Goal: Feedback & Contribution: Submit feedback/report problem

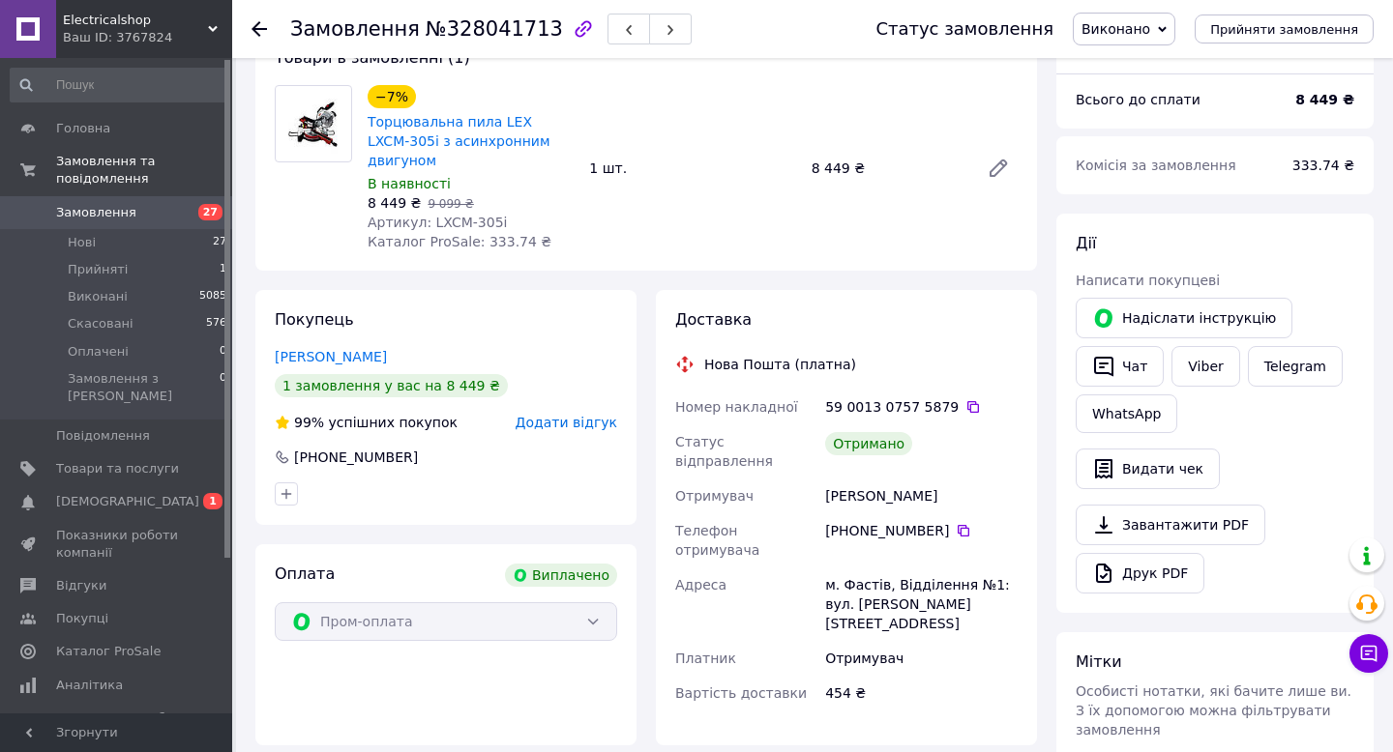
scroll to position [136, 0]
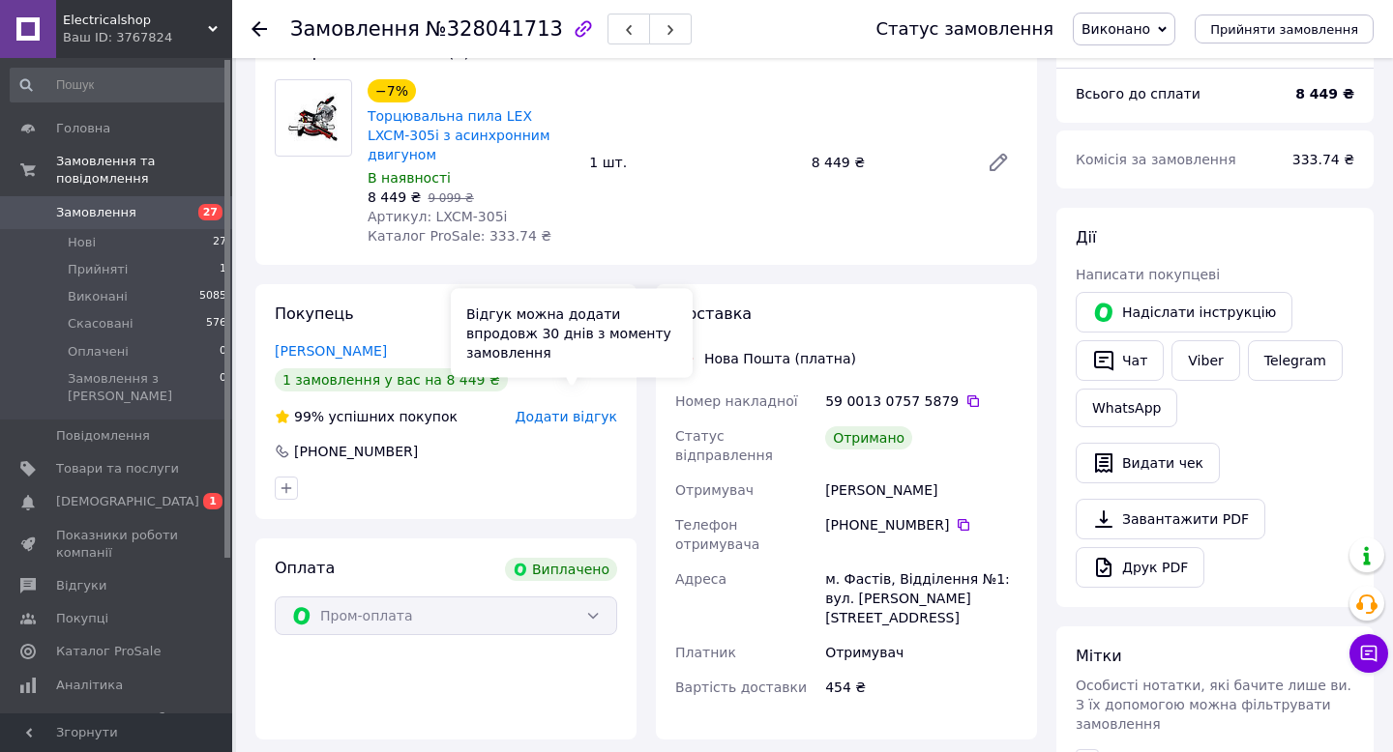
click at [575, 409] on span "Додати відгук" at bounding box center [567, 416] width 102 height 15
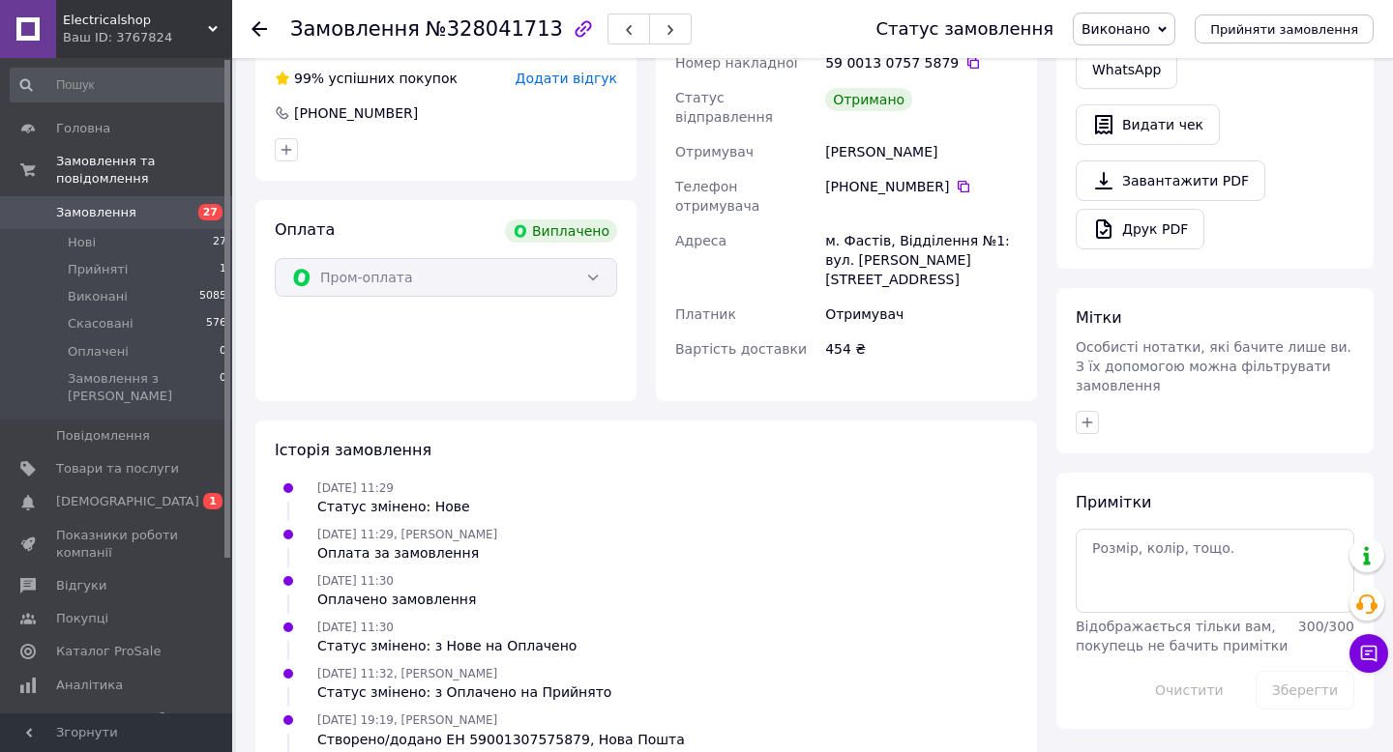
scroll to position [0, 0]
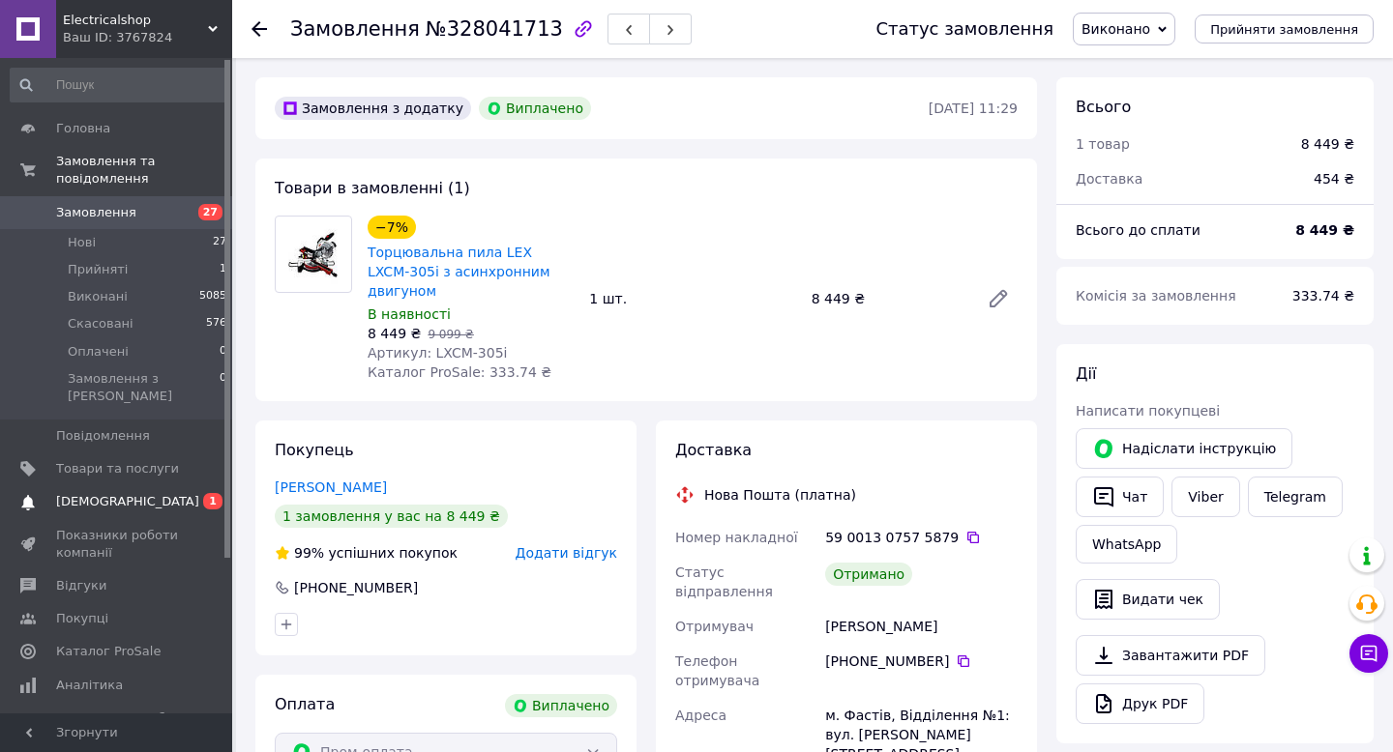
click at [92, 498] on link "Сповіщення 0 1" at bounding box center [119, 502] width 238 height 33
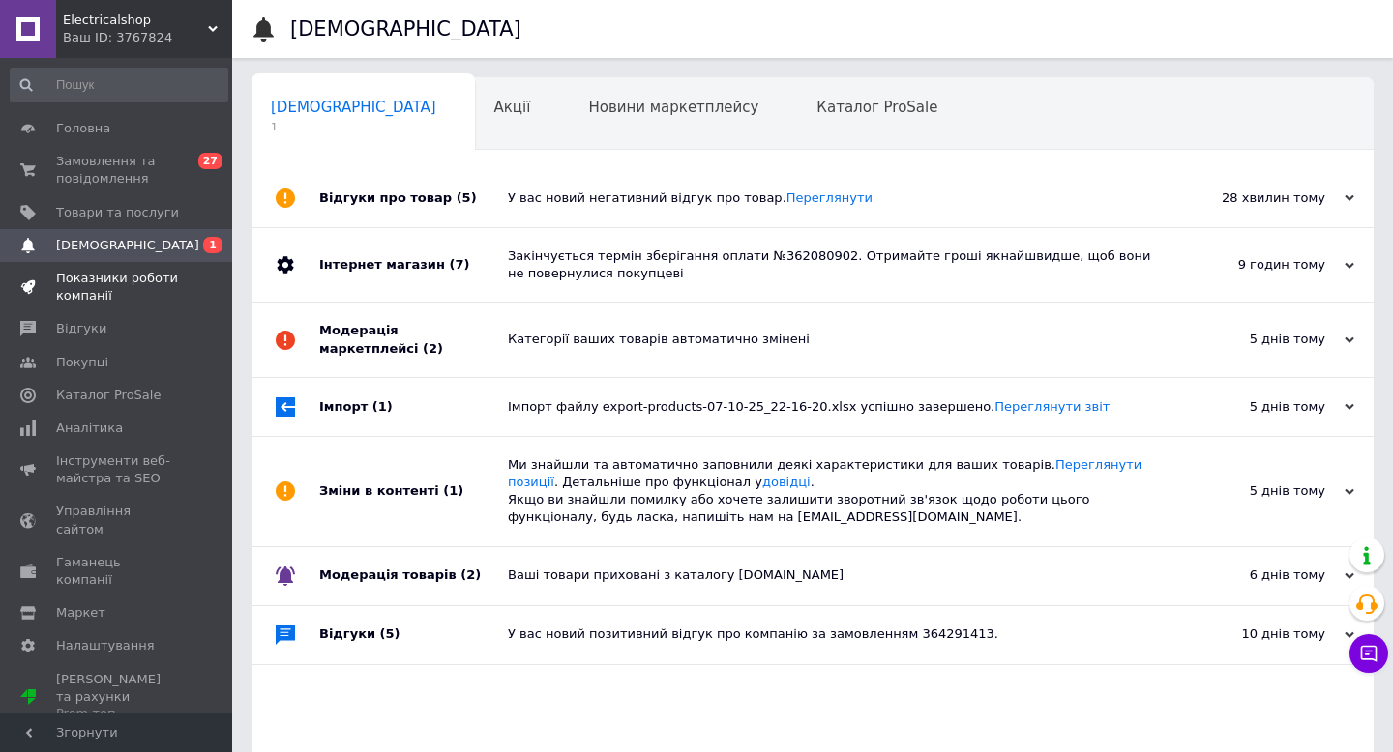
click at [104, 300] on span "Показники роботи компанії" at bounding box center [117, 287] width 123 height 35
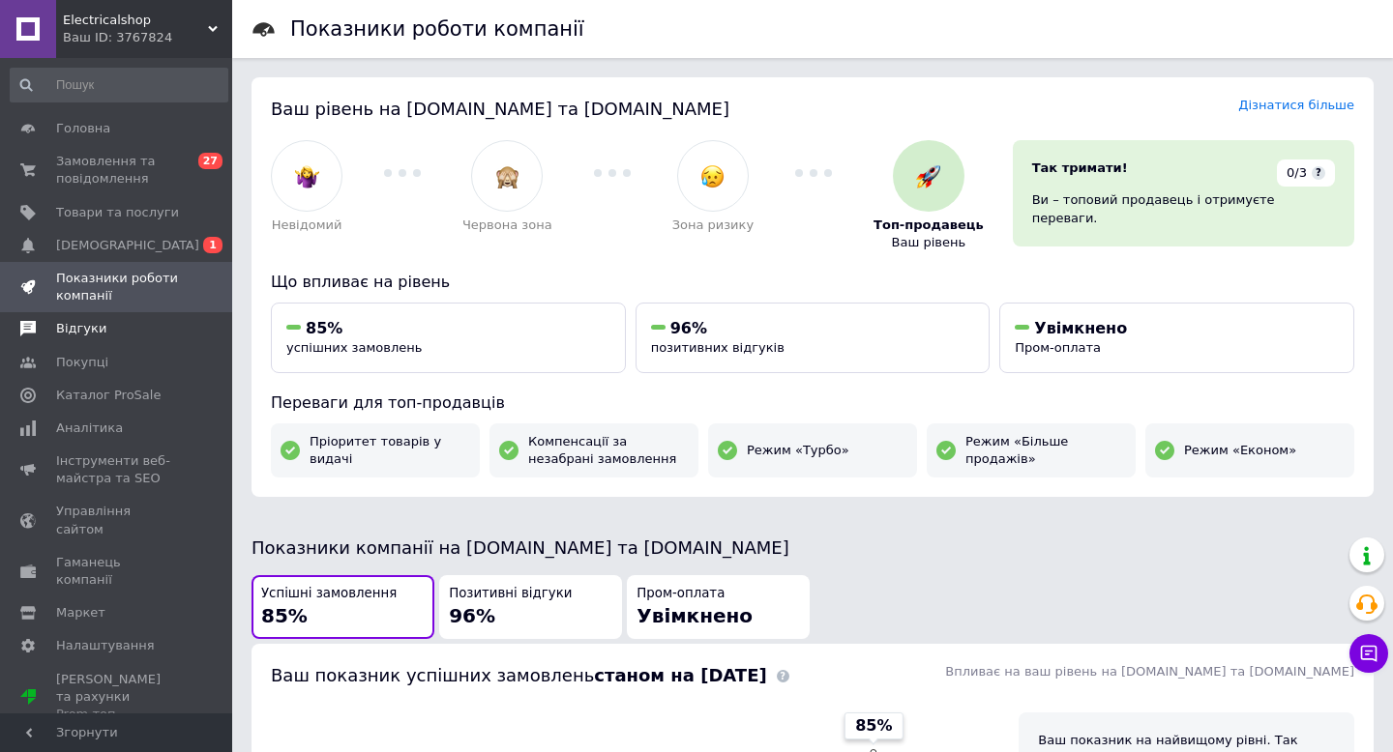
click at [96, 330] on span "Відгуки" at bounding box center [81, 328] width 50 height 17
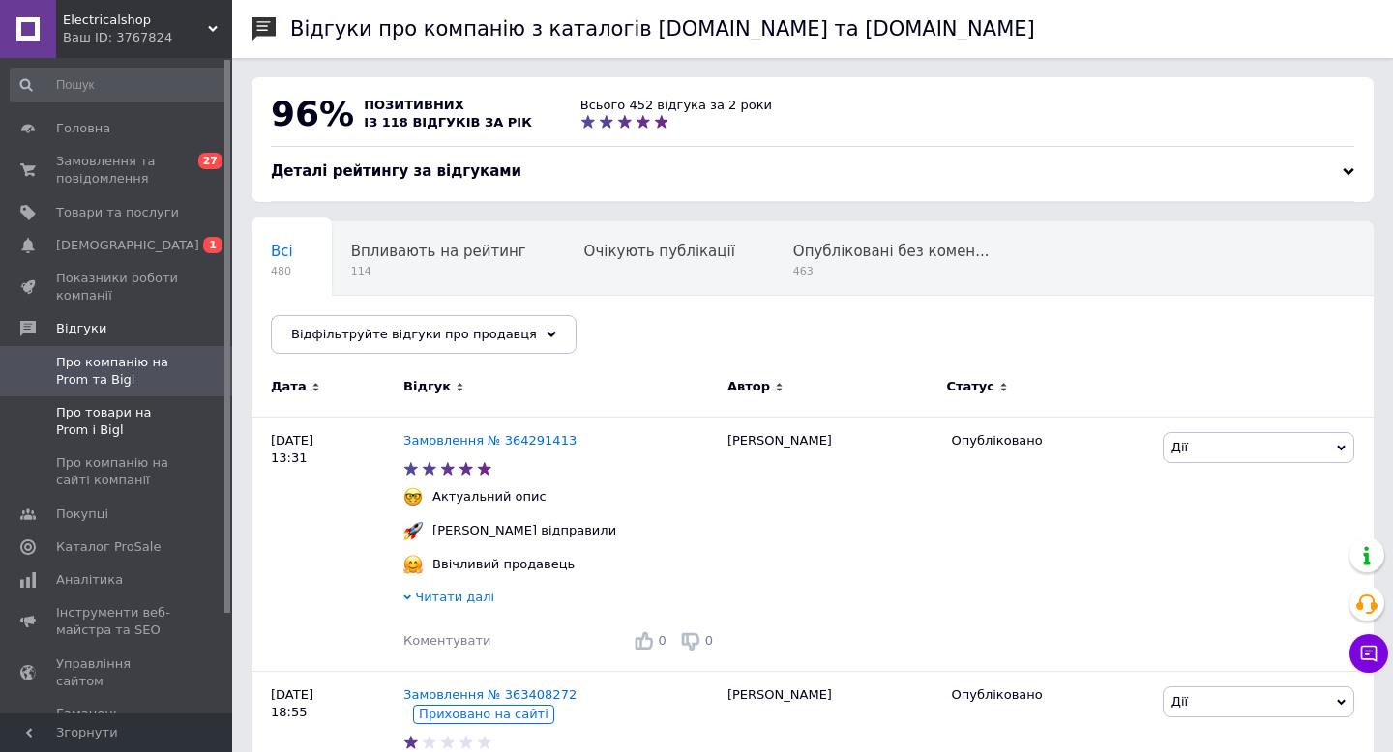
click at [104, 413] on span "Про товари на Prom і Bigl" at bounding box center [117, 421] width 123 height 35
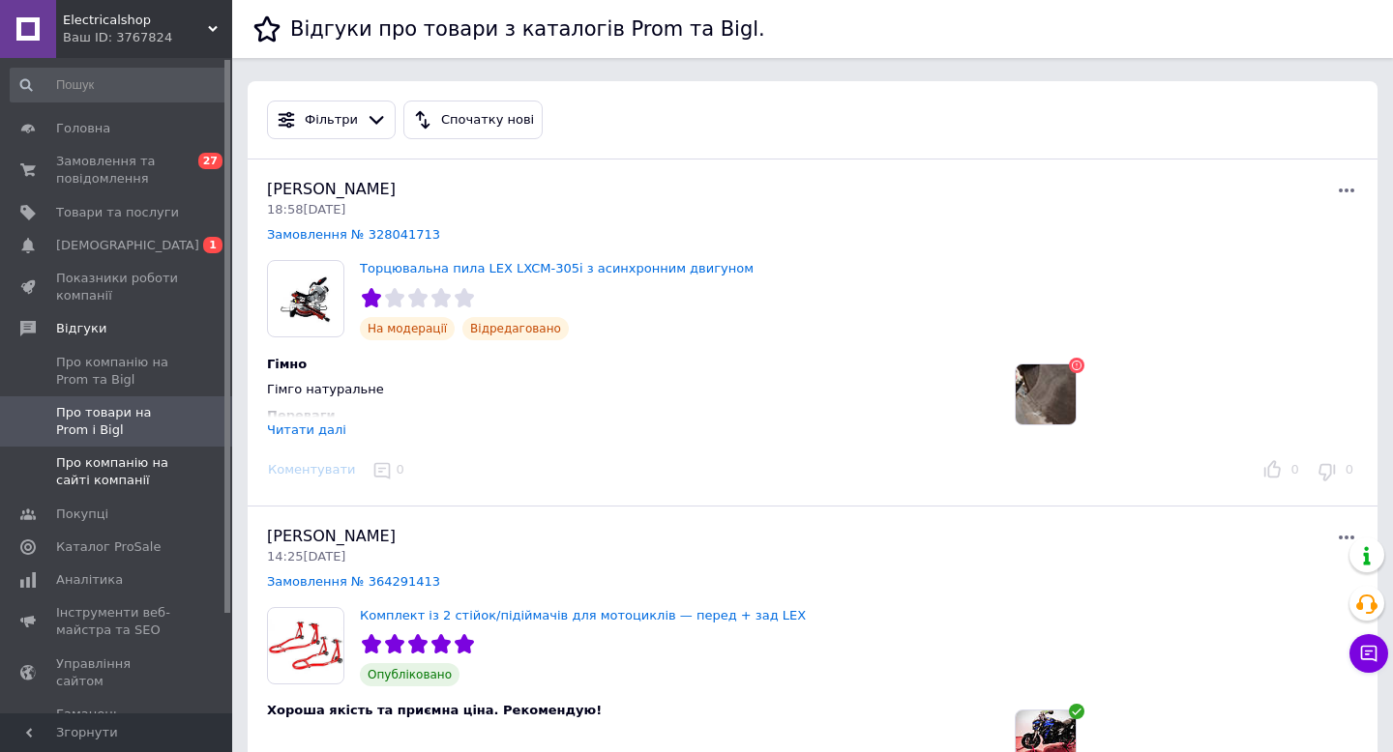
click at [115, 476] on span "Про компанію на сайті компанії" at bounding box center [117, 472] width 123 height 35
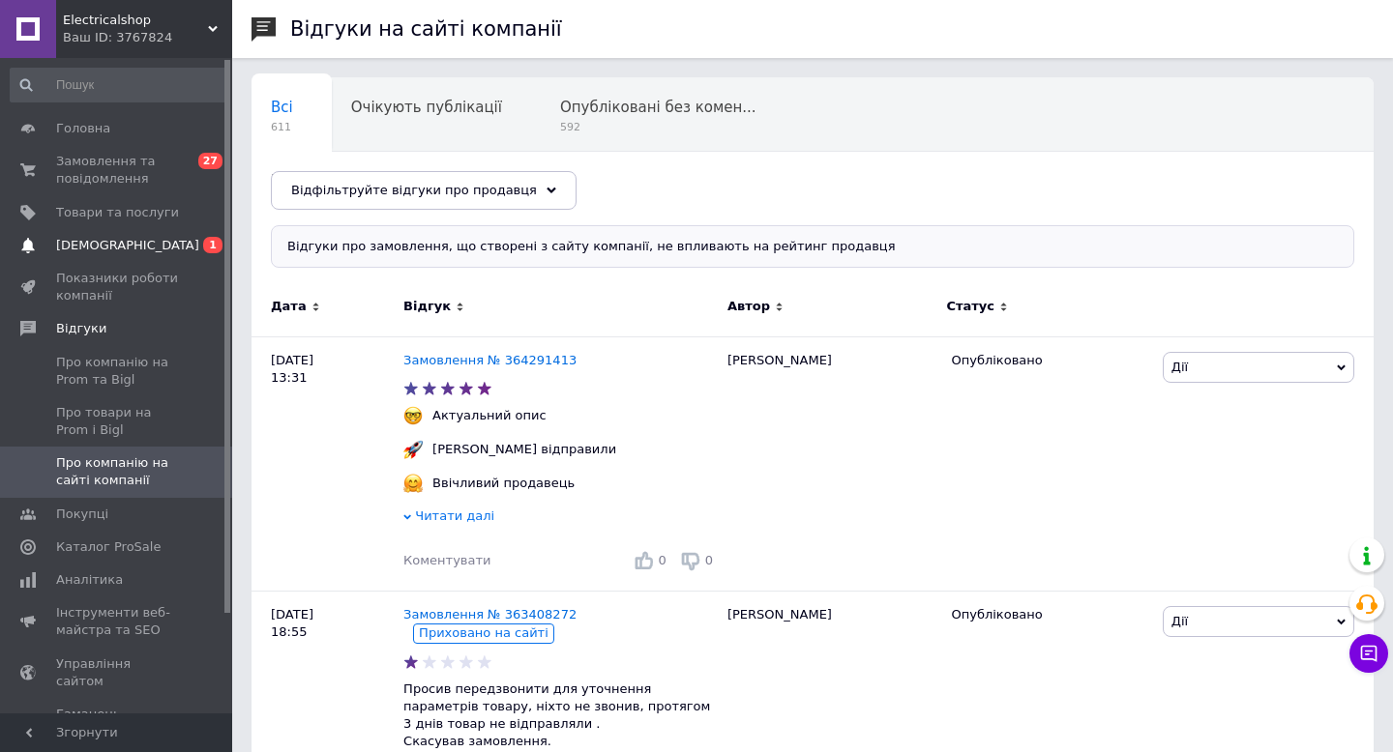
click at [103, 246] on span "[DEMOGRAPHIC_DATA]" at bounding box center [127, 245] width 143 height 17
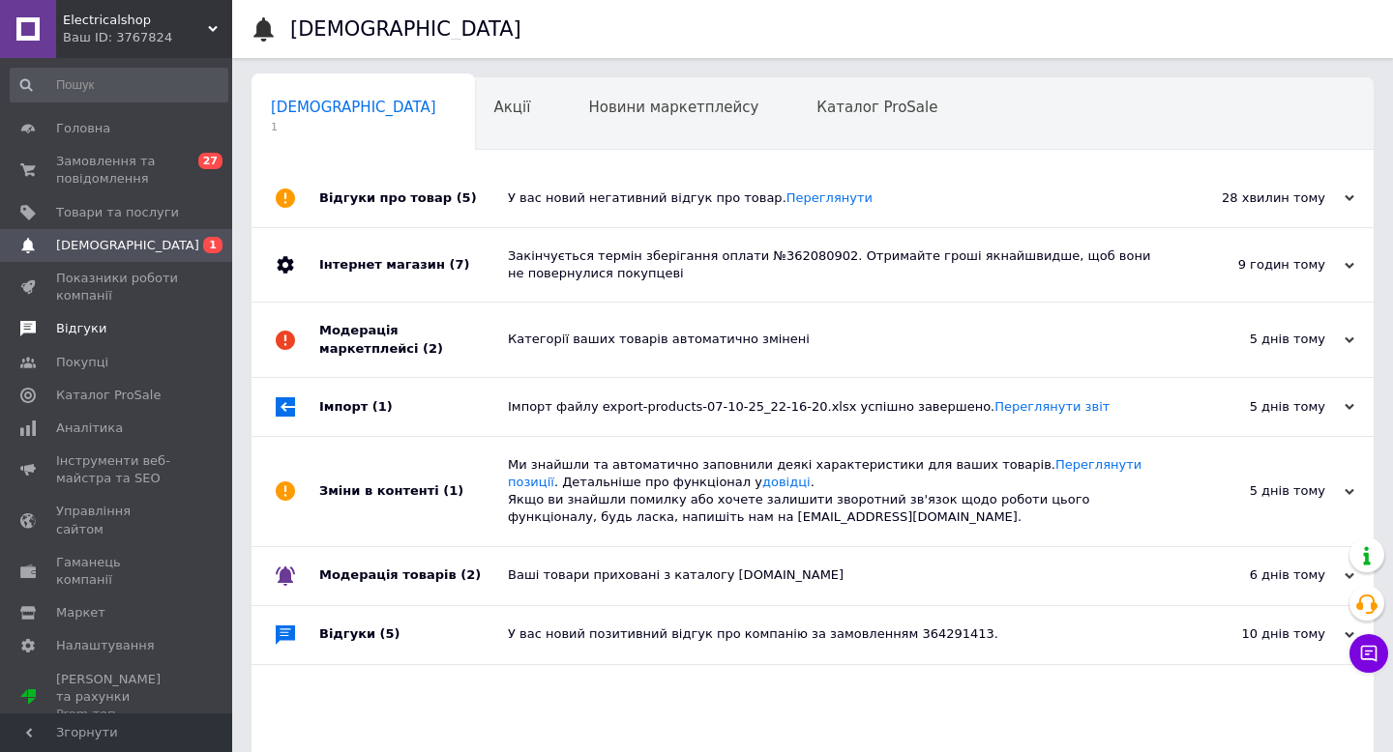
click at [84, 334] on span "Відгуки" at bounding box center [81, 328] width 50 height 17
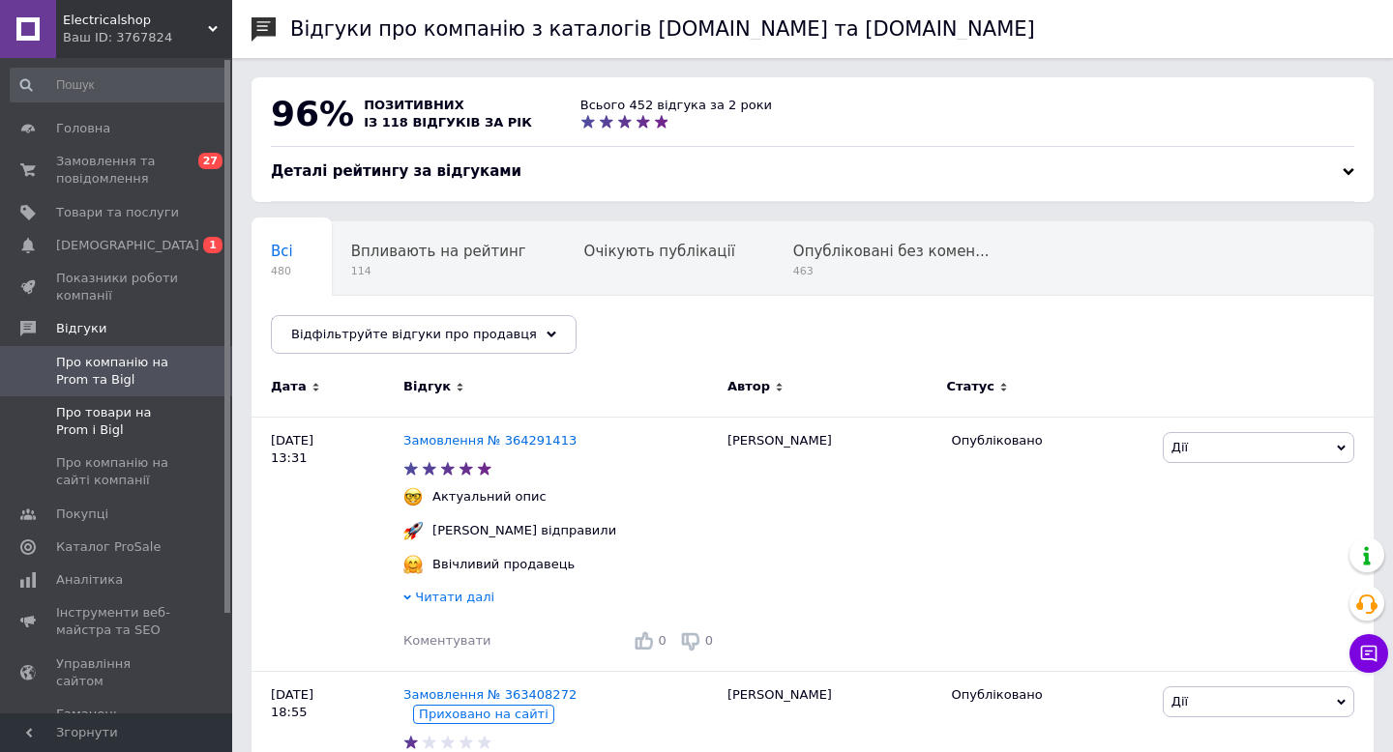
click at [133, 420] on span "Про товари на Prom і Bigl" at bounding box center [117, 421] width 123 height 35
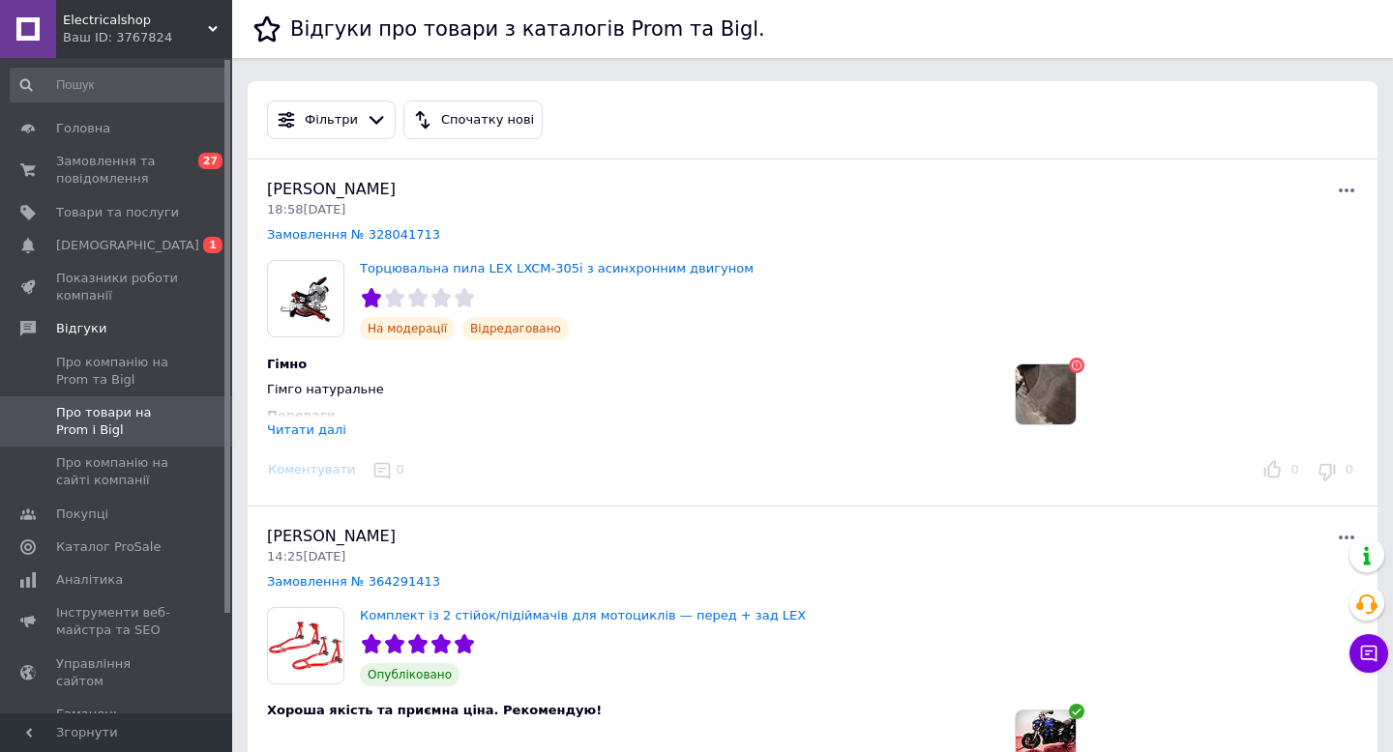
click at [303, 427] on div "Читати далі" at bounding box center [306, 430] width 79 height 15
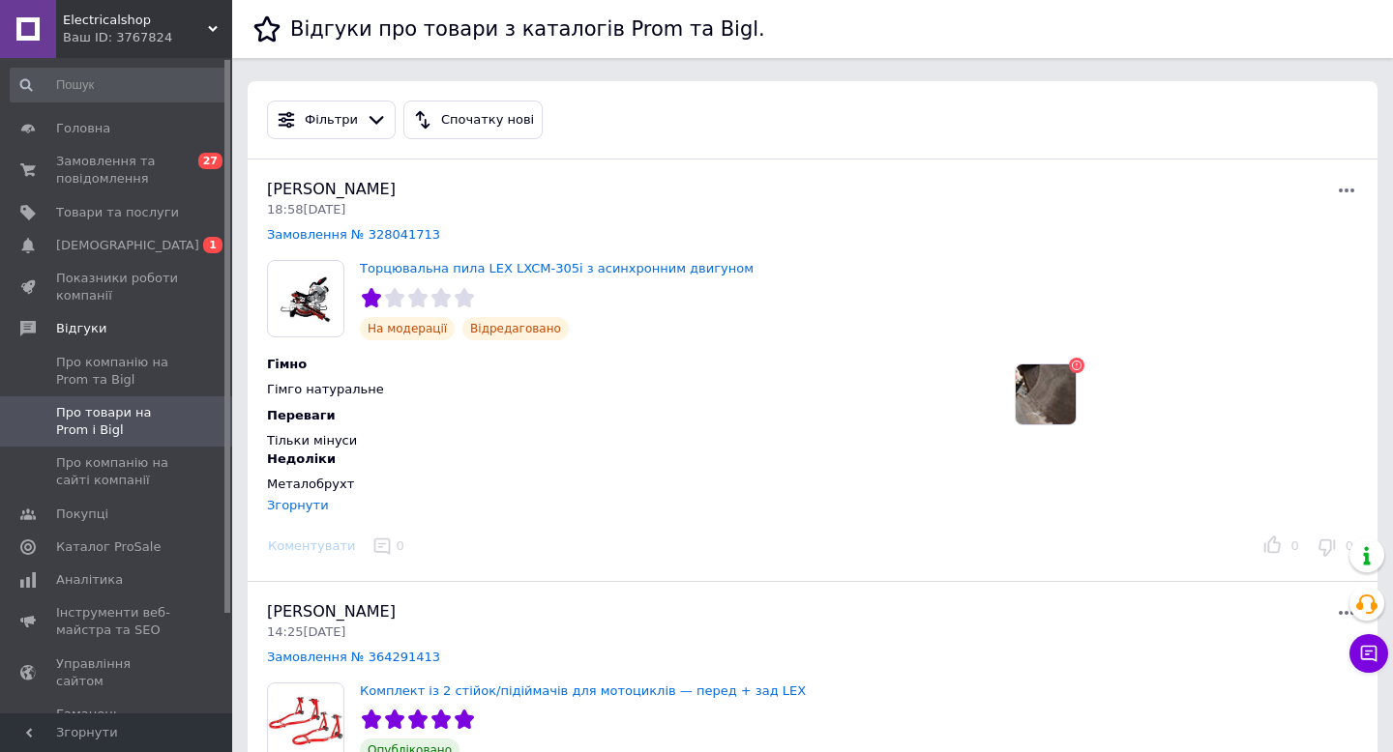
click at [503, 328] on span "Відредаговано" at bounding box center [515, 328] width 106 height 23
click at [397, 337] on span "На модерації" at bounding box center [407, 328] width 95 height 23
click at [399, 326] on span "На модерації" at bounding box center [407, 328] width 95 height 23
click at [384, 437] on div "Тільки мінуси" at bounding box center [625, 440] width 717 height 17
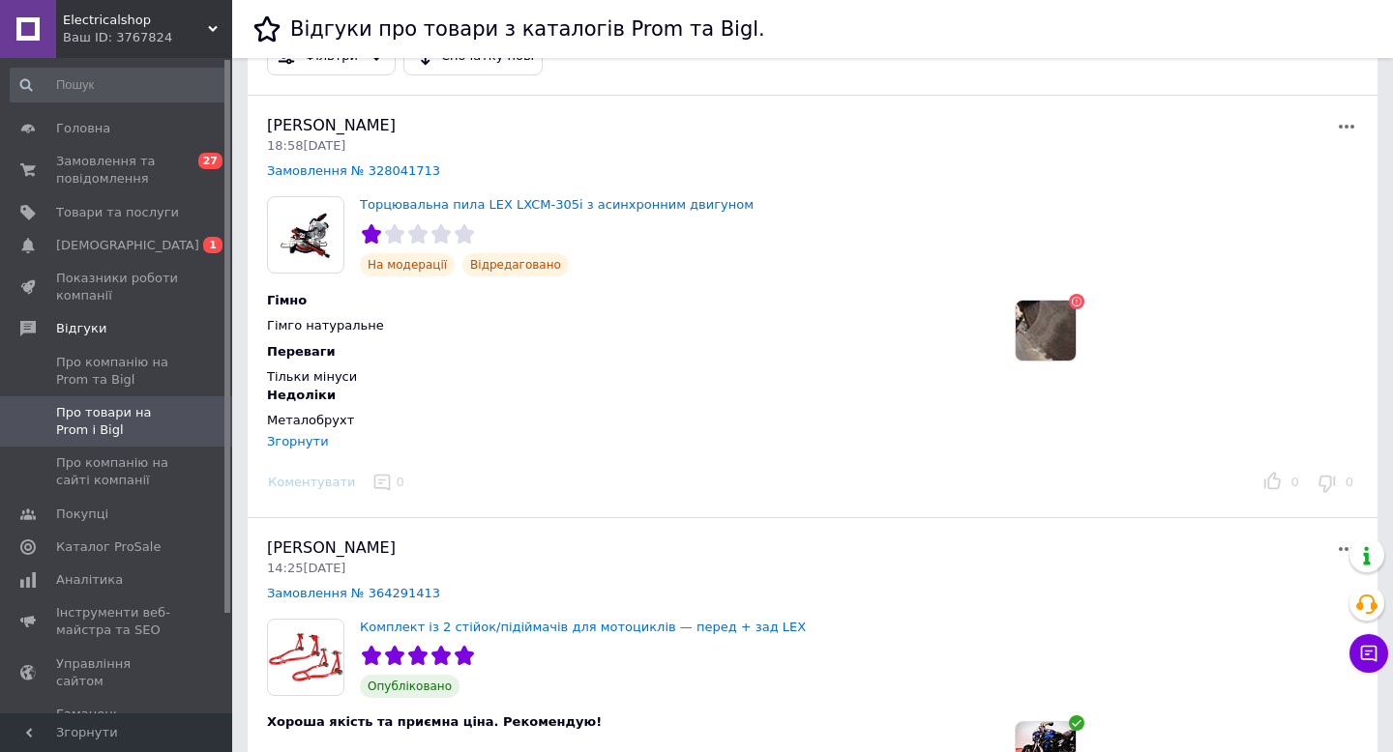
scroll to position [65, 0]
click at [280, 439] on div "Згорнути" at bounding box center [298, 440] width 62 height 15
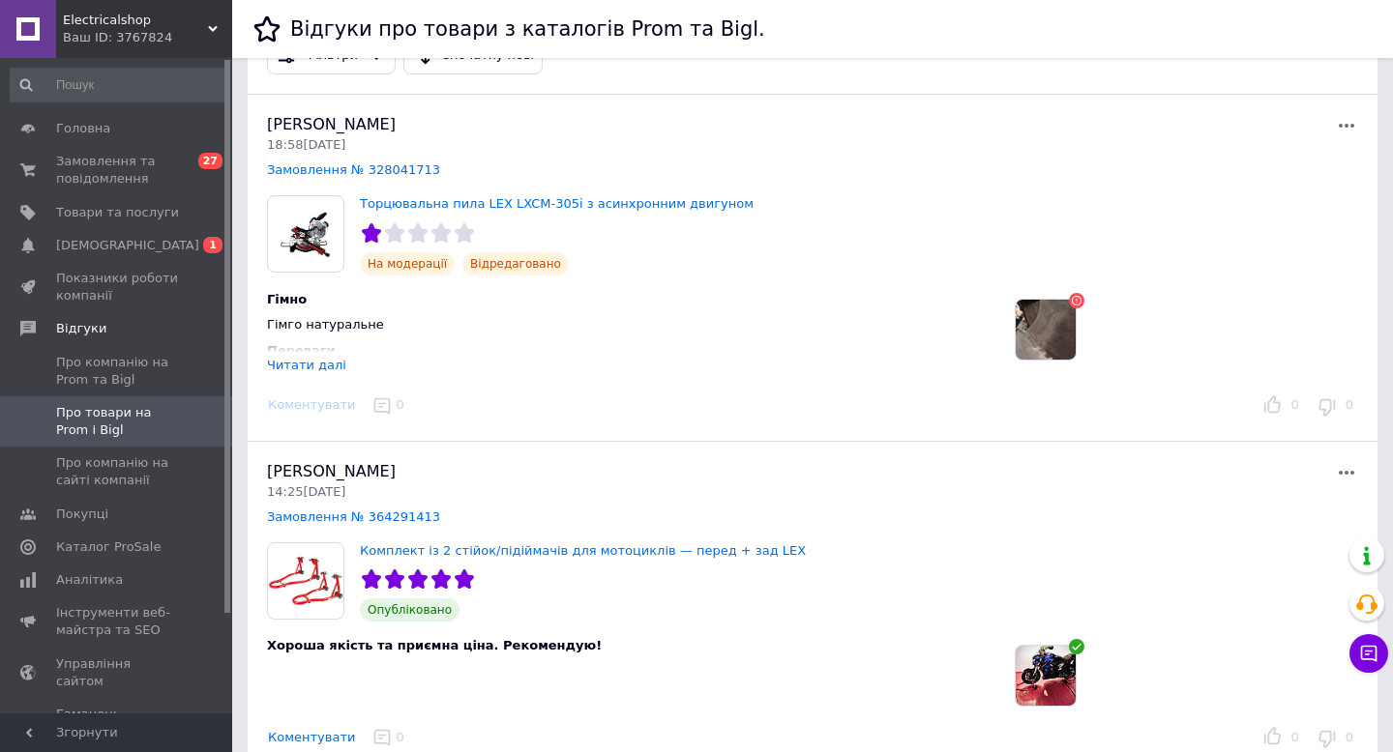
click at [376, 404] on div "0" at bounding box center [390, 406] width 56 height 30
click at [372, 403] on div "0" at bounding box center [390, 406] width 56 height 30
click at [311, 406] on div "Коментувати" at bounding box center [311, 406] width 101 height 20
click at [300, 363] on div "Читати далі" at bounding box center [306, 365] width 79 height 15
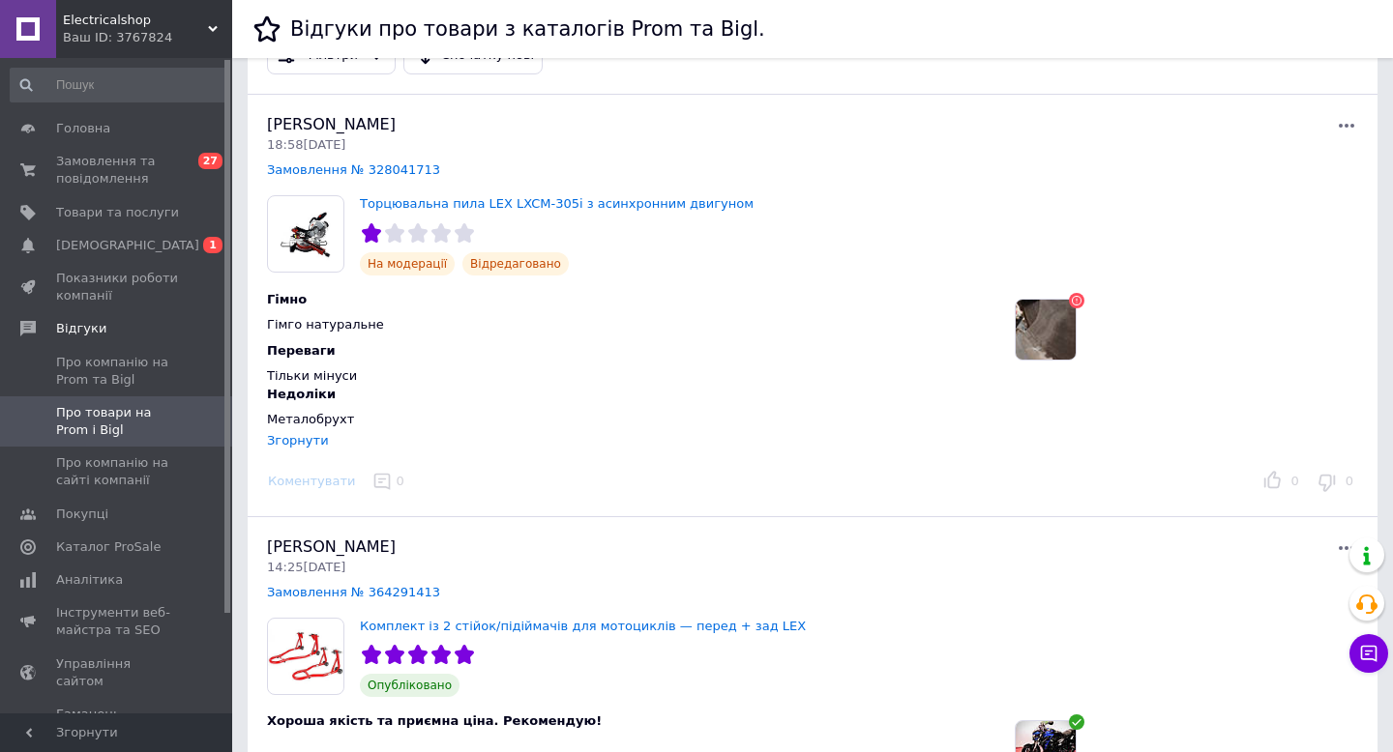
click at [313, 485] on div "Коментувати" at bounding box center [311, 482] width 101 height 20
click at [318, 479] on div "Коментувати" at bounding box center [311, 482] width 101 height 20
click at [111, 246] on span "[DEMOGRAPHIC_DATA]" at bounding box center [127, 245] width 143 height 17
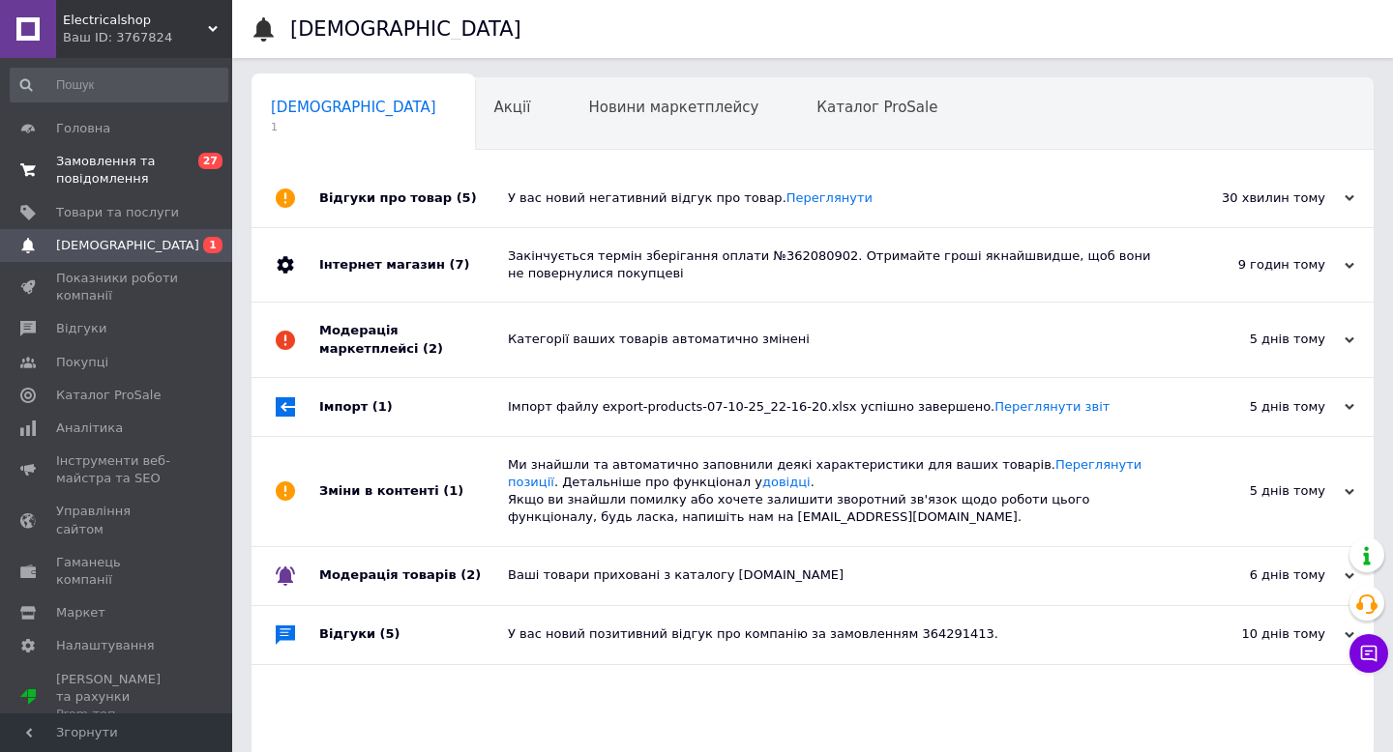
click at [108, 170] on span "Замовлення та повідомлення" at bounding box center [117, 170] width 123 height 35
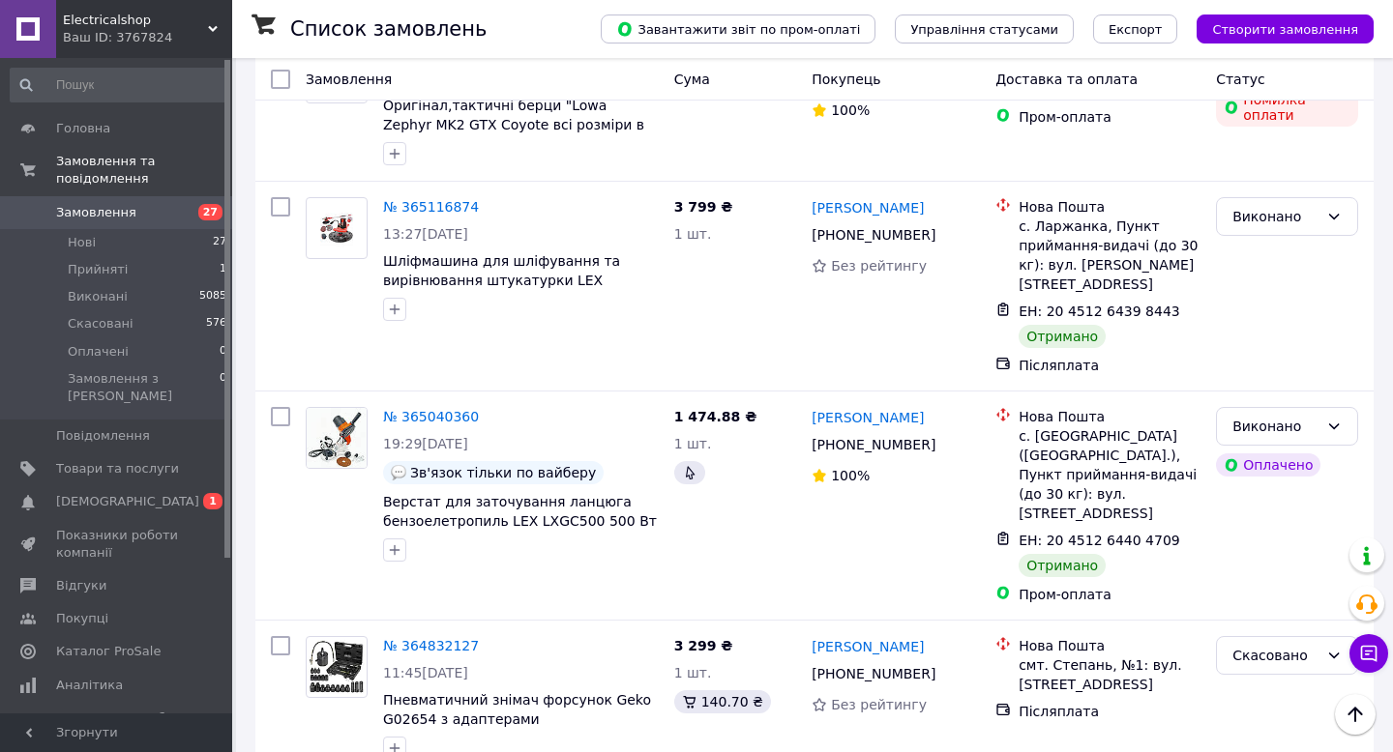
scroll to position [3209, 0]
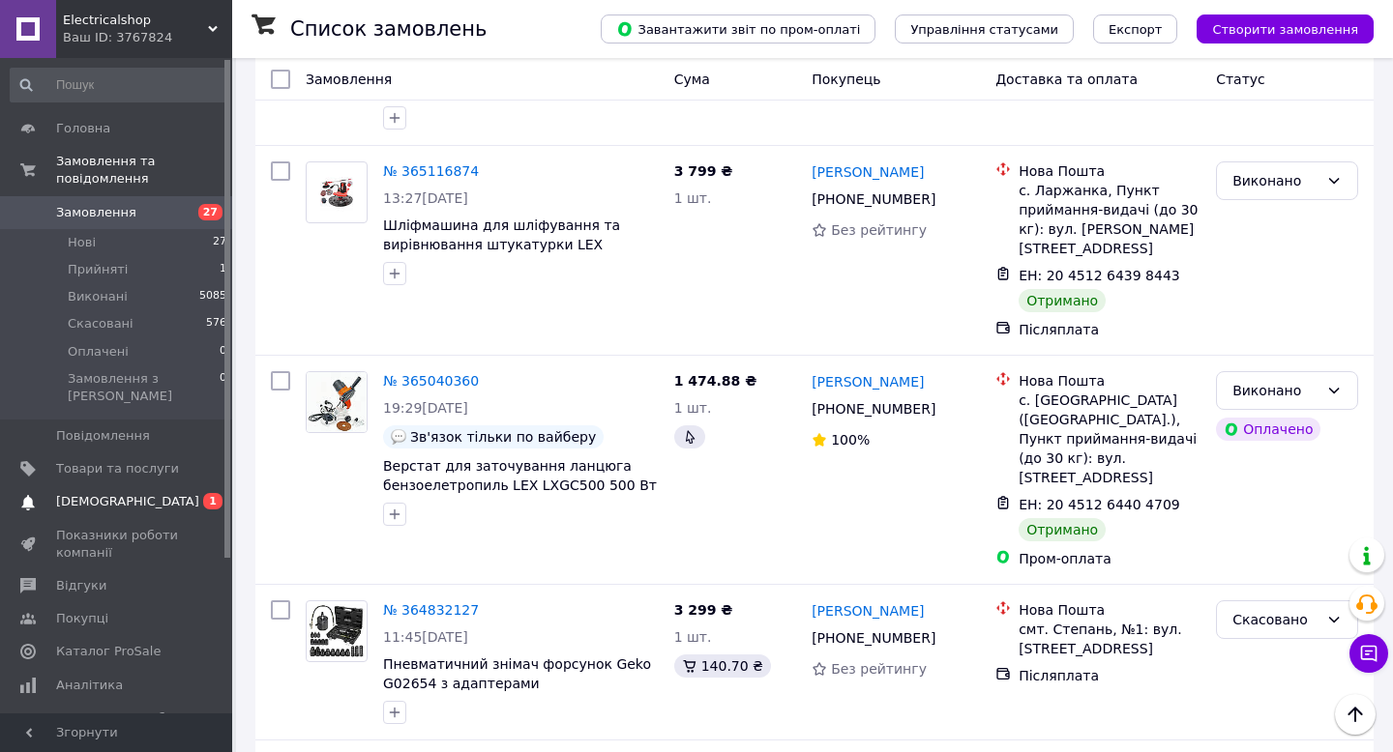
click at [95, 493] on span "[DEMOGRAPHIC_DATA]" at bounding box center [127, 501] width 143 height 17
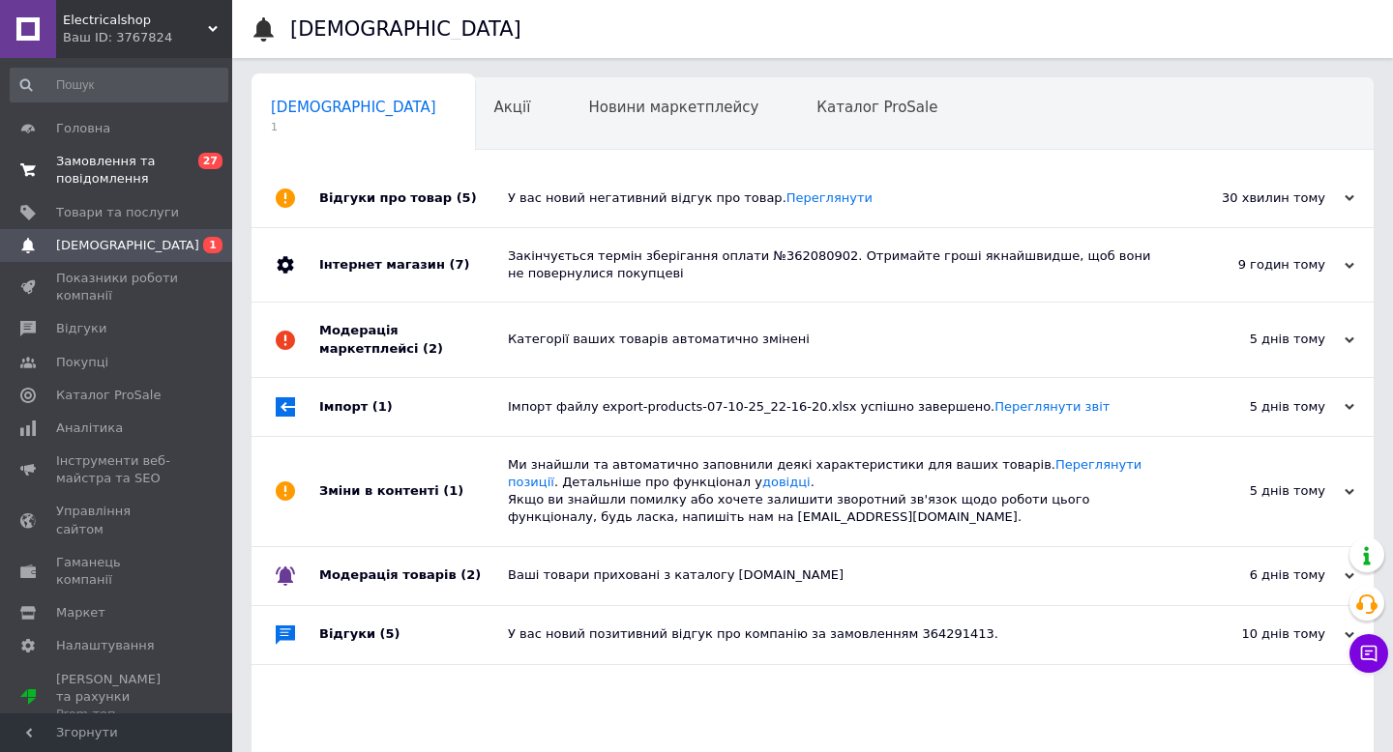
click at [102, 166] on span "Замовлення та повідомлення" at bounding box center [117, 170] width 123 height 35
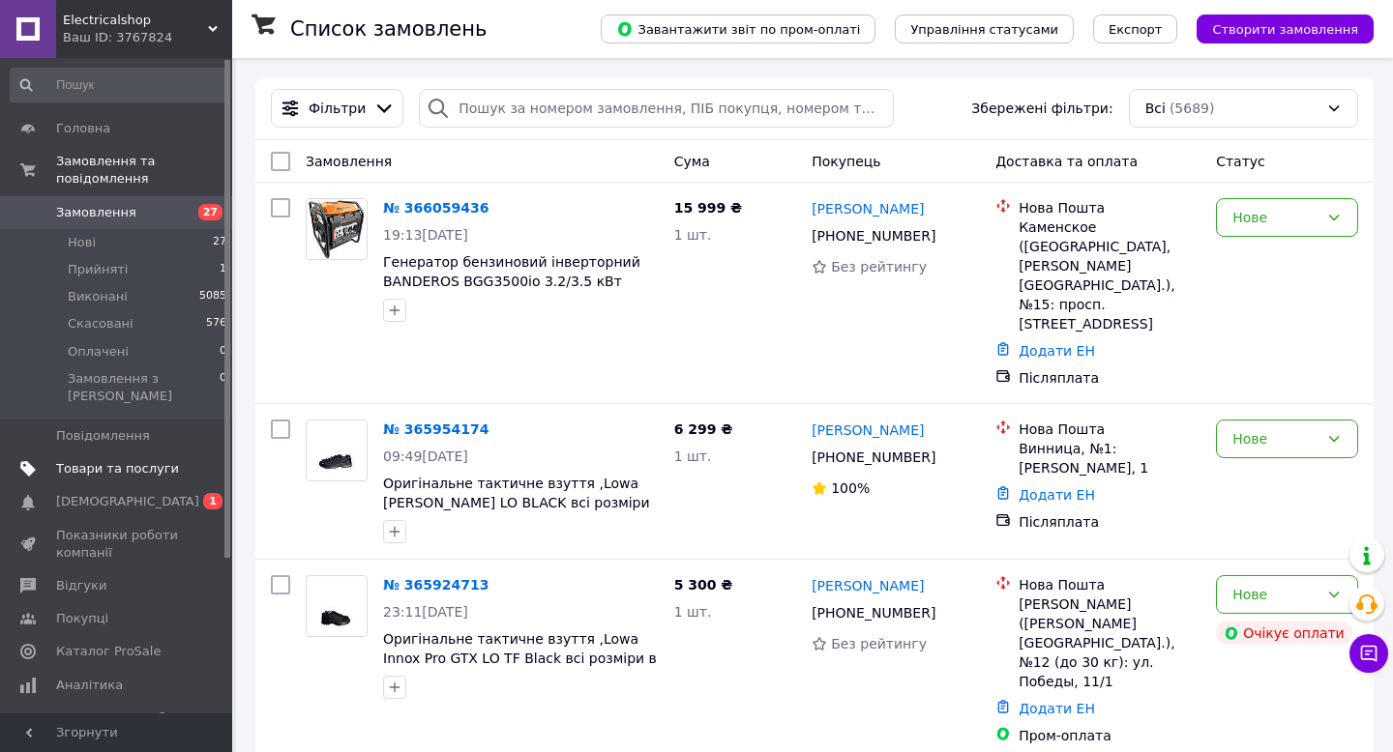
click at [126, 460] on span "Товари та послуги" at bounding box center [117, 468] width 123 height 17
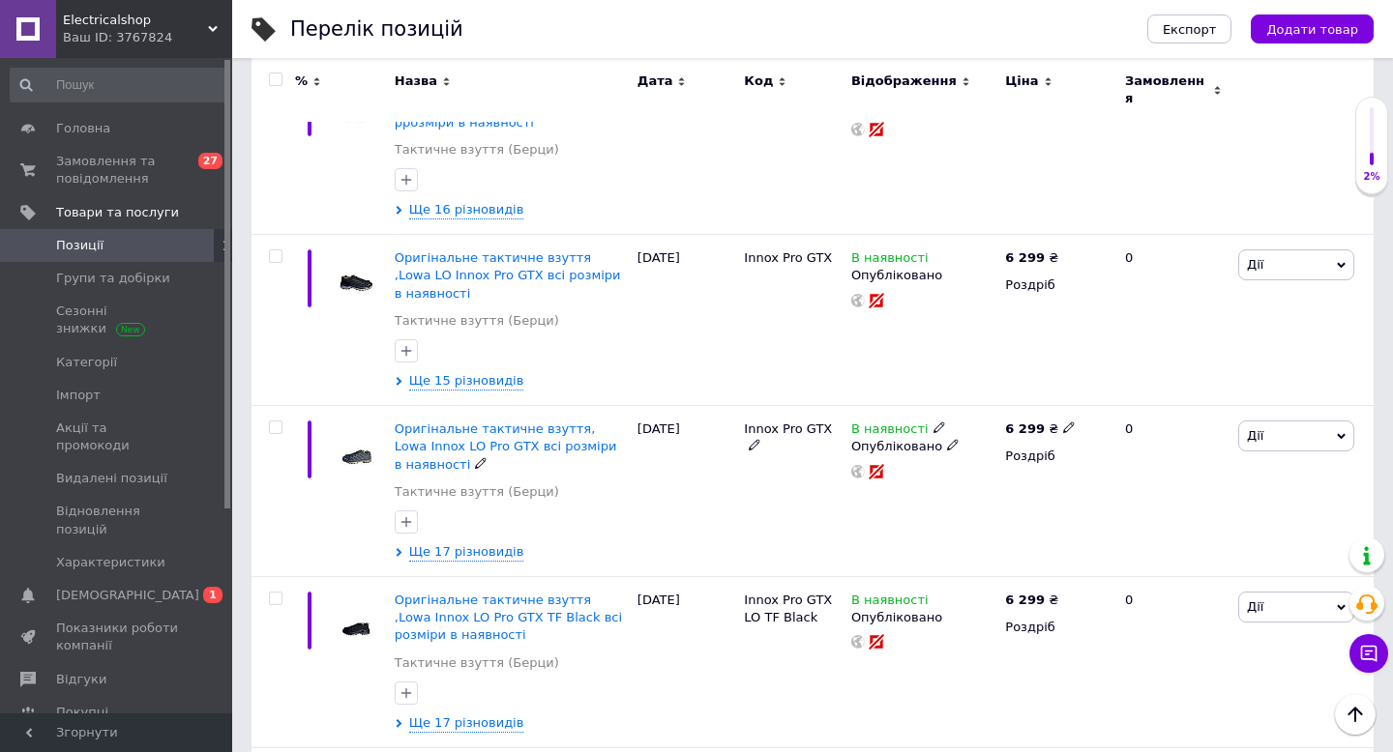
scroll to position [1837, 0]
click at [95, 169] on span "Замовлення та повідомлення" at bounding box center [117, 170] width 123 height 35
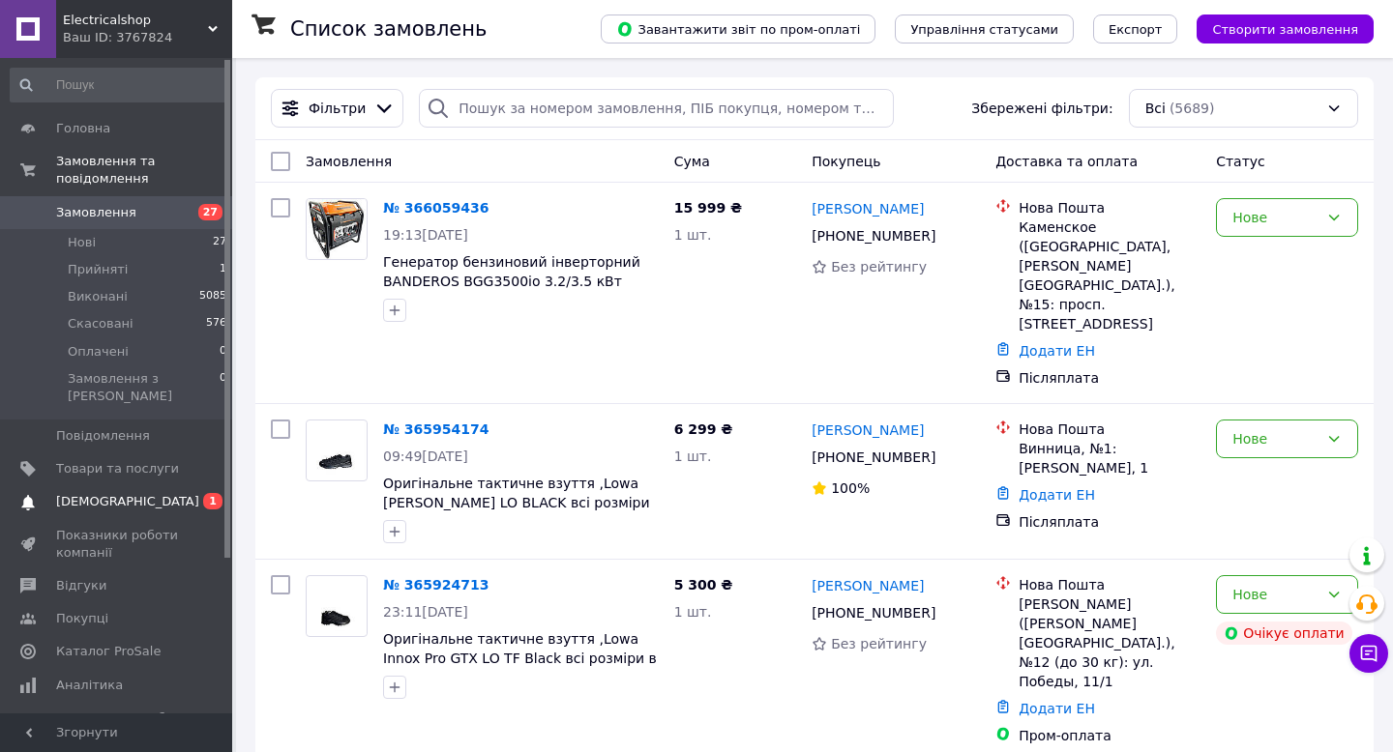
click at [89, 493] on span "[DEMOGRAPHIC_DATA]" at bounding box center [127, 501] width 143 height 17
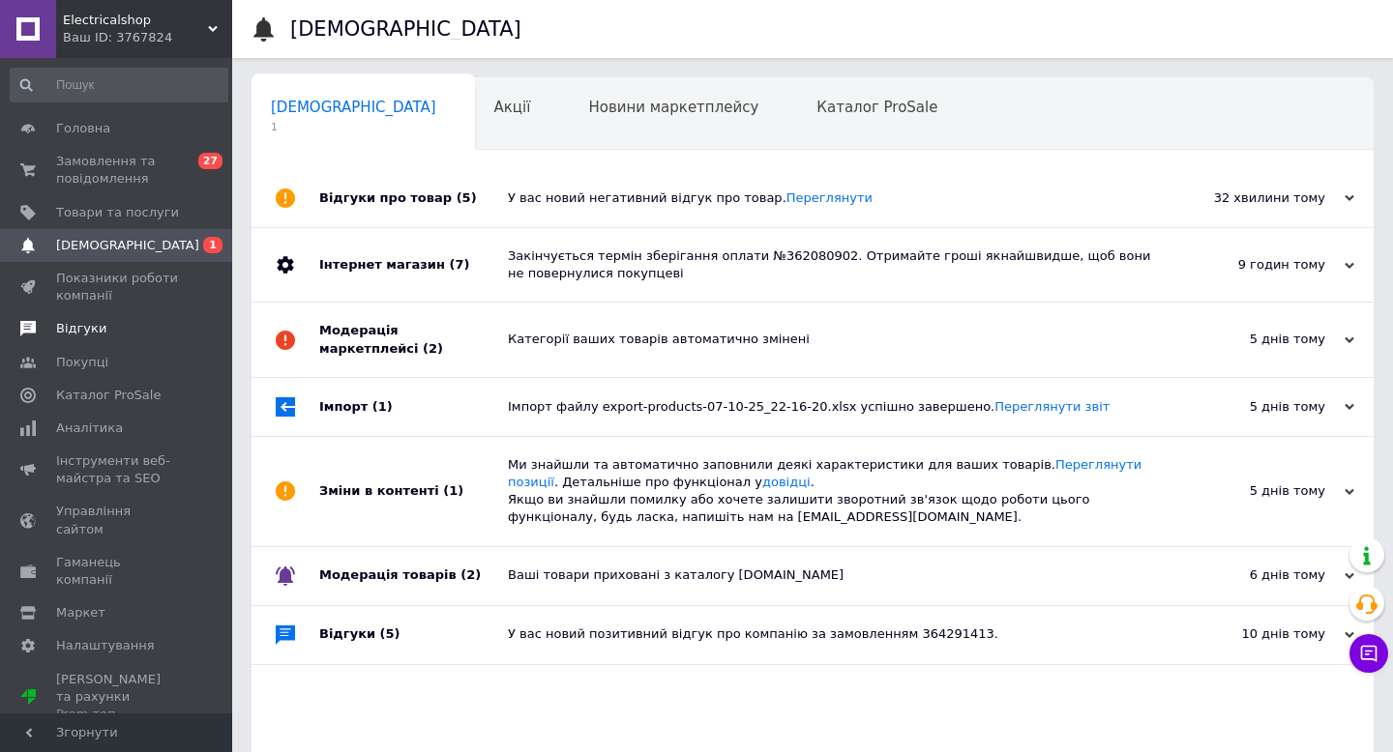
click at [89, 323] on span "Відгуки" at bounding box center [81, 328] width 50 height 17
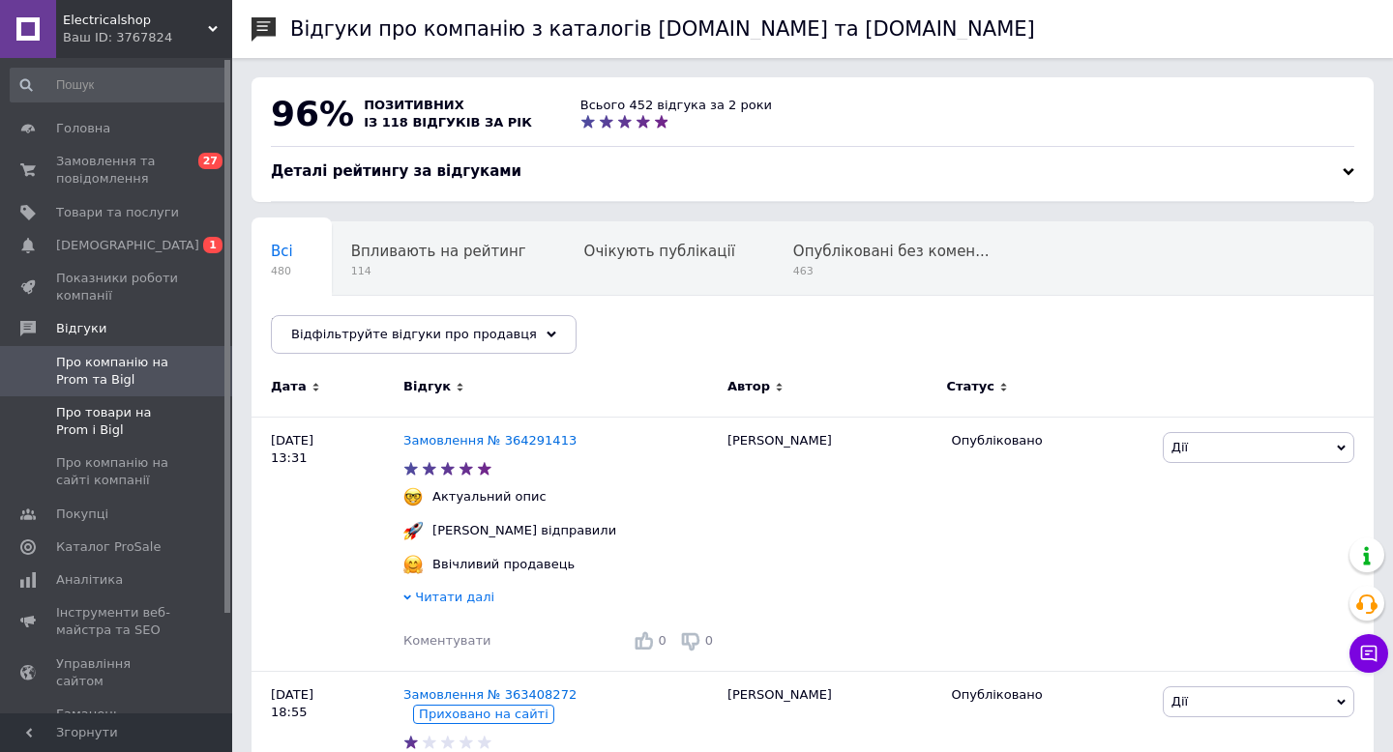
click at [102, 413] on span "Про товари на Prom і Bigl" at bounding box center [117, 421] width 123 height 35
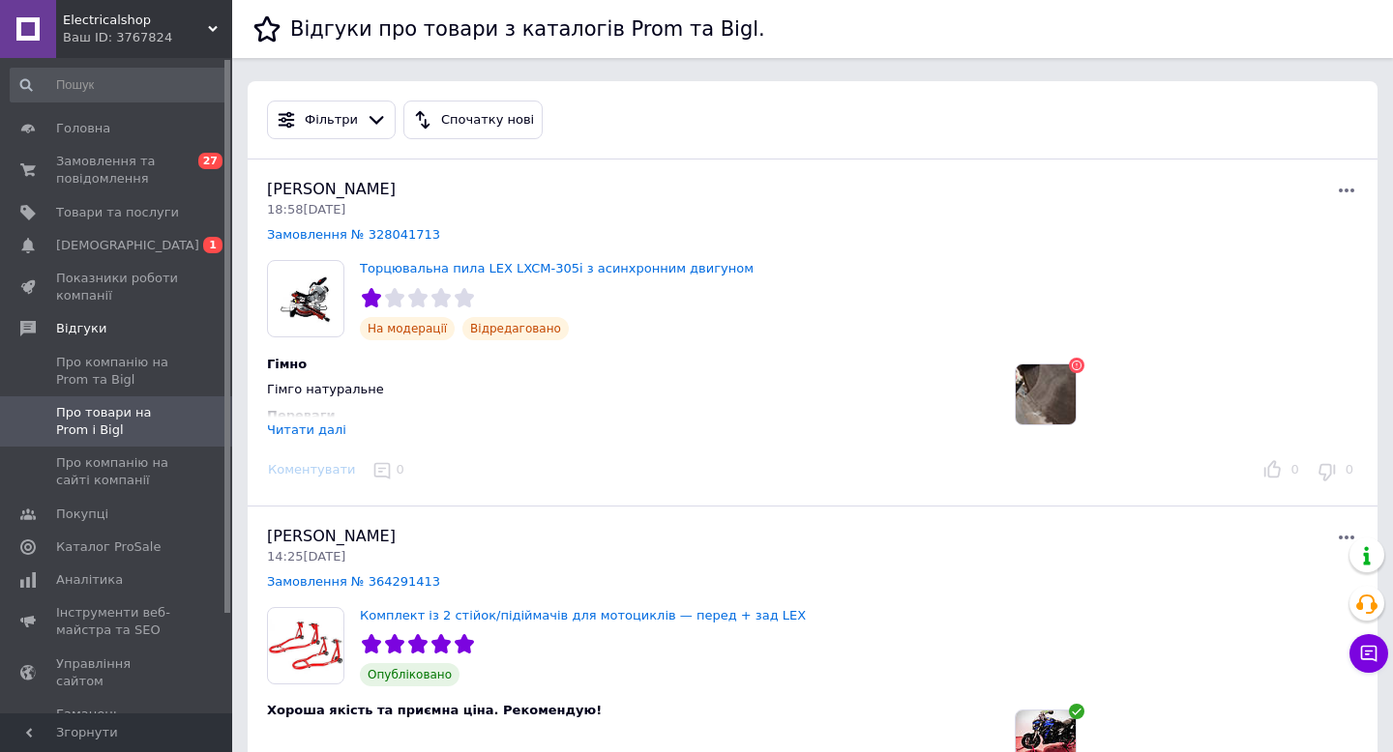
click at [1342, 192] on icon at bounding box center [1346, 190] width 23 height 23
click at [1192, 262] on button "Оскаржити" at bounding box center [1256, 272] width 203 height 38
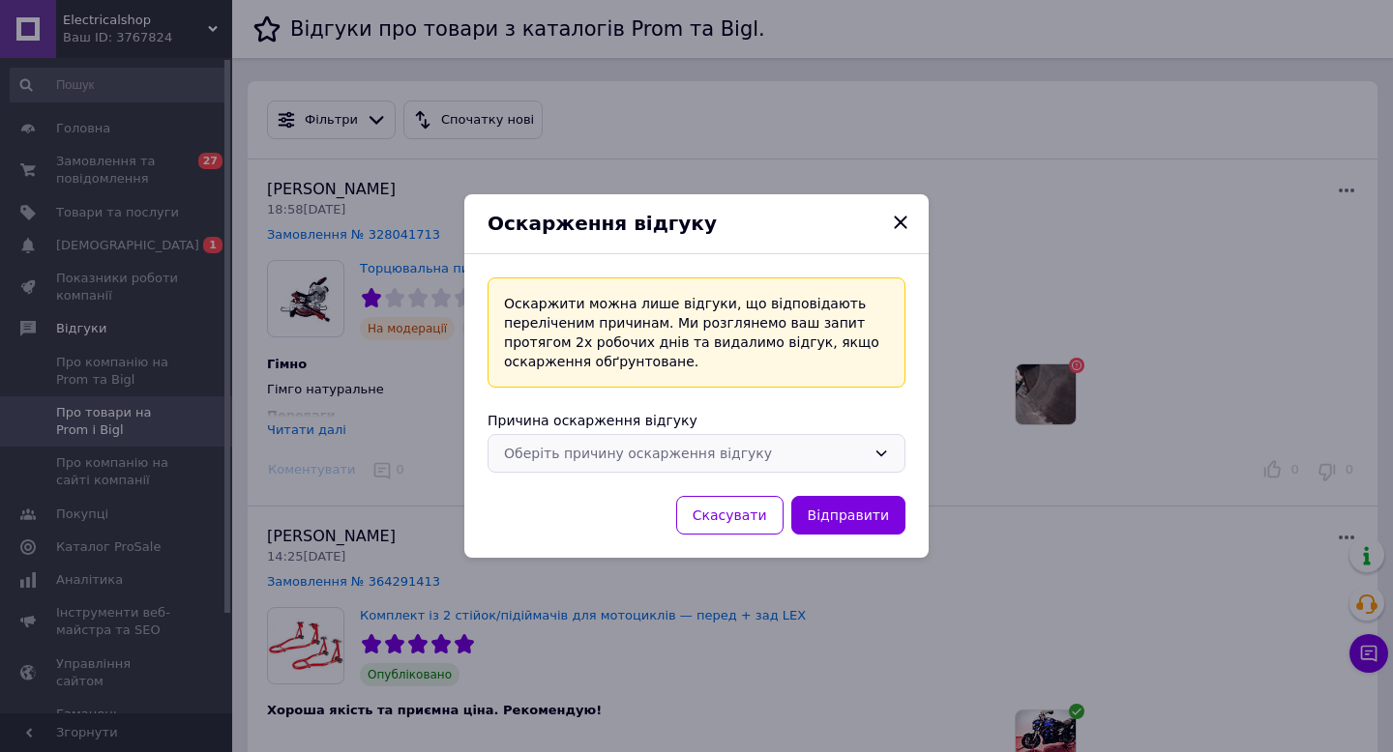
click at [672, 453] on div "Оберіть причину оскарження відгуку" at bounding box center [685, 453] width 362 height 21
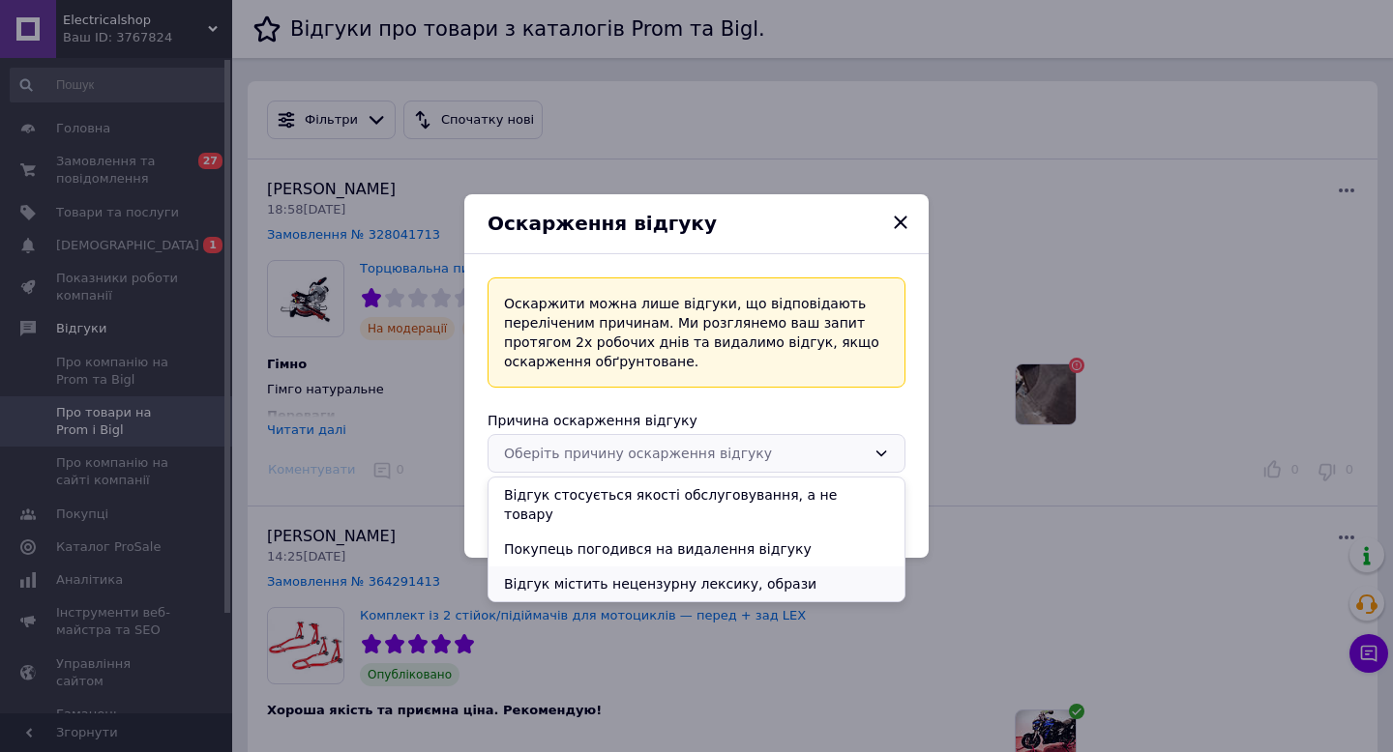
click at [690, 567] on li "Відгук містить нецензурну лексику, образи" at bounding box center [696, 584] width 416 height 35
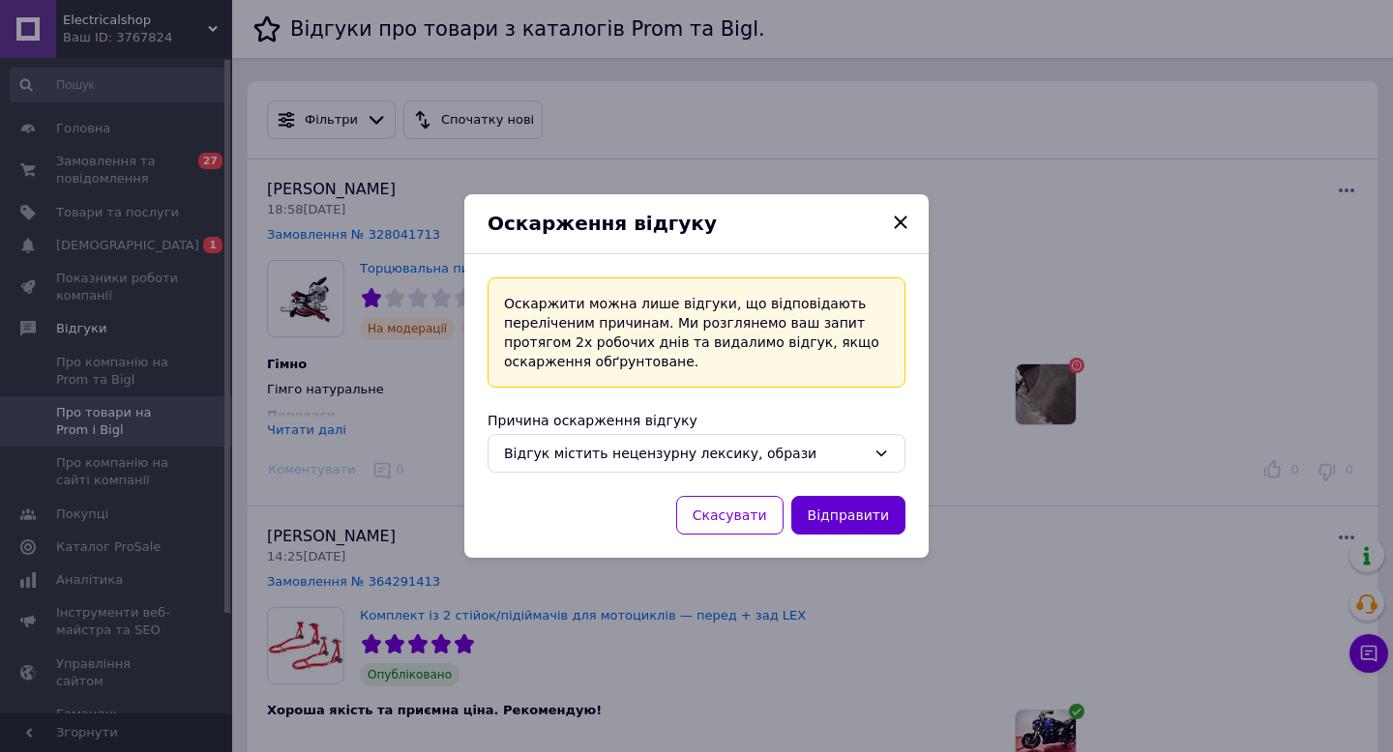
click at [821, 512] on button "Відправити" at bounding box center [848, 515] width 114 height 39
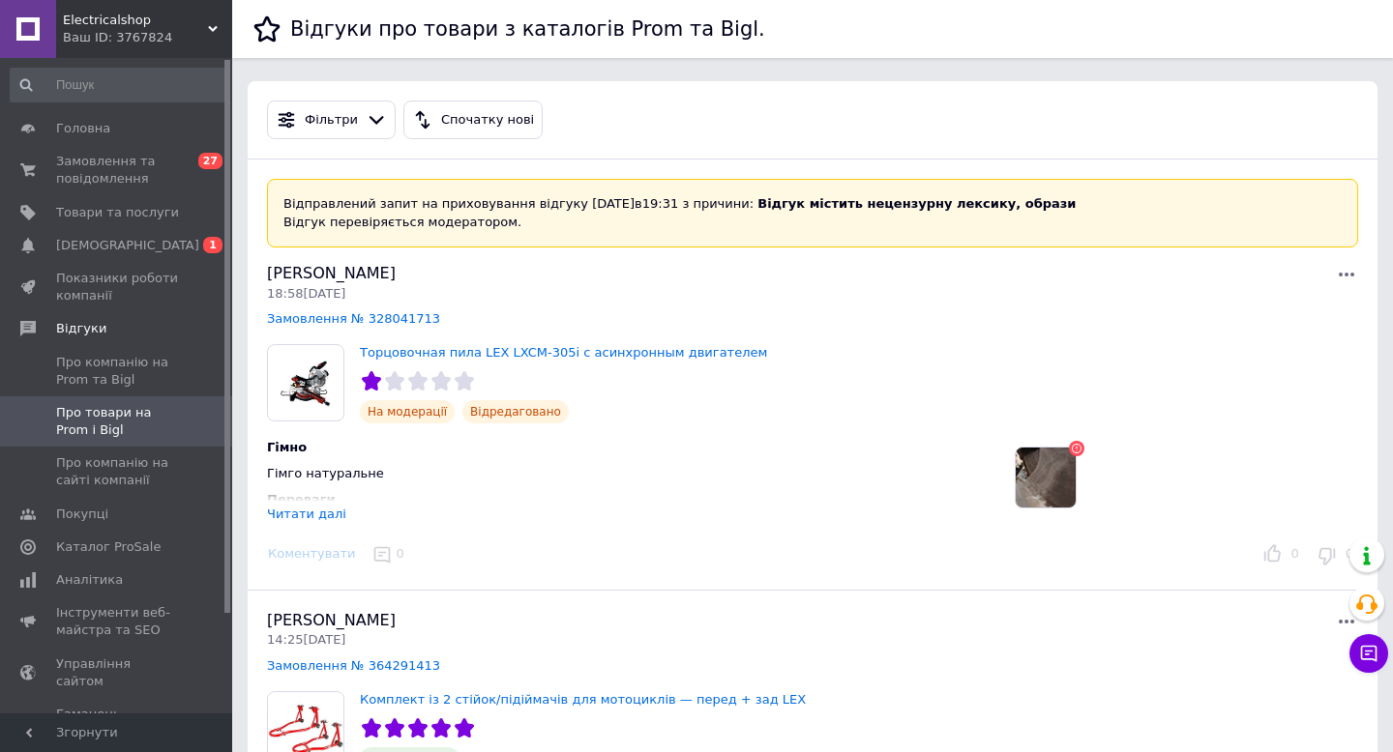
click at [394, 497] on div "Переваги Тільки мінуси" at bounding box center [625, 513] width 717 height 44
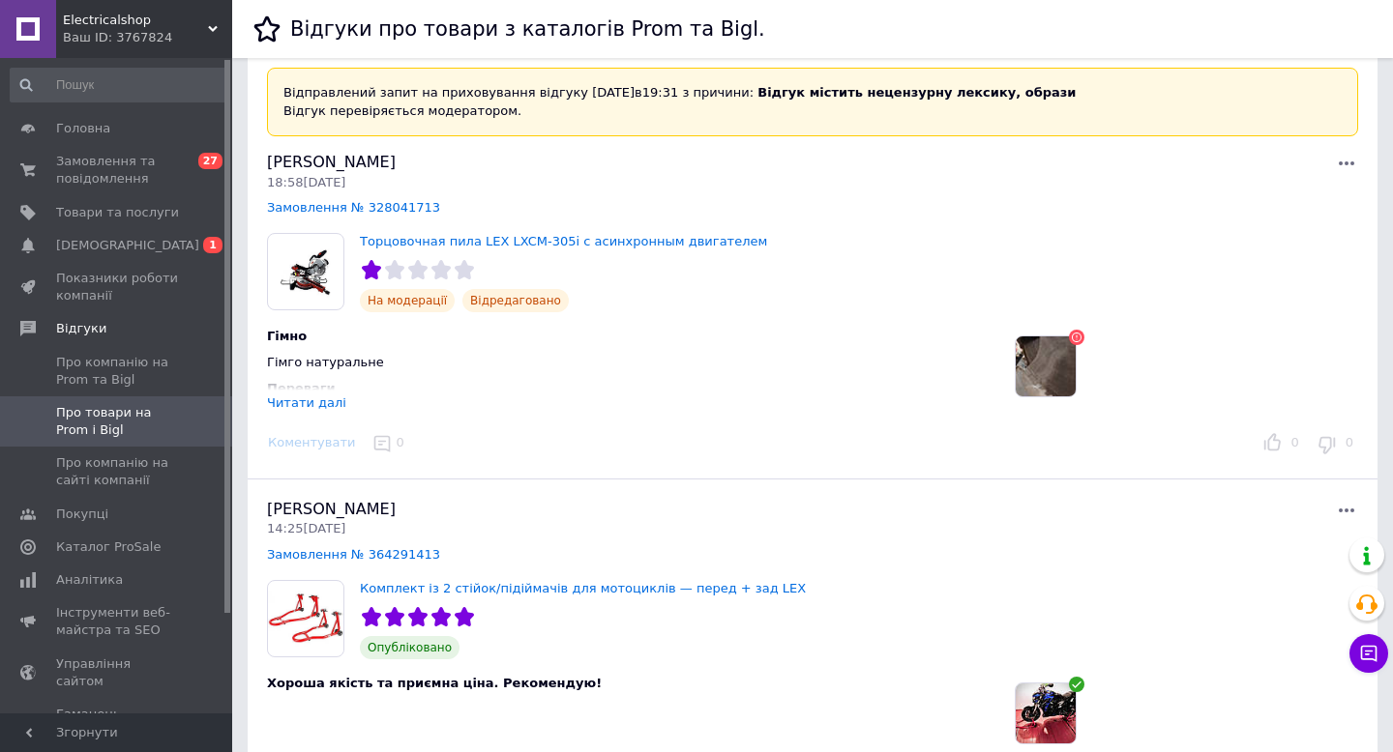
scroll to position [117, 0]
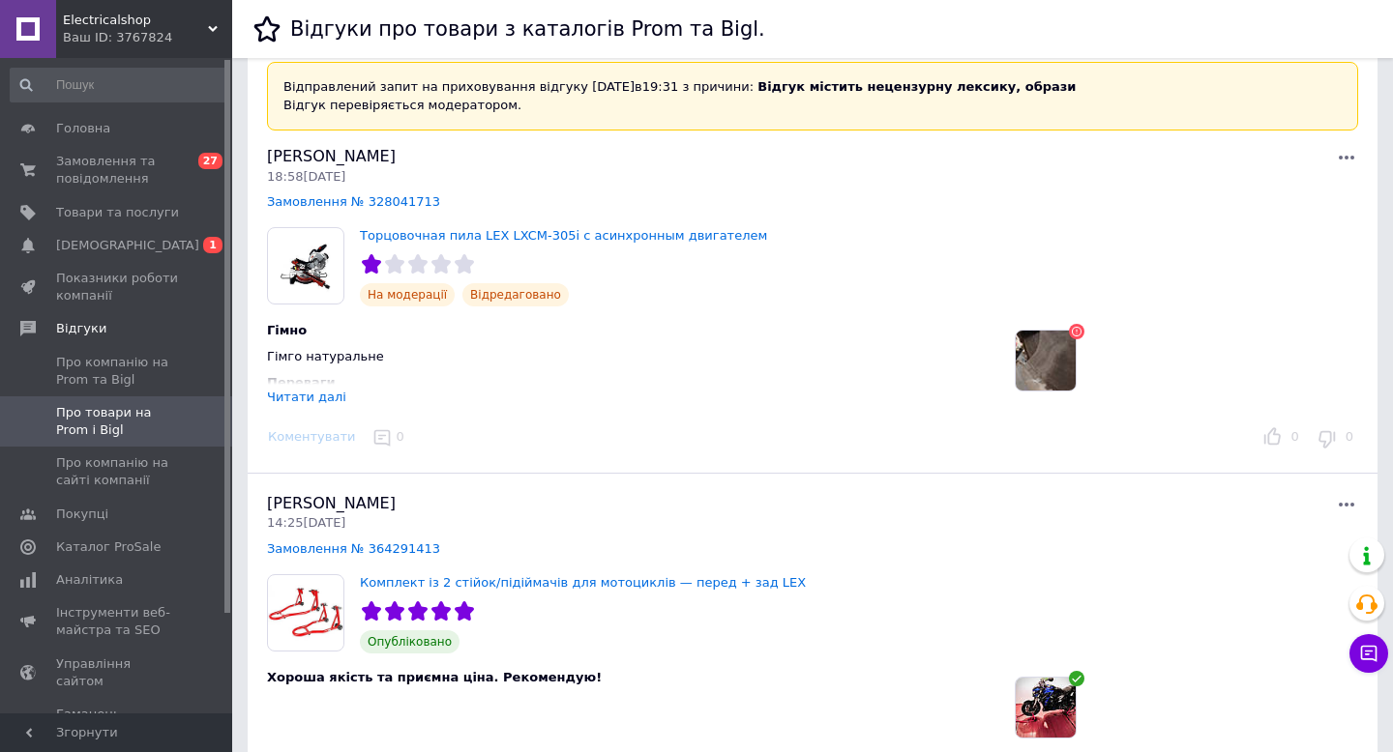
click at [328, 396] on div "Читати далі" at bounding box center [306, 397] width 79 height 15
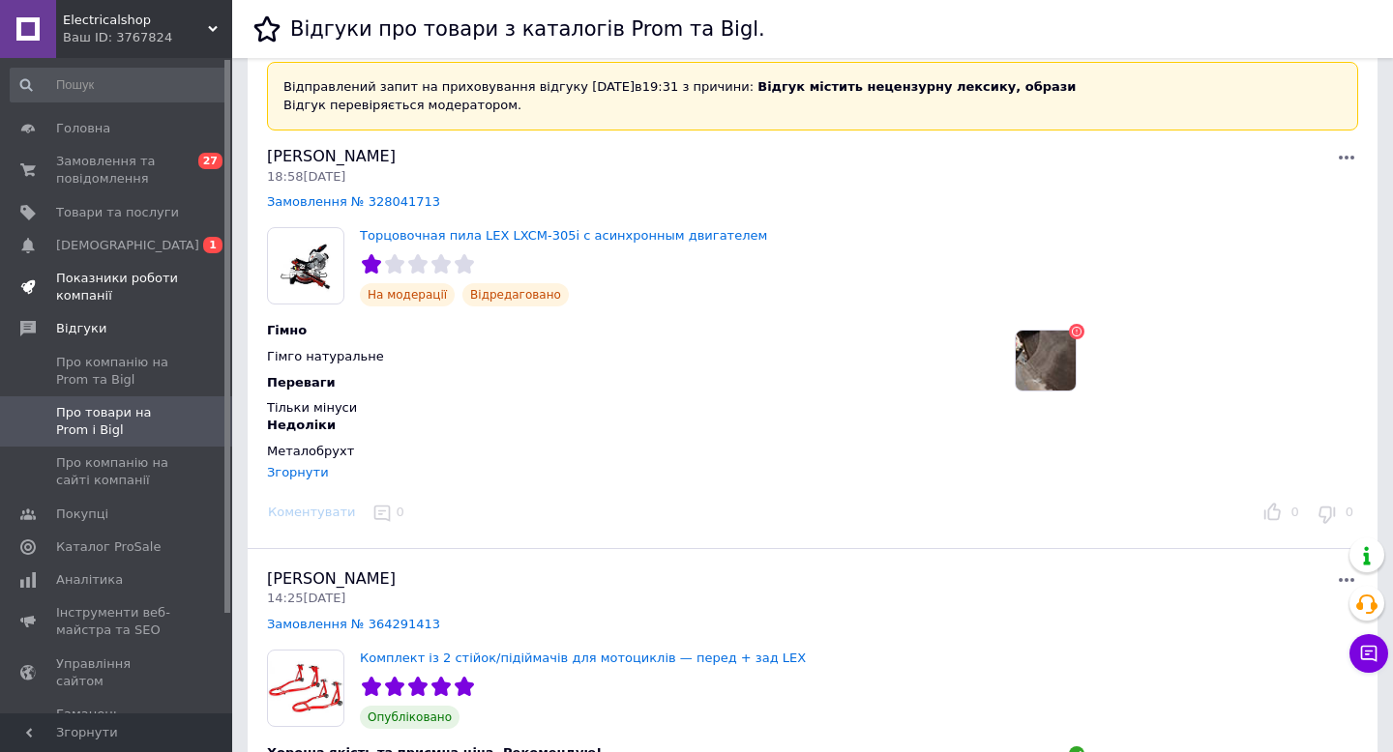
click at [83, 296] on span "Показники роботи компанії" at bounding box center [117, 287] width 123 height 35
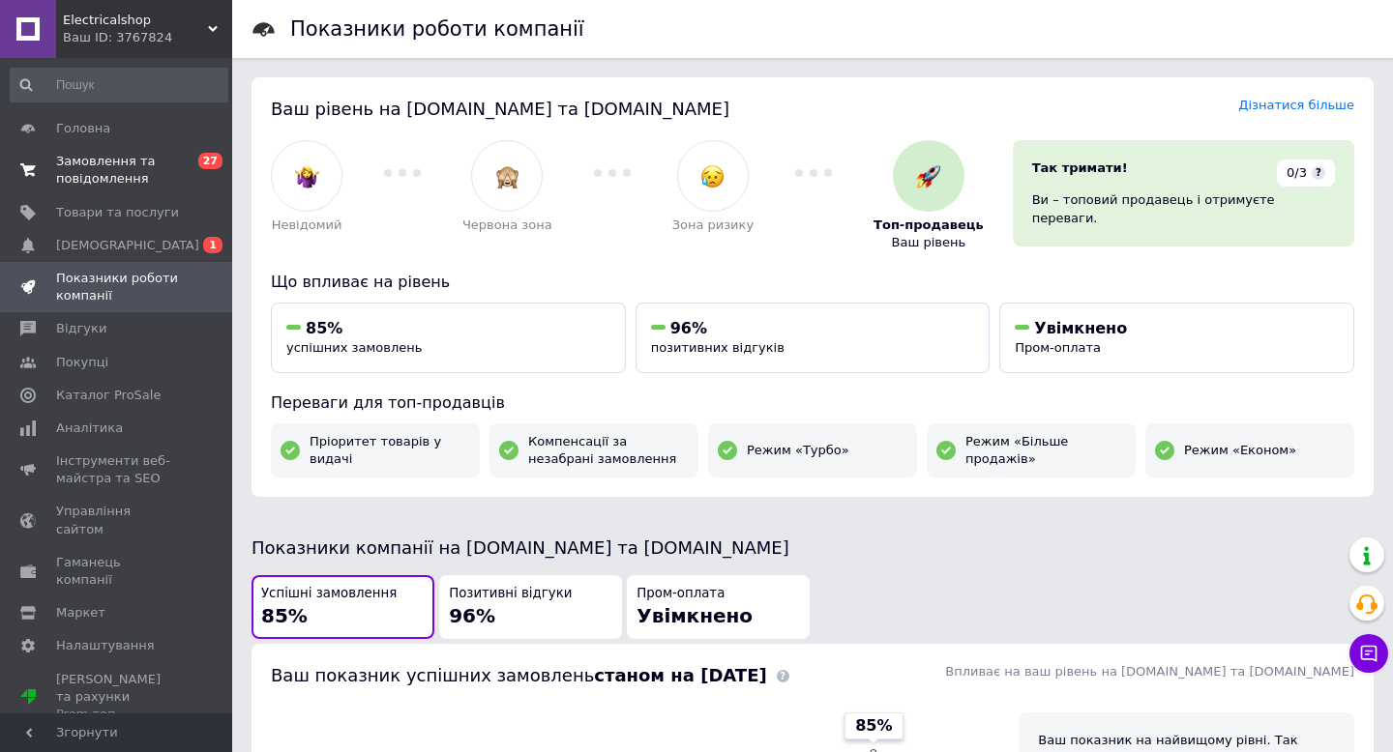
click at [98, 159] on span "Замовлення та повідомлення" at bounding box center [117, 170] width 123 height 35
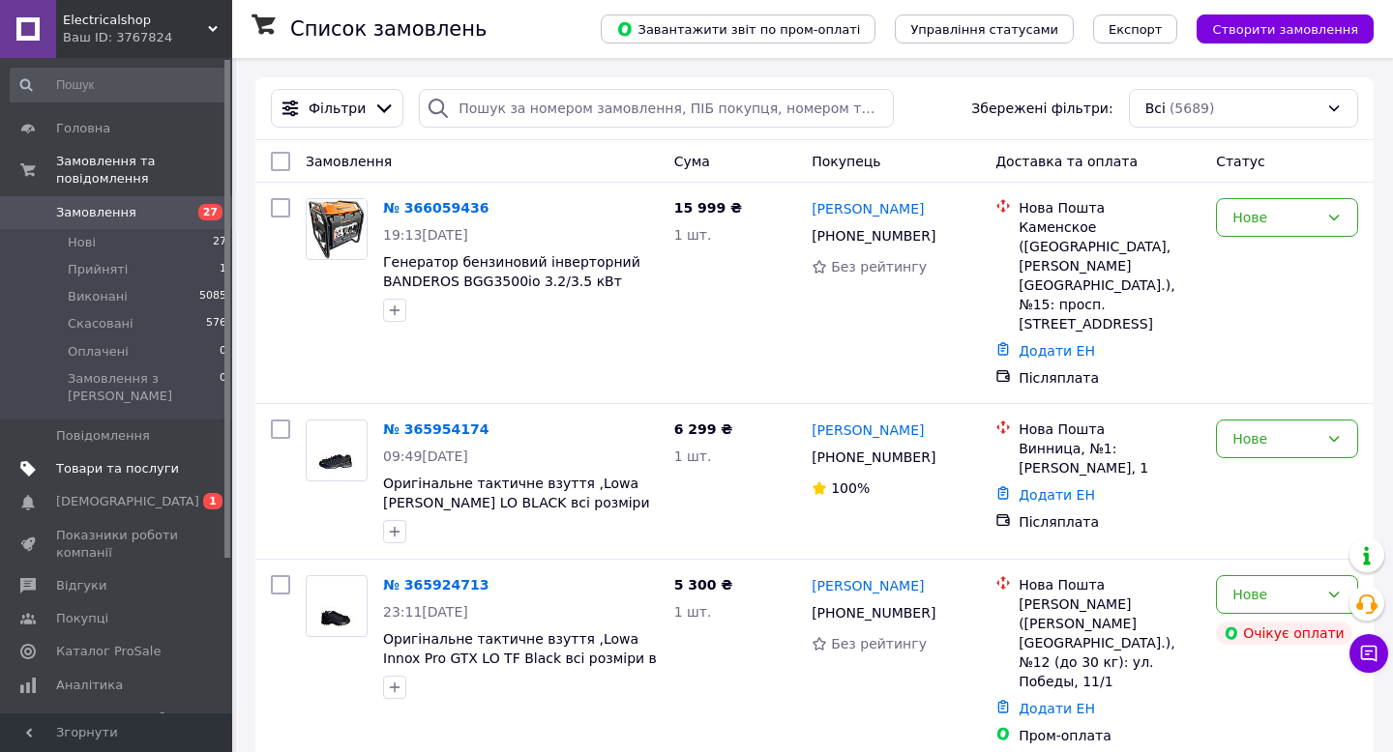
click at [149, 460] on span "Товари та послуги" at bounding box center [117, 468] width 123 height 17
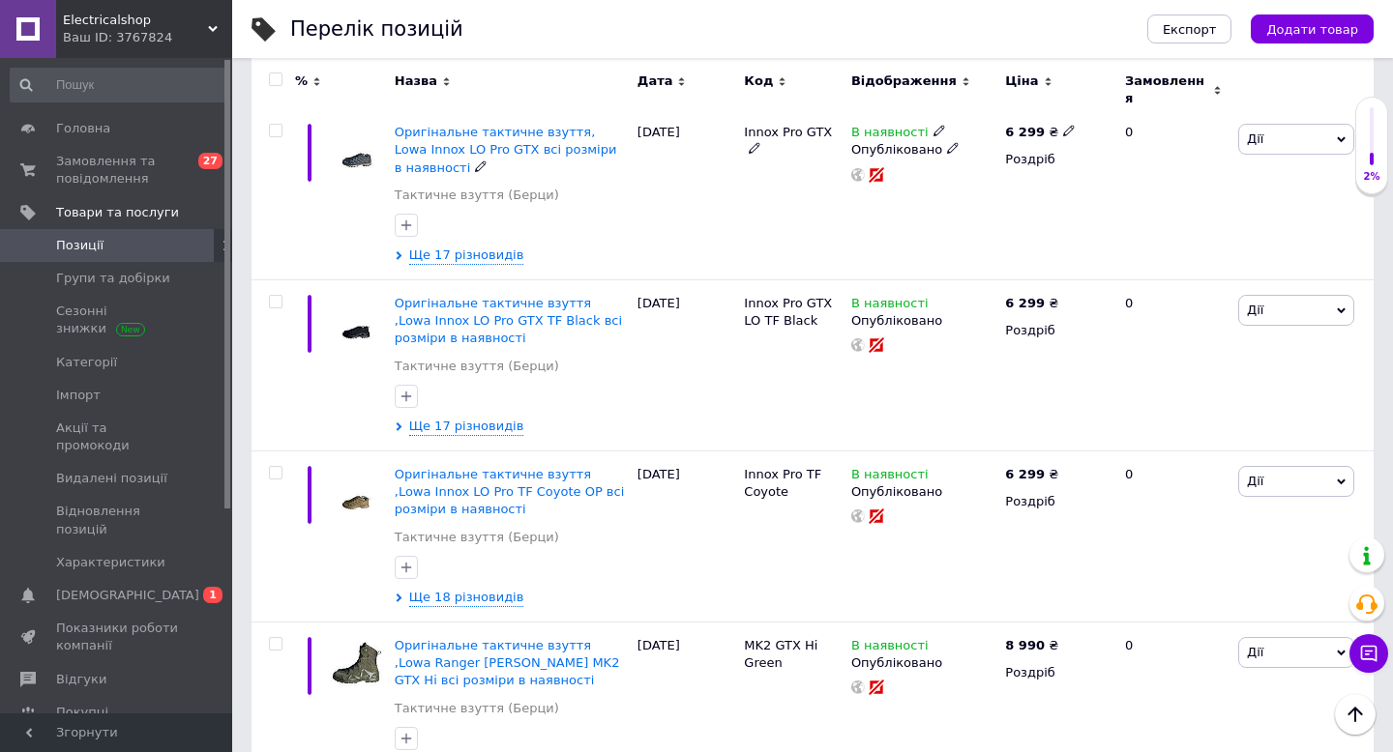
scroll to position [2142, 0]
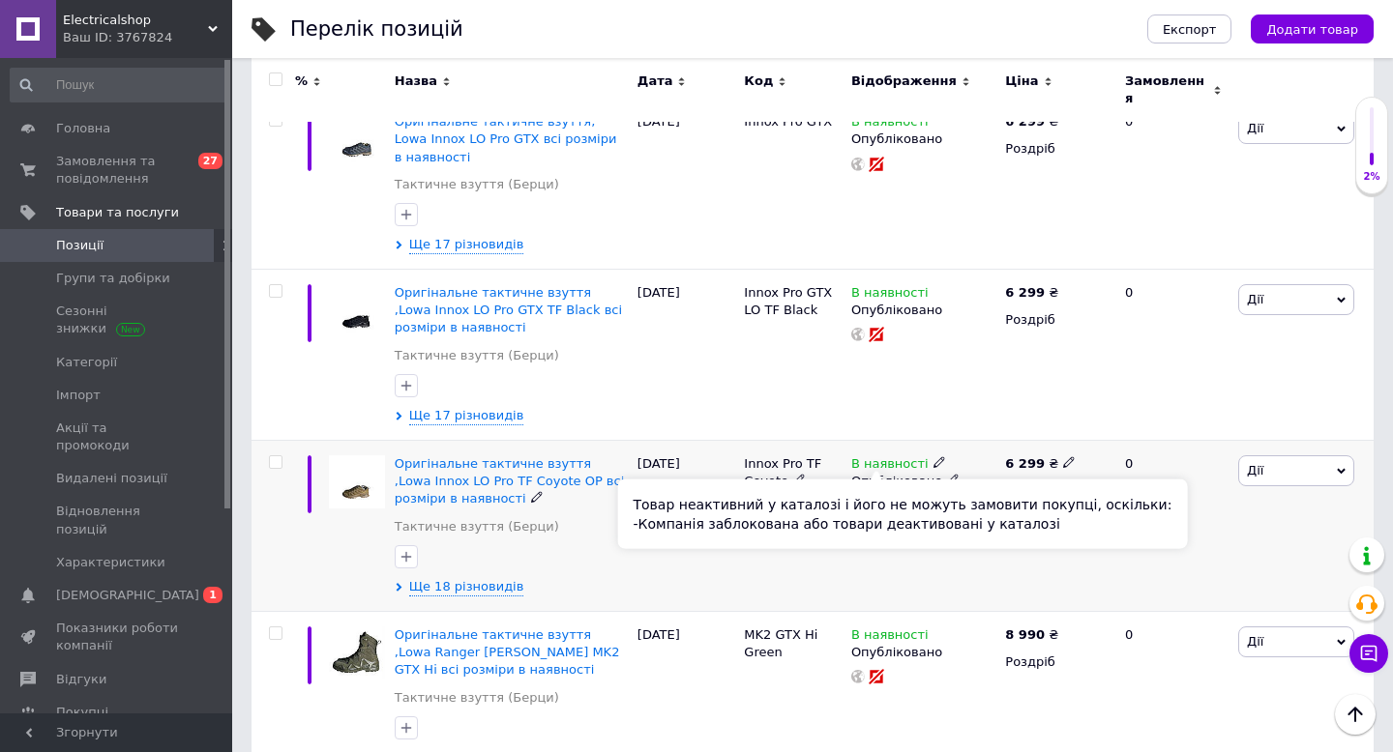
click at [873, 498] on icon at bounding box center [876, 505] width 15 height 15
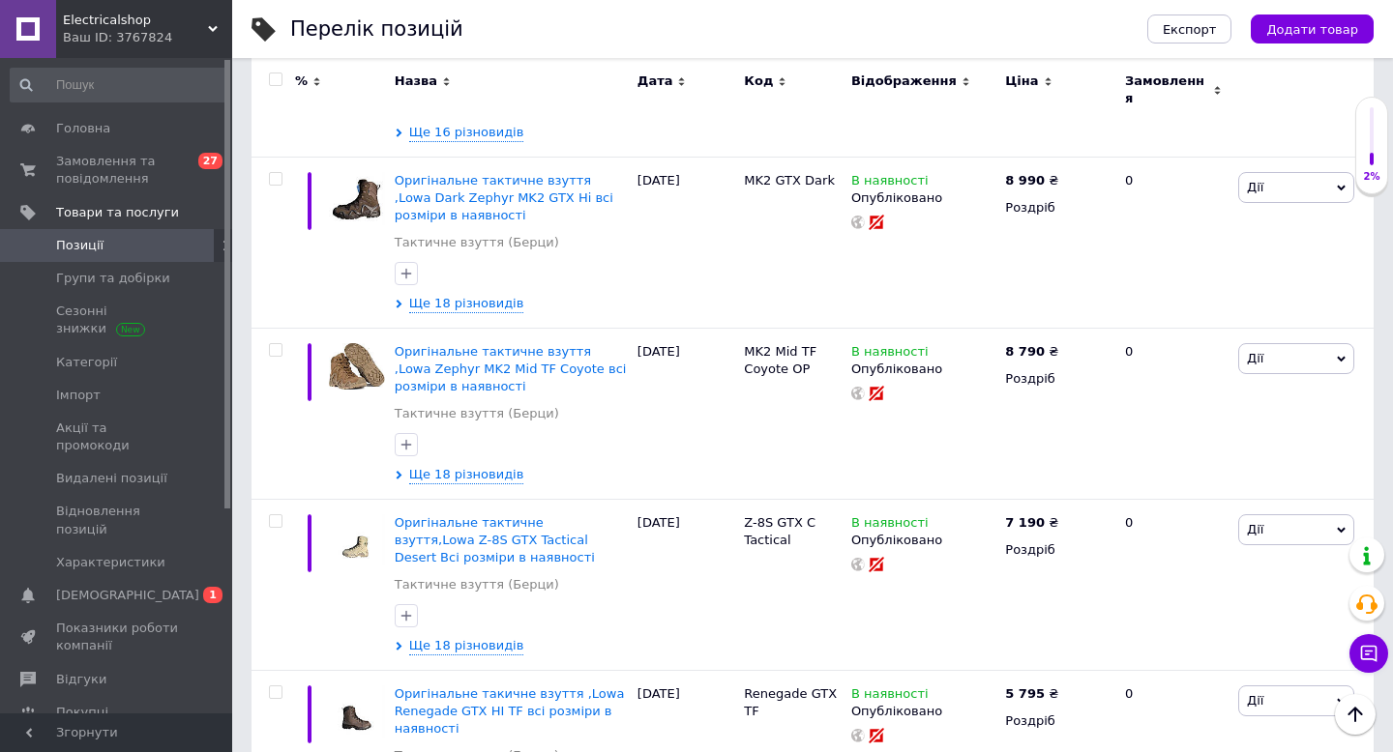
scroll to position [3061, 0]
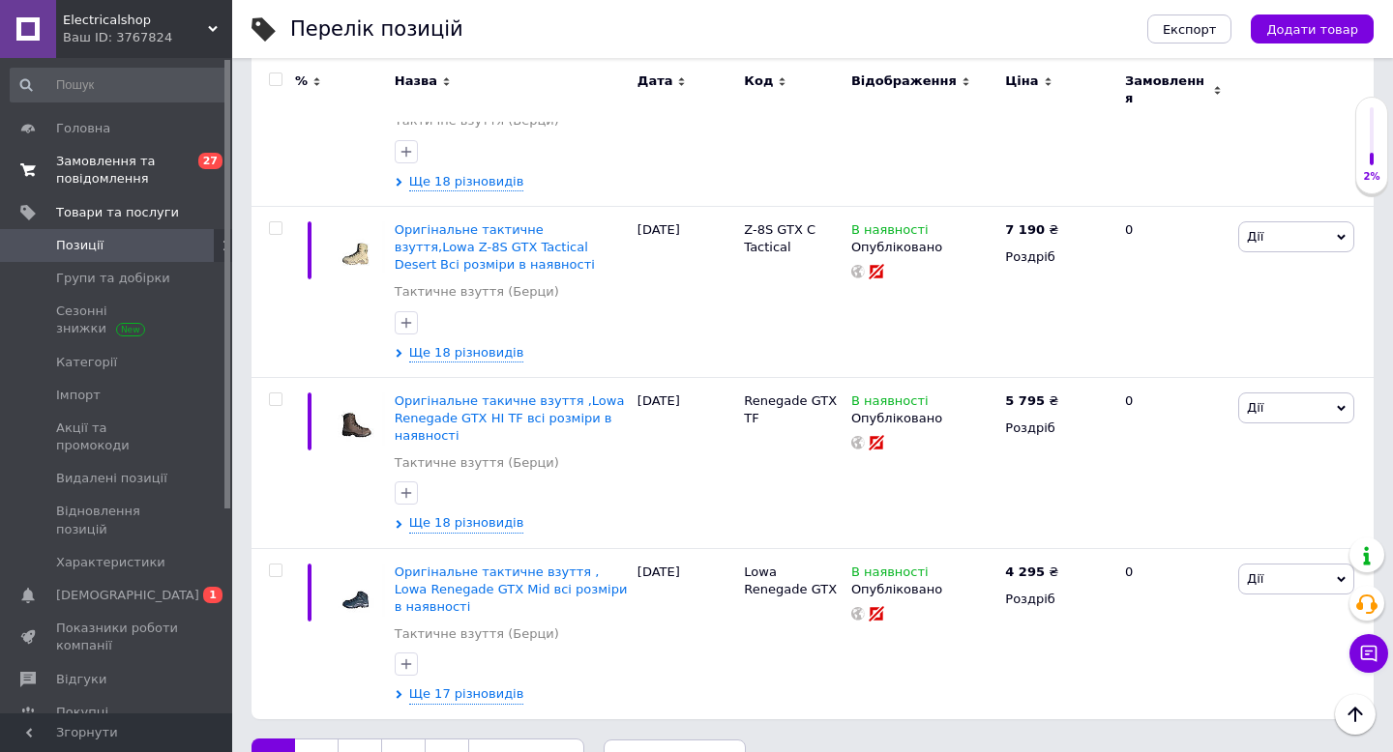
click at [107, 161] on span "Замовлення та повідомлення" at bounding box center [117, 170] width 123 height 35
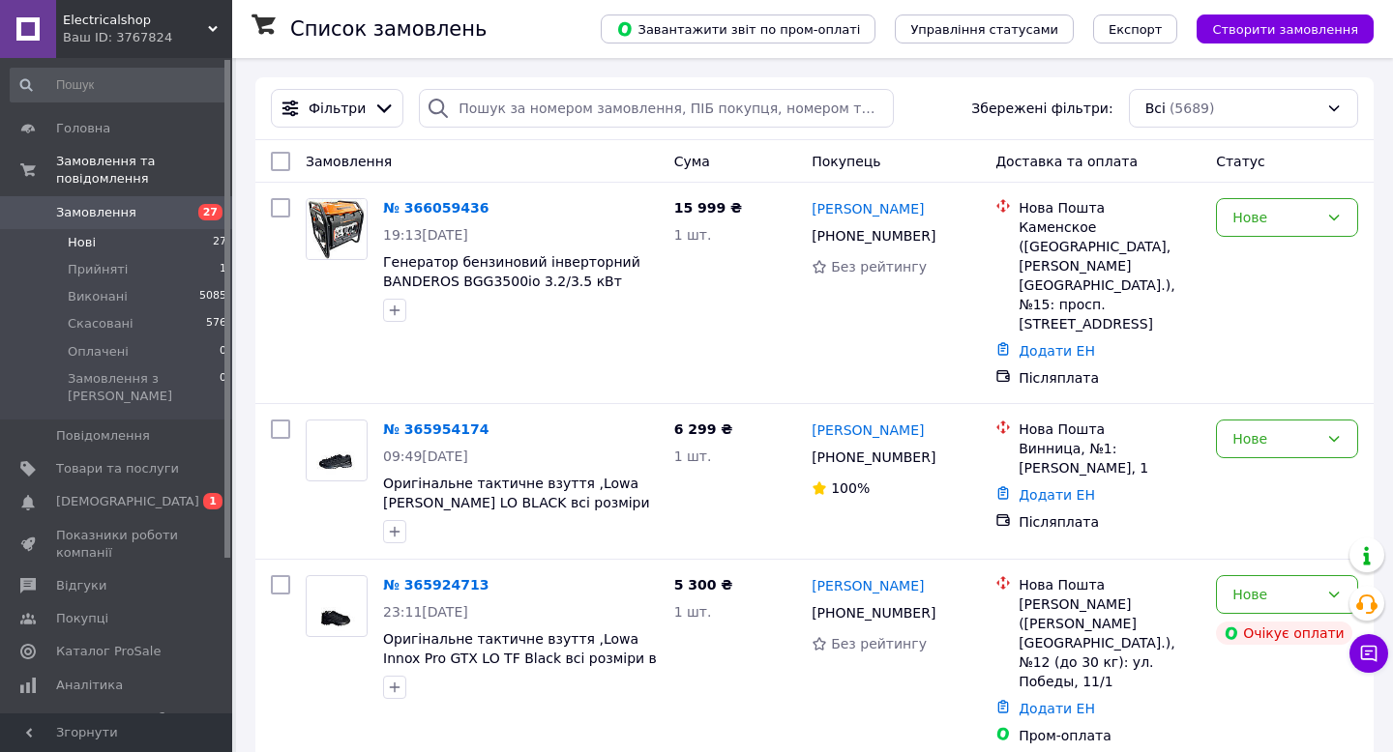
click at [97, 241] on li "Нові 27" at bounding box center [119, 242] width 238 height 27
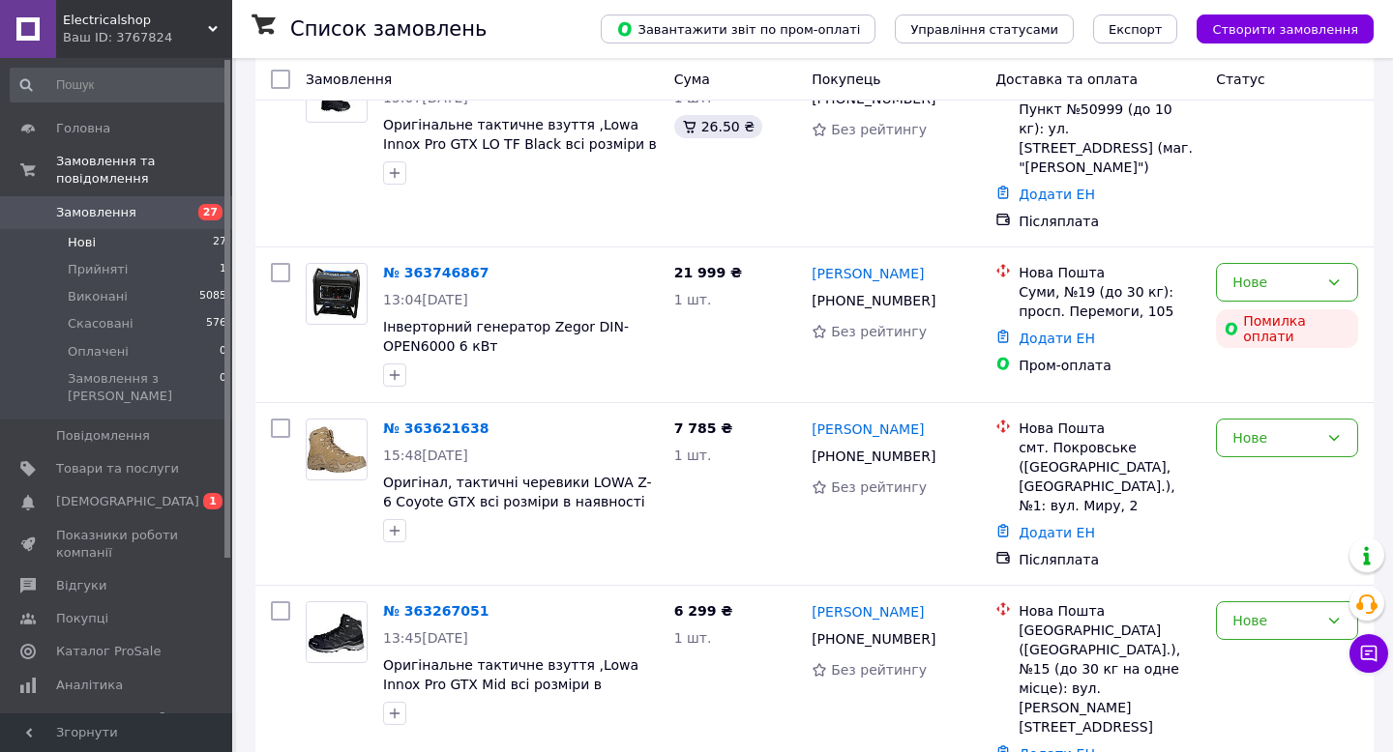
scroll to position [3090, 0]
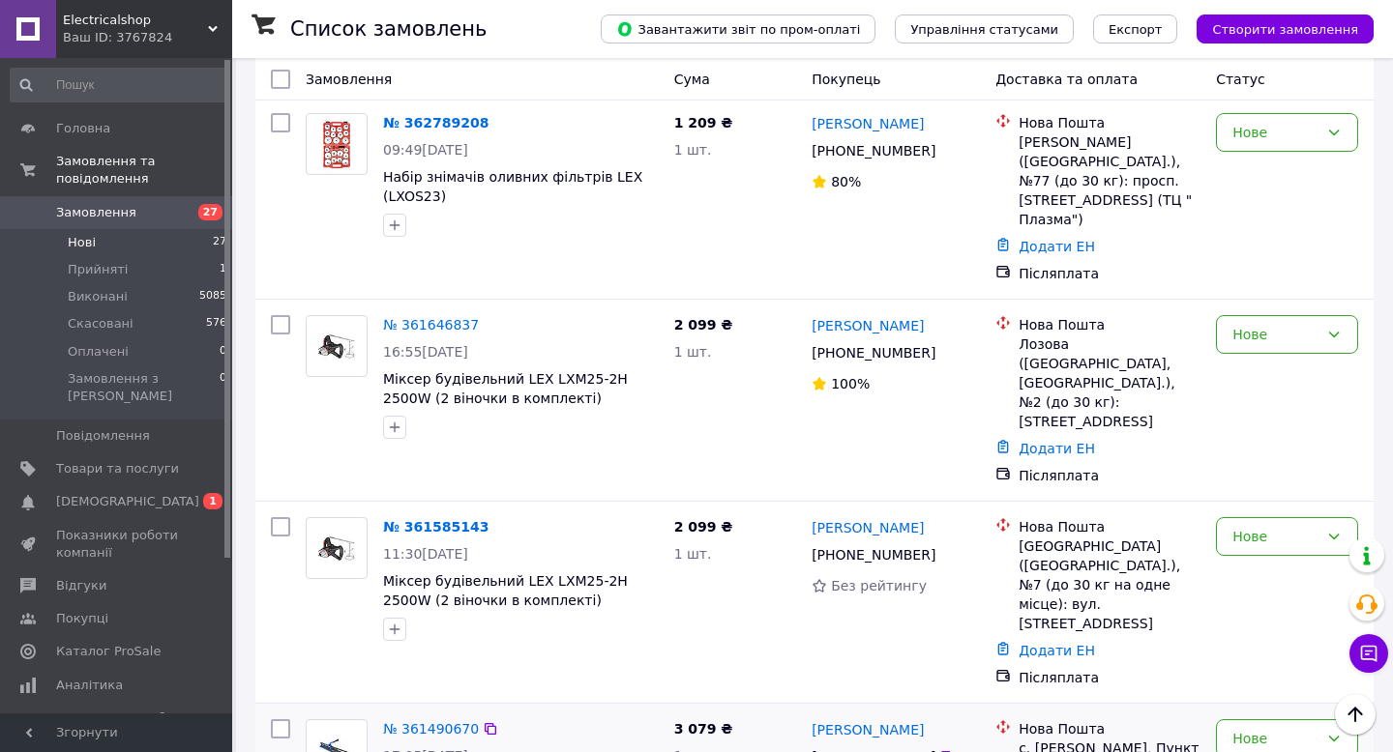
scroll to position [564, 0]
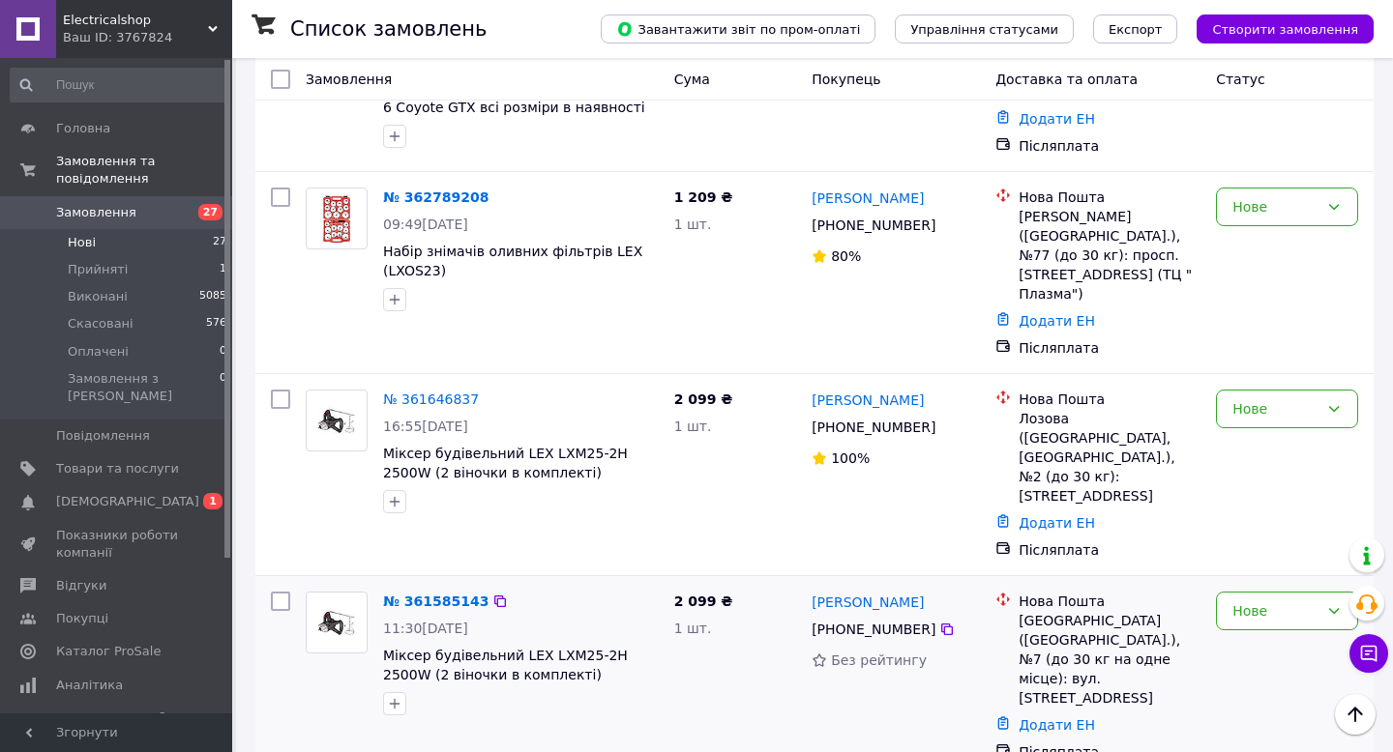
click at [1263, 584] on div "Нове" at bounding box center [1287, 677] width 158 height 186
click at [1257, 601] on div "Нове" at bounding box center [1275, 611] width 86 height 21
click at [1252, 608] on li "Виконано" at bounding box center [1287, 607] width 140 height 35
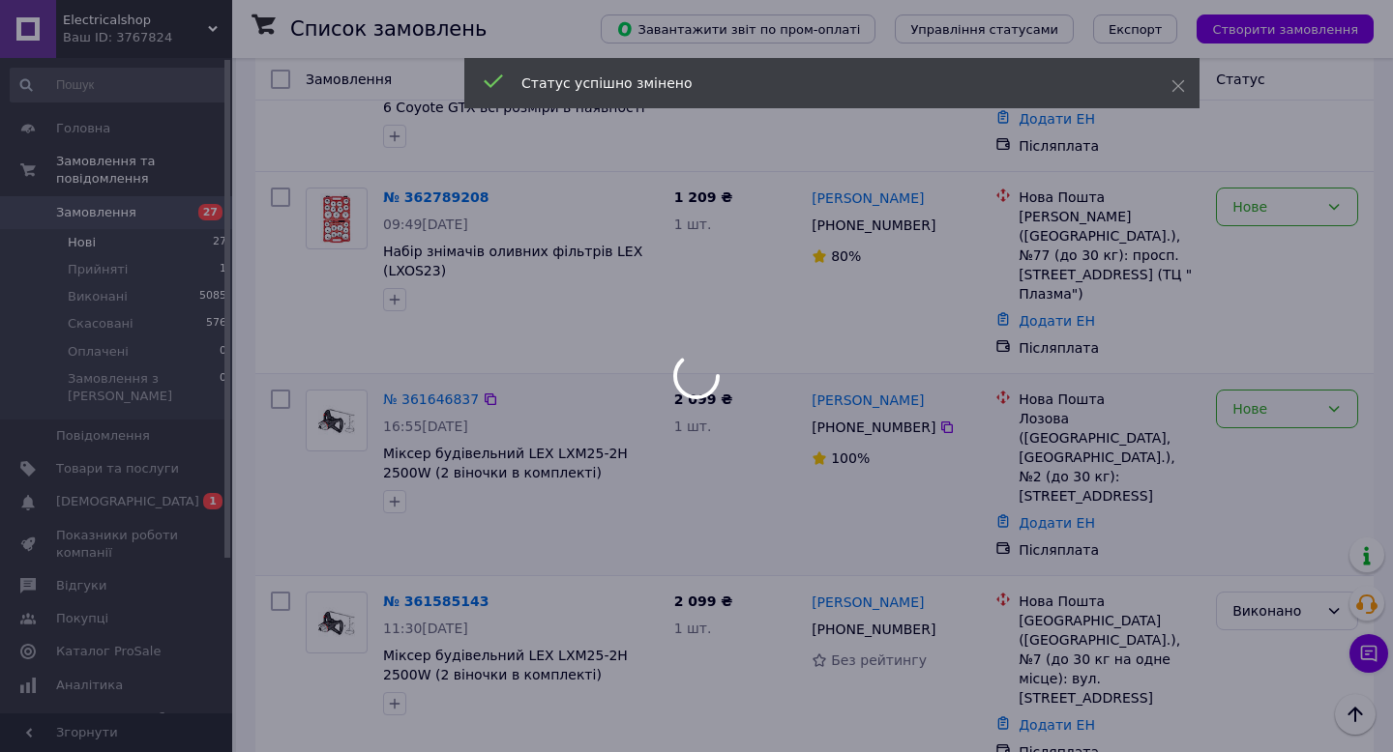
click at [1276, 398] on div "Нове" at bounding box center [1275, 408] width 86 height 21
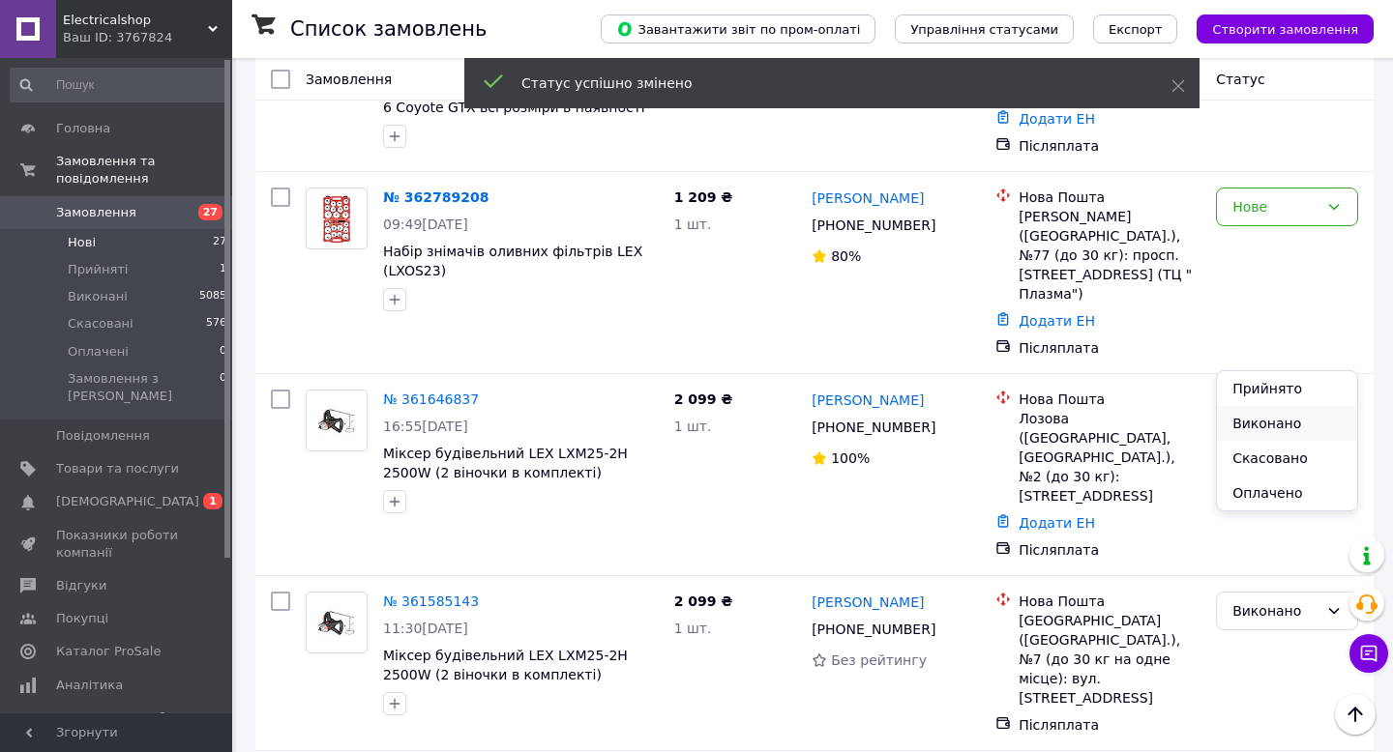
click at [1265, 424] on li "Виконано" at bounding box center [1287, 423] width 140 height 35
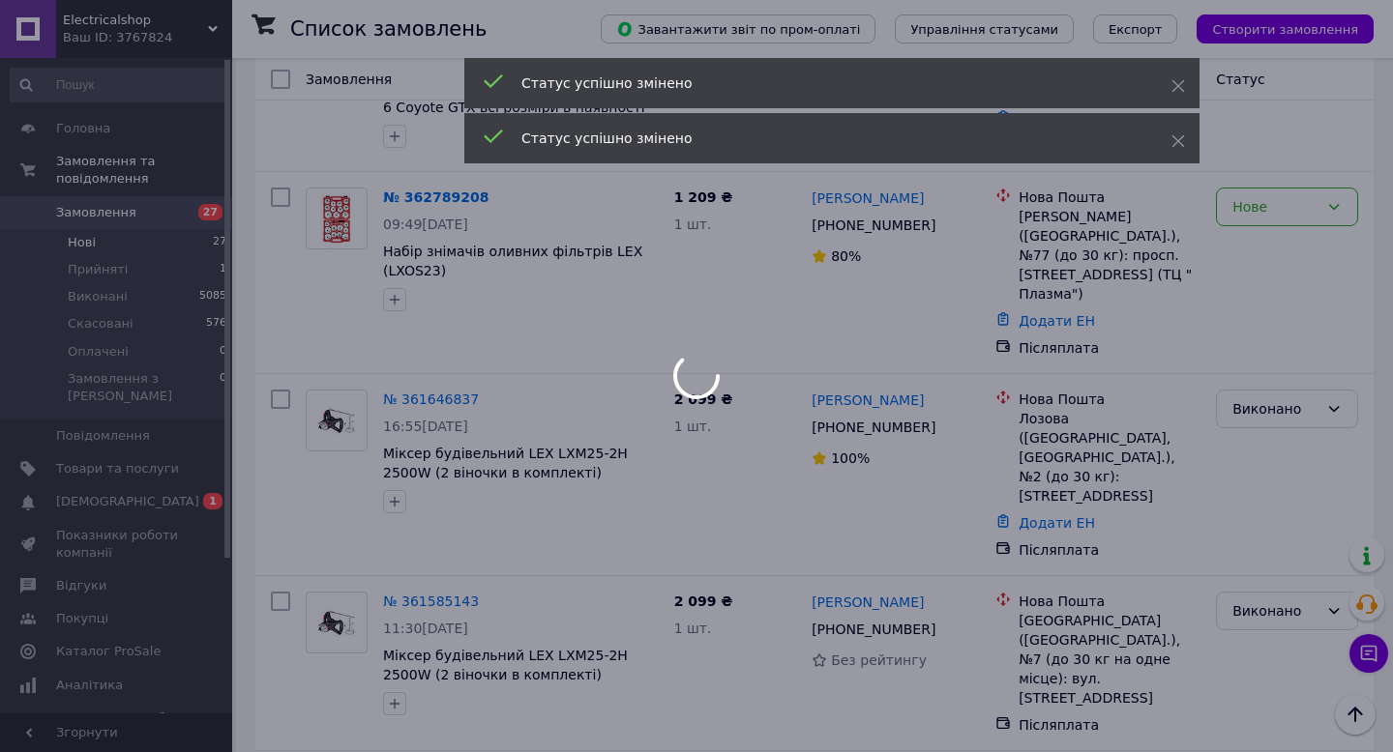
click at [1265, 176] on div at bounding box center [696, 376] width 1393 height 752
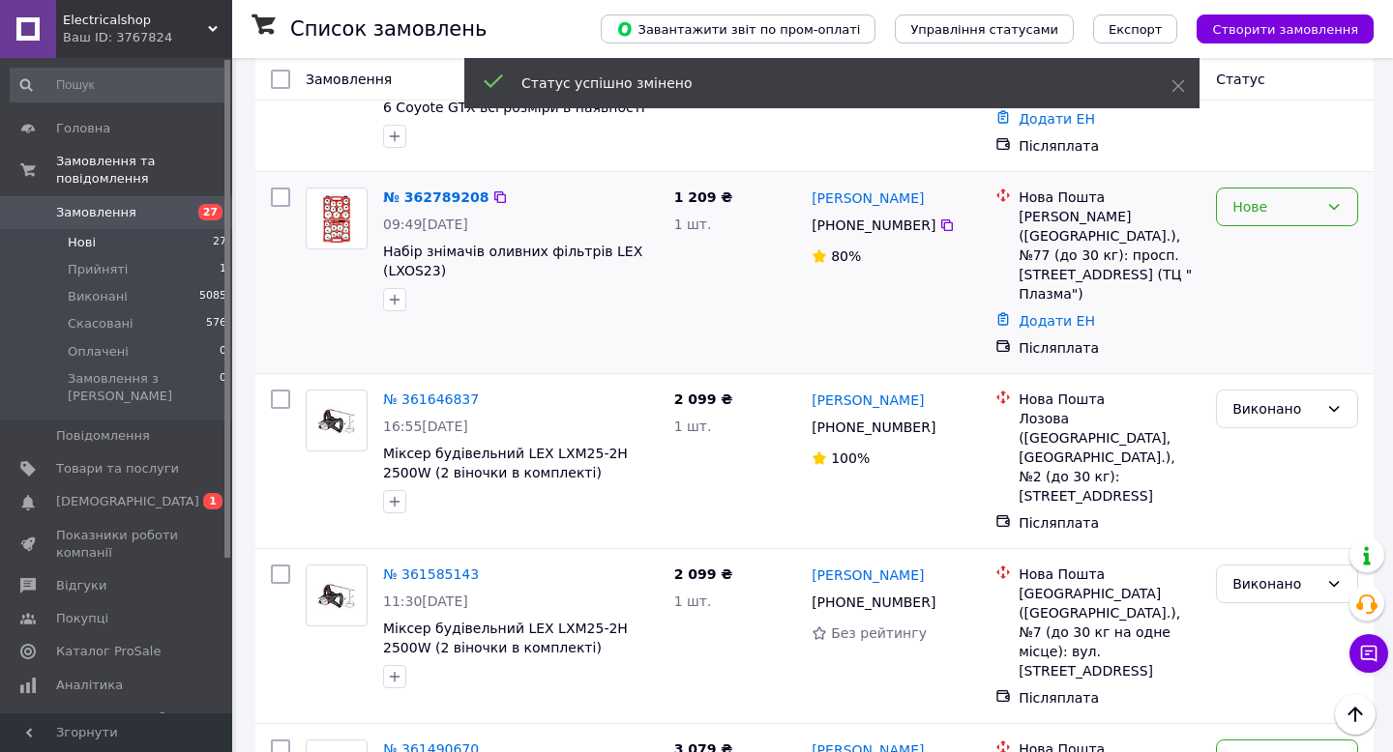
click at [1264, 196] on div "Нове" at bounding box center [1275, 206] width 86 height 21
click at [1250, 262] on li "Виконано" at bounding box center [1287, 260] width 140 height 35
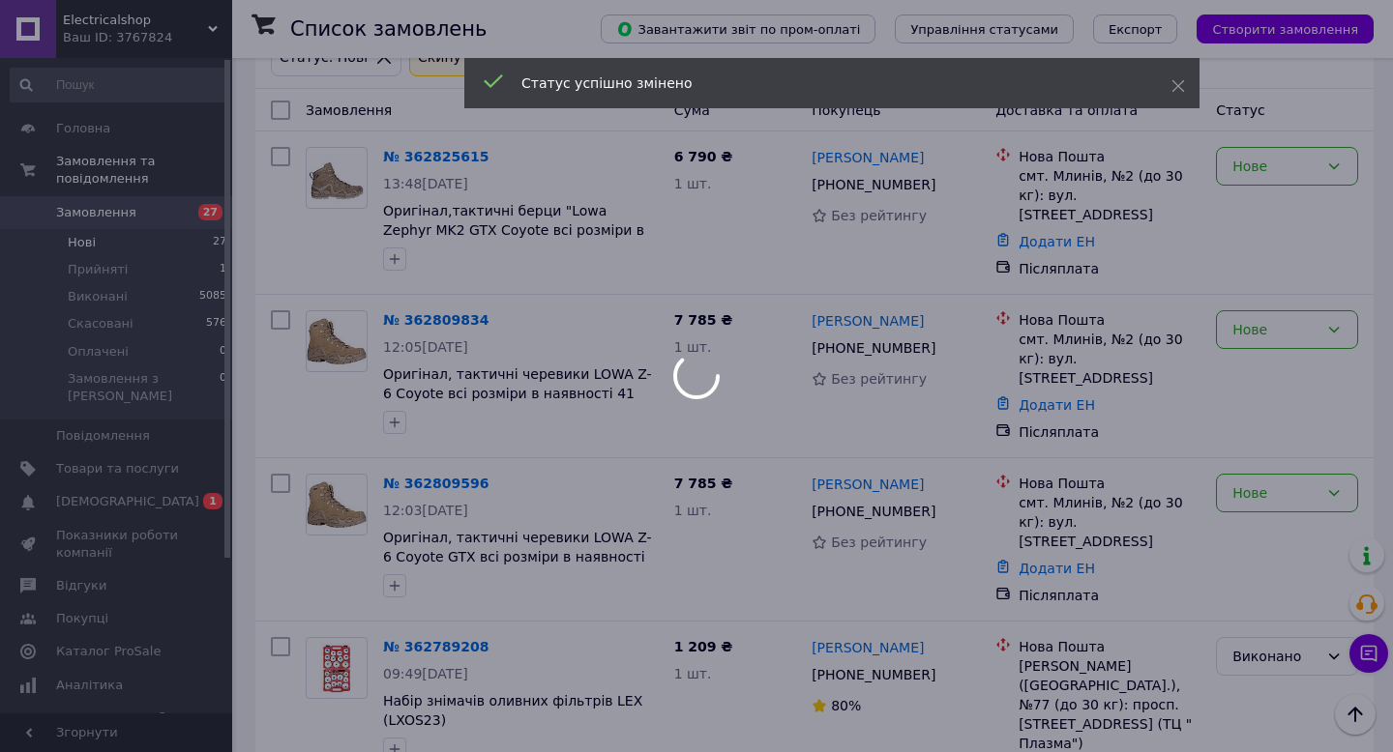
scroll to position [83, 0]
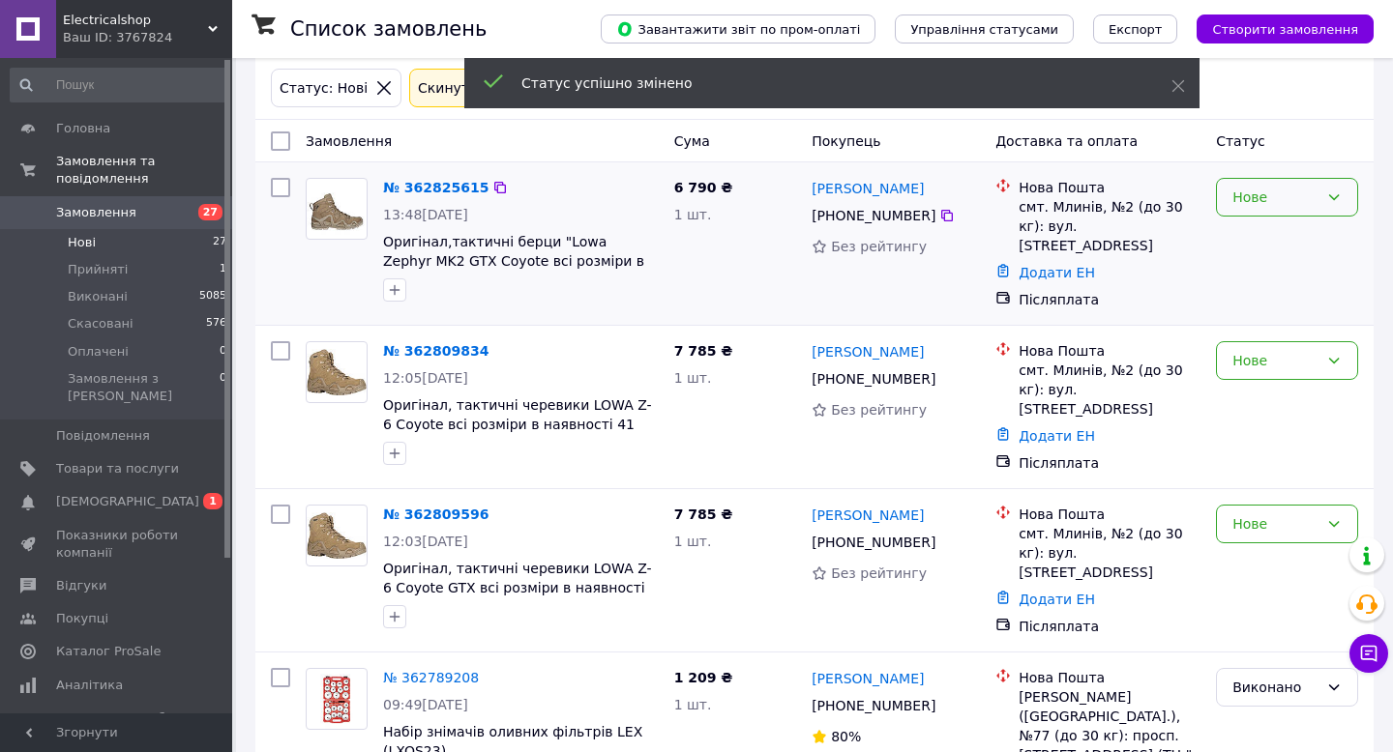
click at [1261, 204] on div "Нове" at bounding box center [1275, 197] width 86 height 21
click at [1253, 273] on li "Виконано" at bounding box center [1287, 273] width 140 height 35
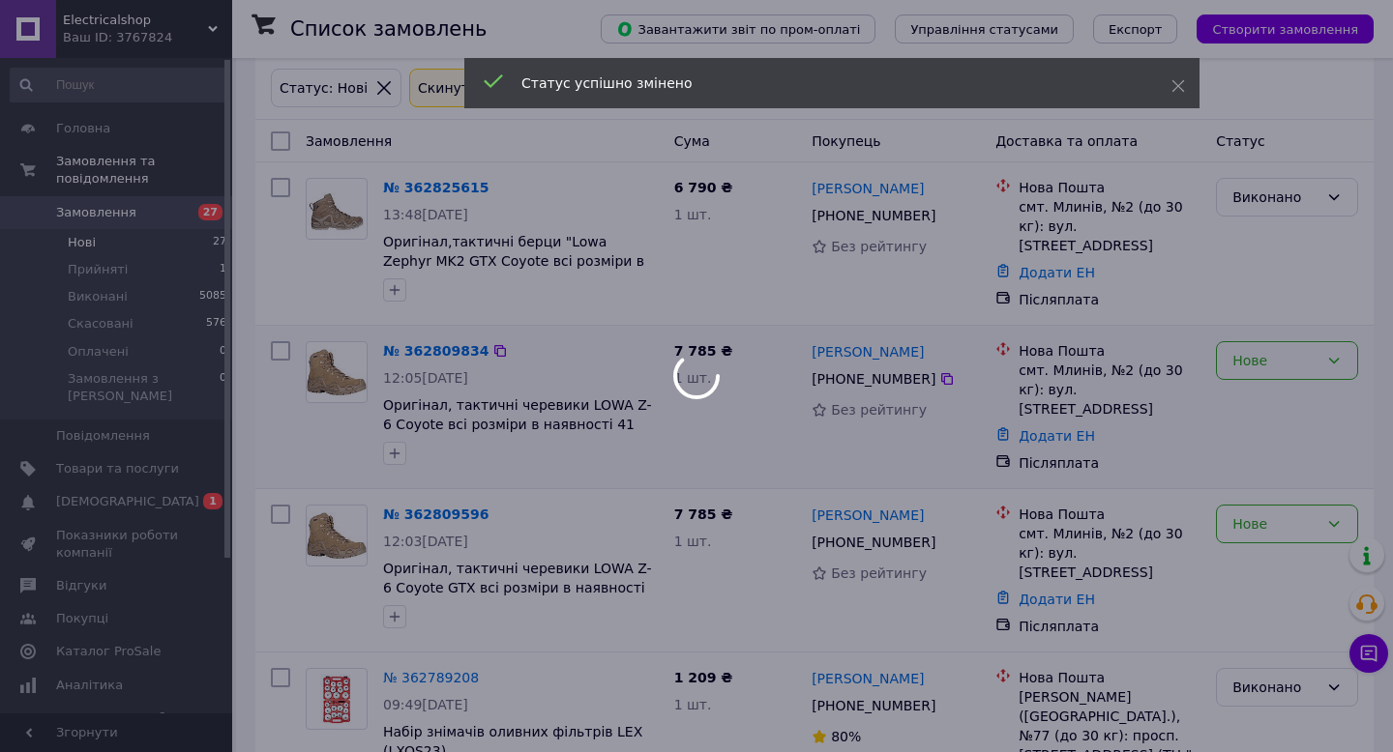
click at [1255, 360] on div at bounding box center [696, 376] width 1393 height 752
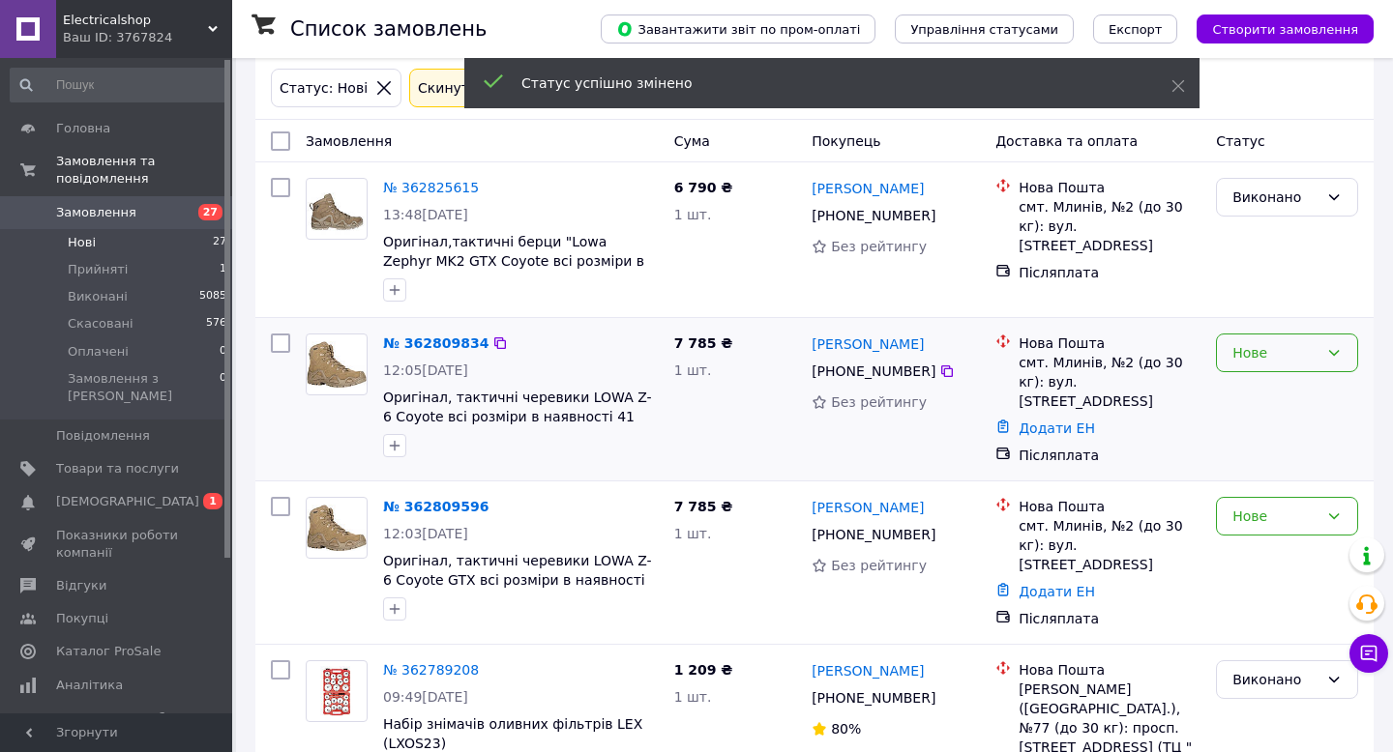
click at [1255, 360] on div "Нове" at bounding box center [1275, 352] width 86 height 21
click at [1250, 431] on li "Виконано" at bounding box center [1287, 429] width 140 height 35
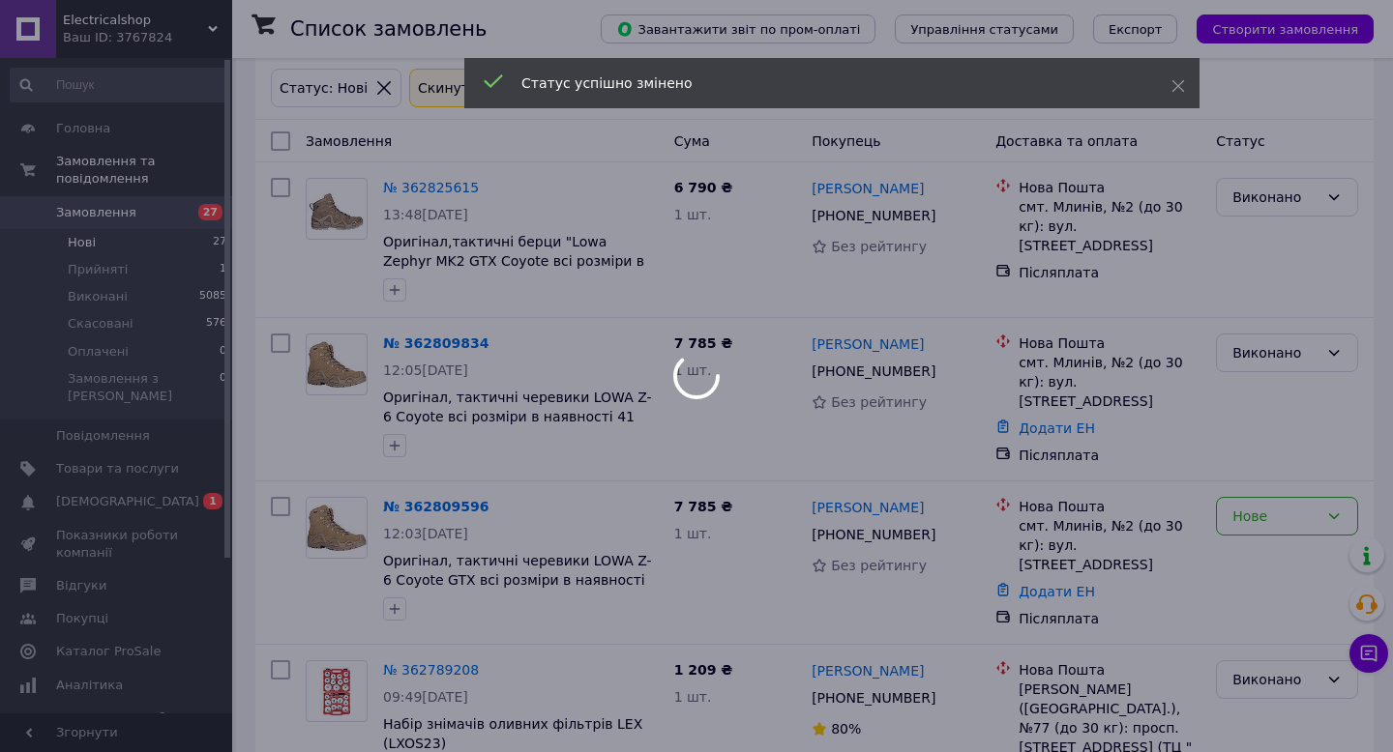
click at [1246, 505] on div at bounding box center [696, 376] width 1393 height 752
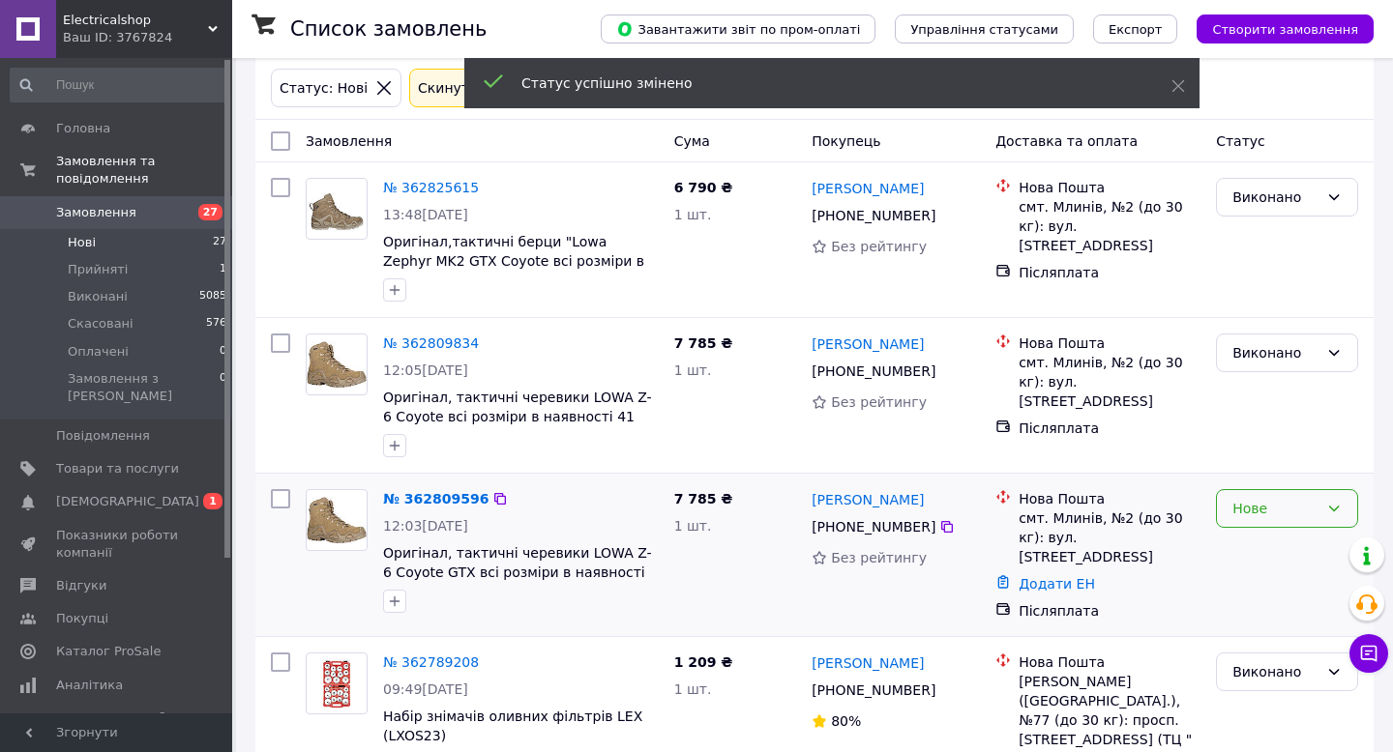
click at [1254, 508] on div "Нове" at bounding box center [1275, 508] width 86 height 21
click at [1252, 577] on li "Виконано" at bounding box center [1287, 585] width 140 height 35
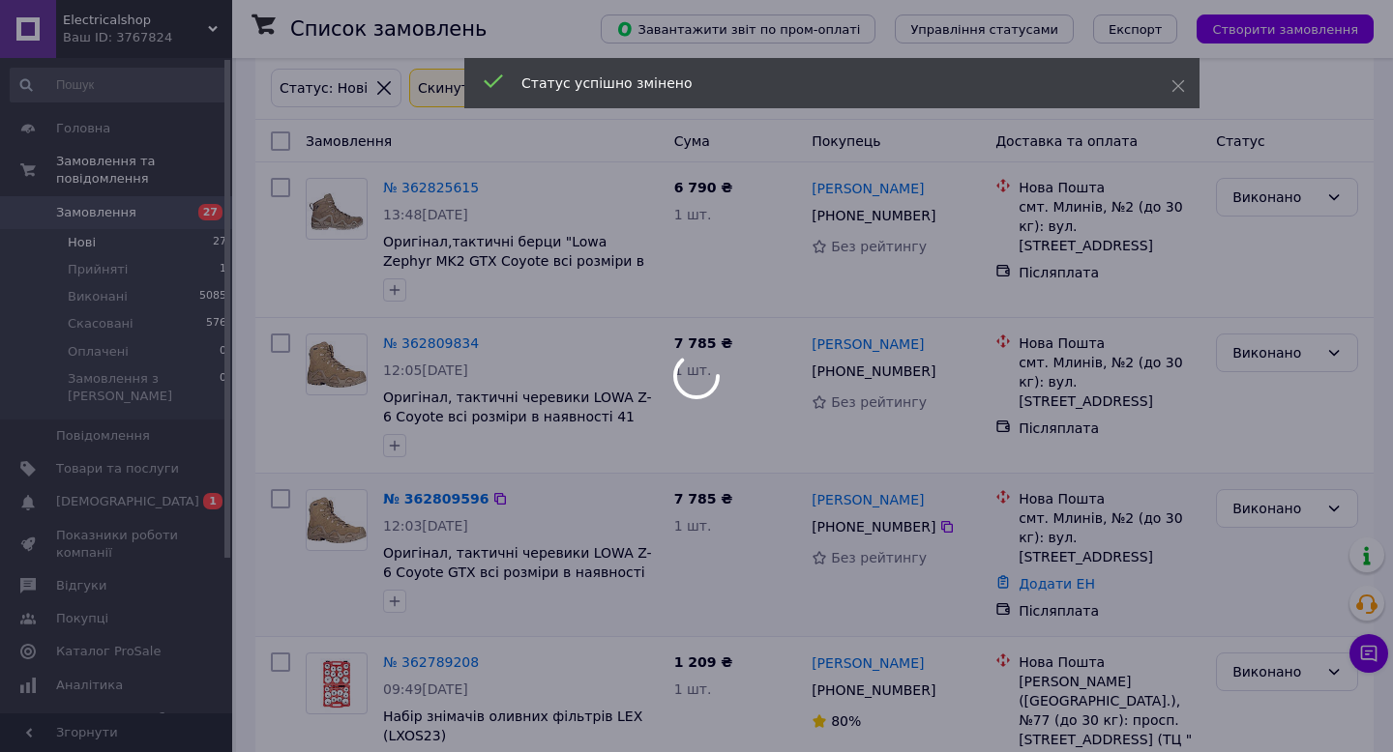
scroll to position [670, 0]
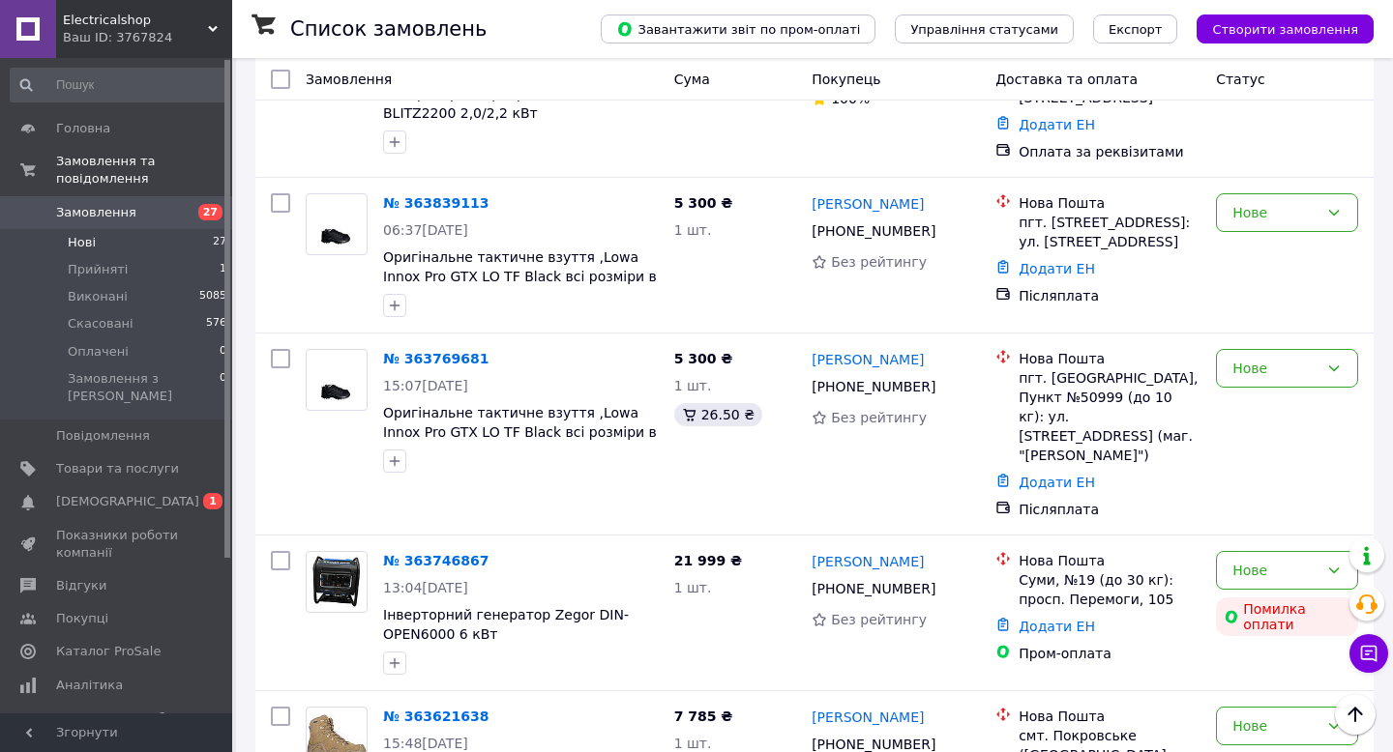
scroll to position [3090, 0]
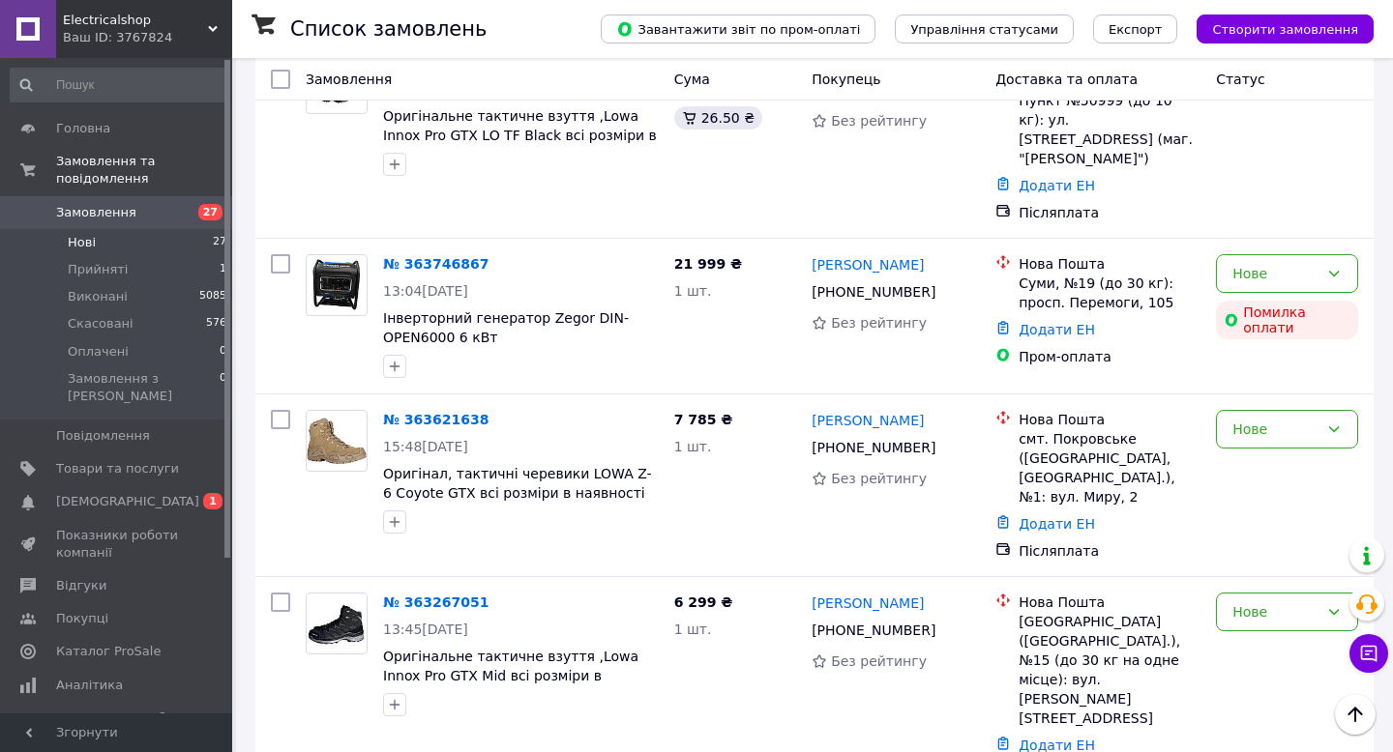
click at [1254, 629] on li "Виконано" at bounding box center [1287, 628] width 140 height 35
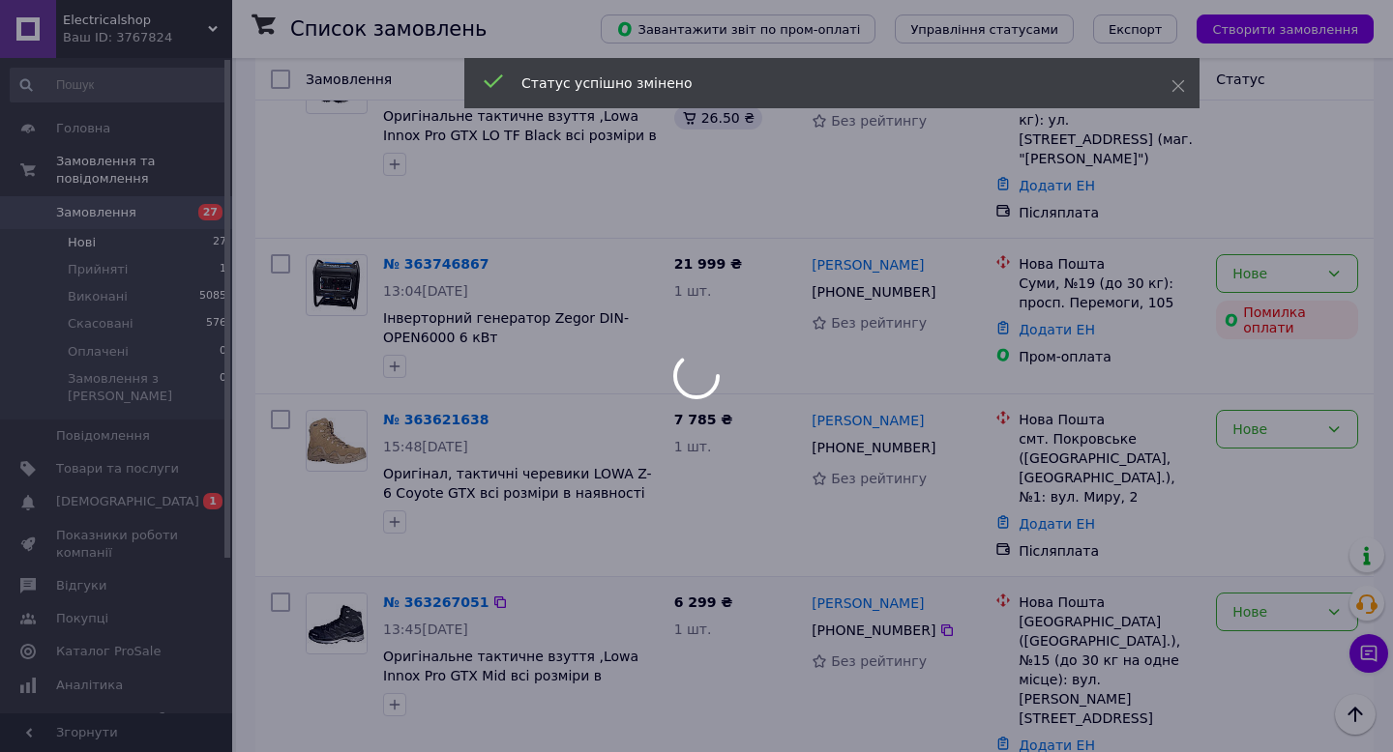
click at [1282, 602] on div "Нове" at bounding box center [1275, 612] width 86 height 21
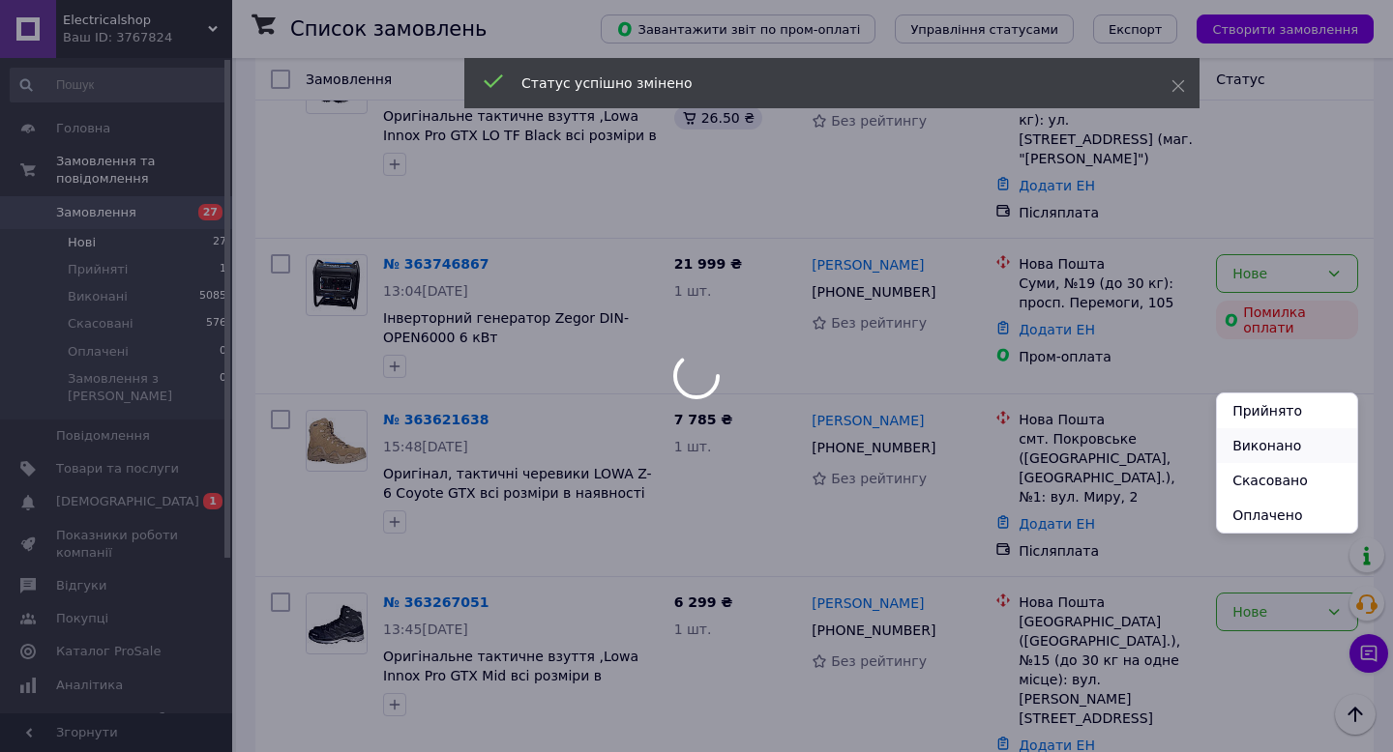
click at [1243, 446] on li "Виконано" at bounding box center [1287, 445] width 140 height 35
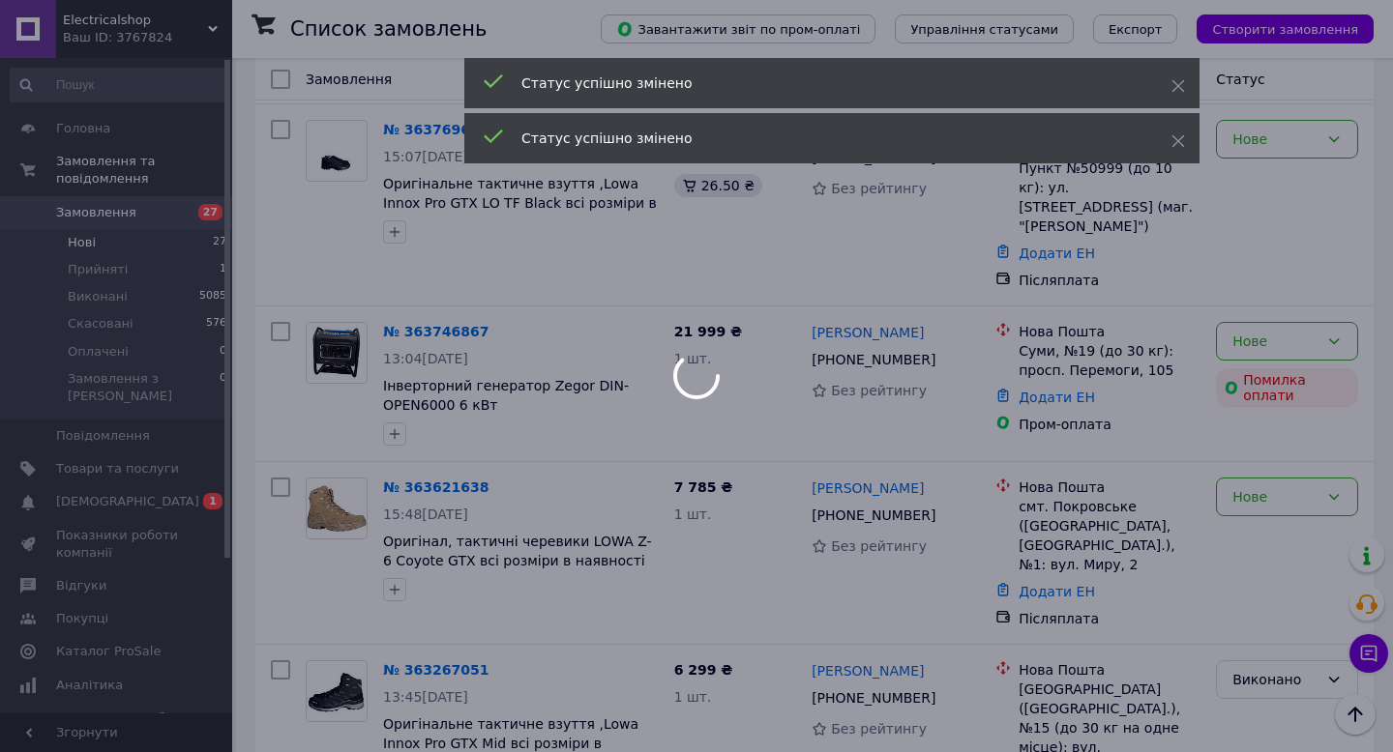
scroll to position [2899, 0]
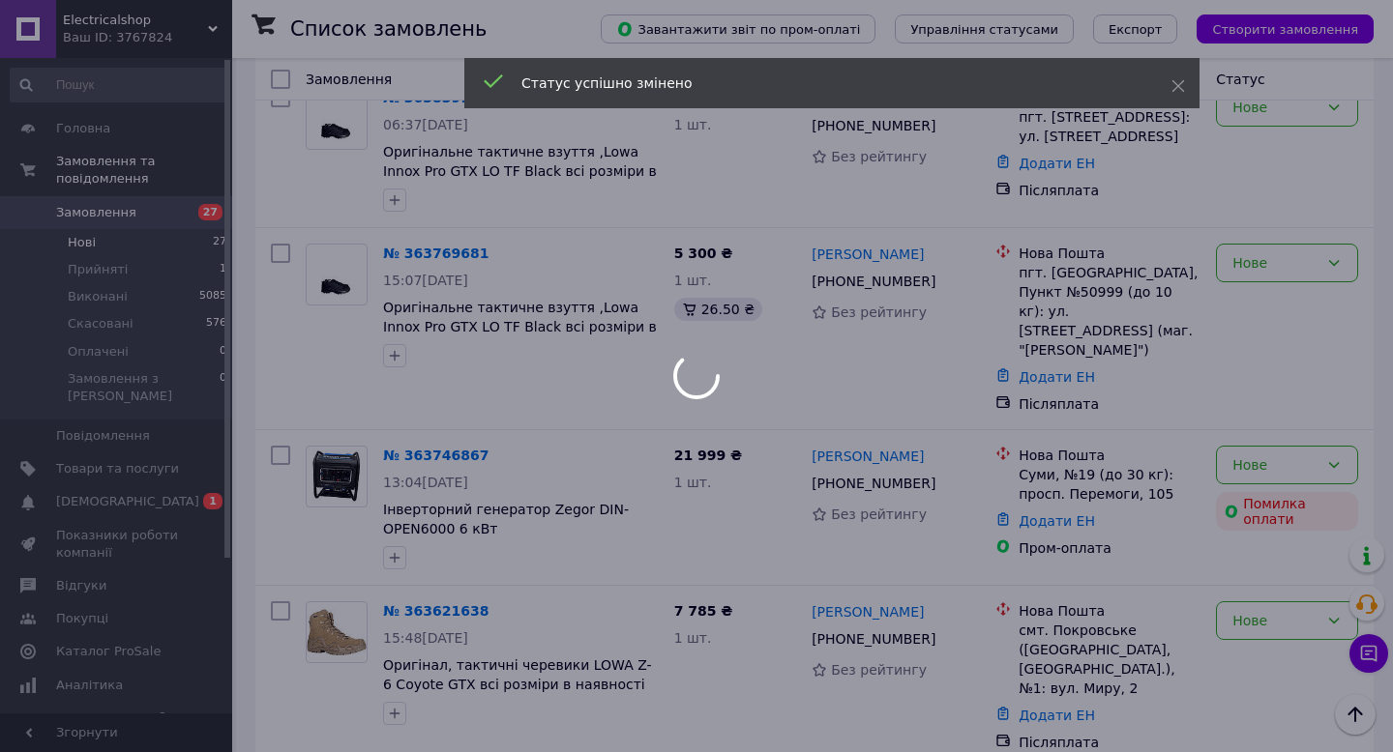
click at [1280, 385] on div at bounding box center [696, 376] width 1393 height 752
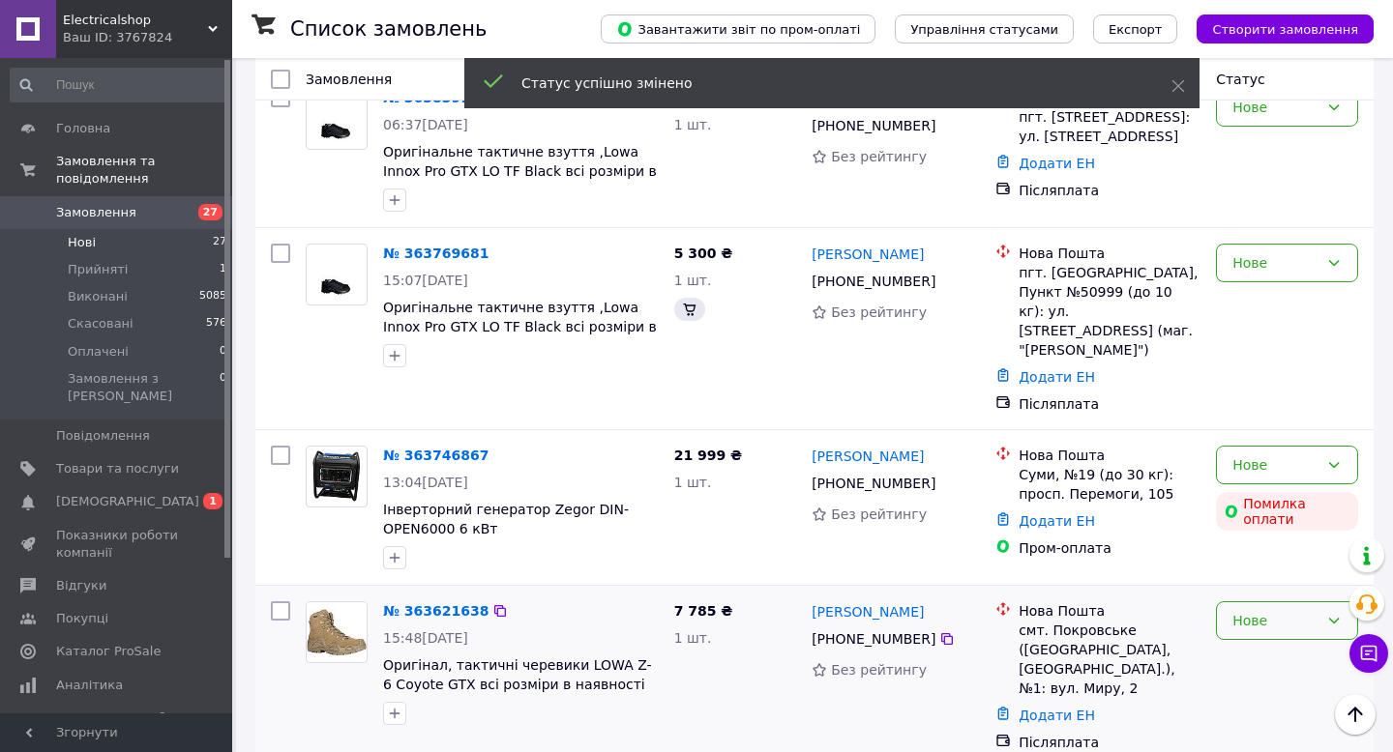
click at [1267, 610] on div "Нове" at bounding box center [1275, 620] width 86 height 21
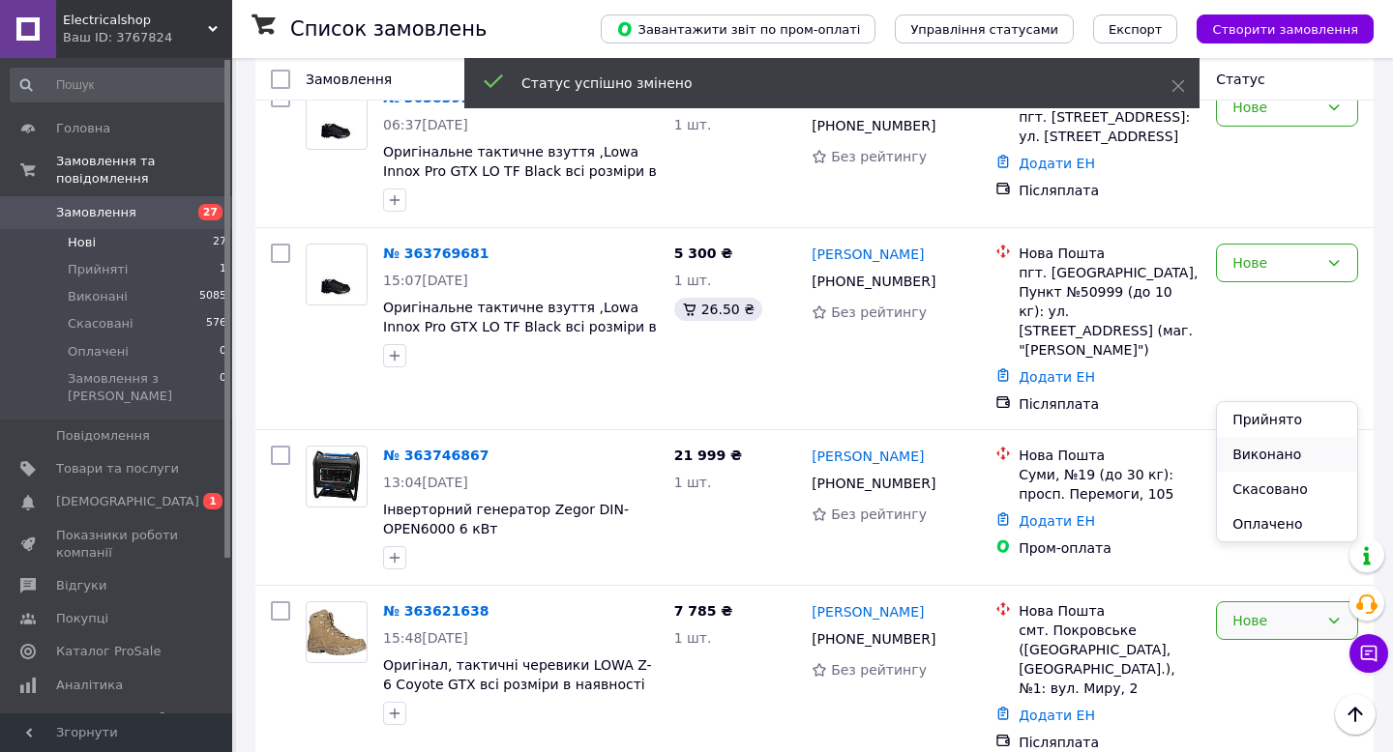
click at [1245, 454] on li "Виконано" at bounding box center [1287, 454] width 140 height 35
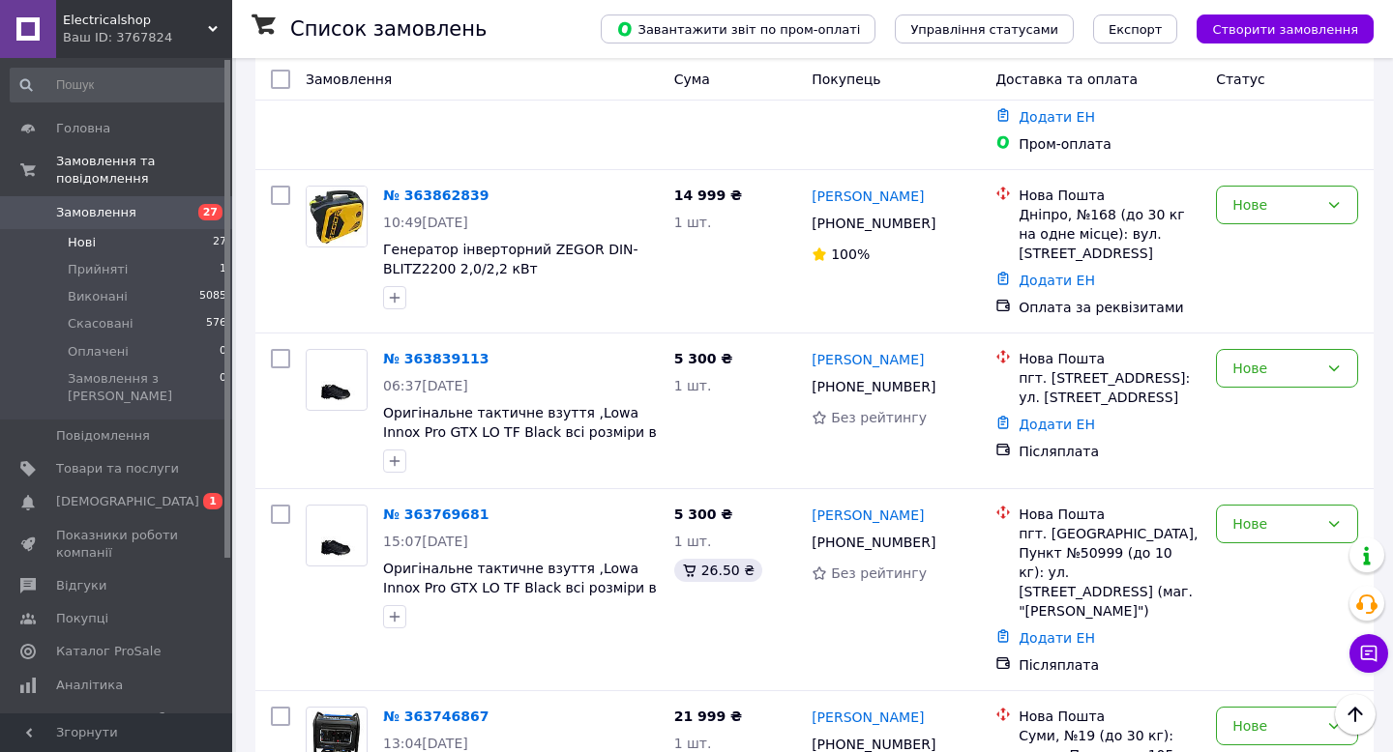
scroll to position [2633, 0]
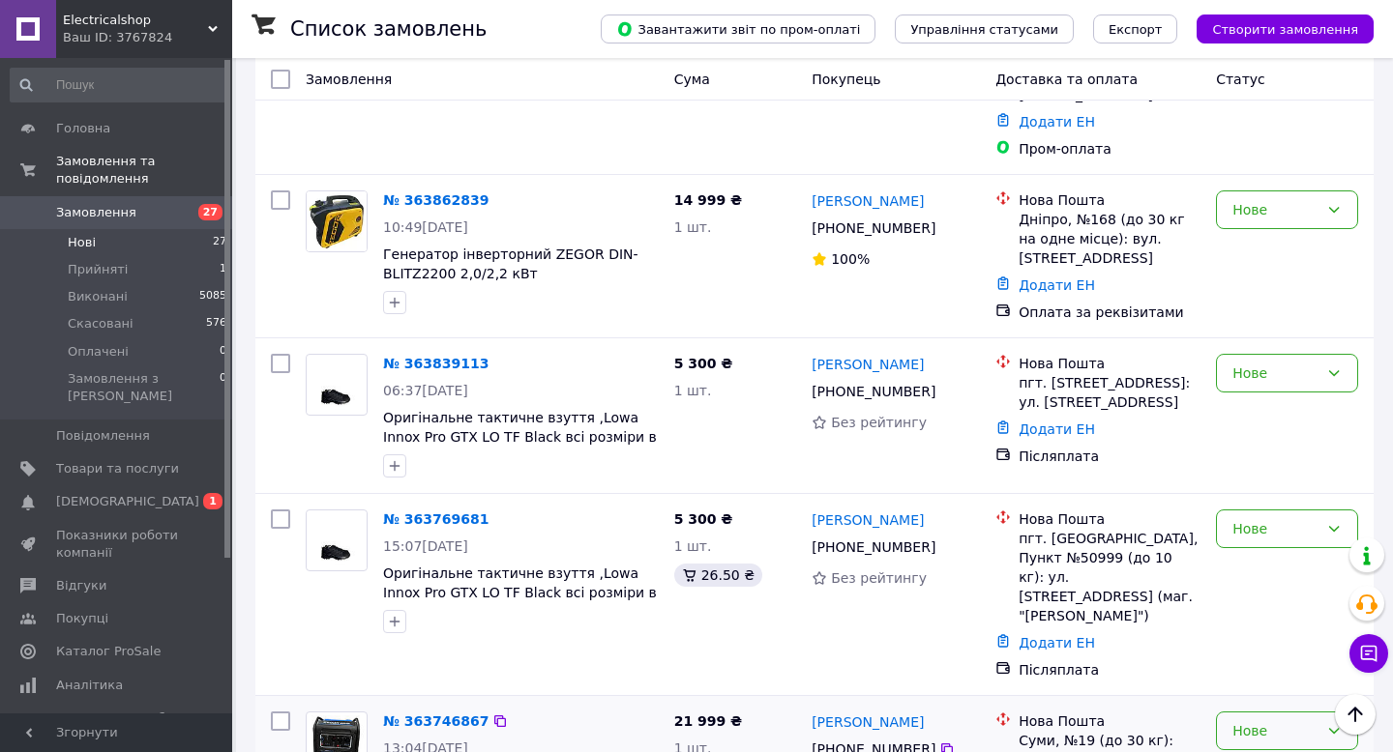
click at [1297, 721] on div "Нове" at bounding box center [1275, 731] width 86 height 21
click at [1272, 559] on li "Виконано" at bounding box center [1287, 564] width 140 height 35
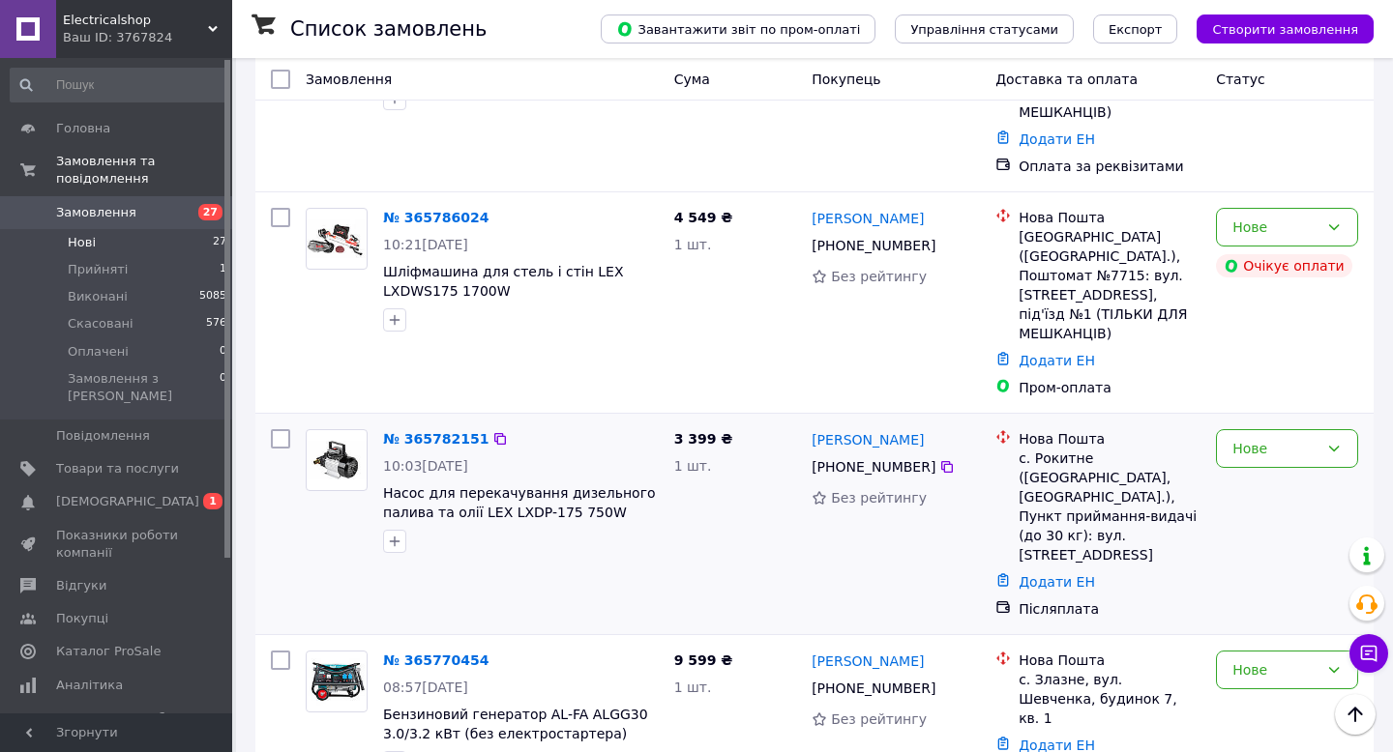
scroll to position [1017, 0]
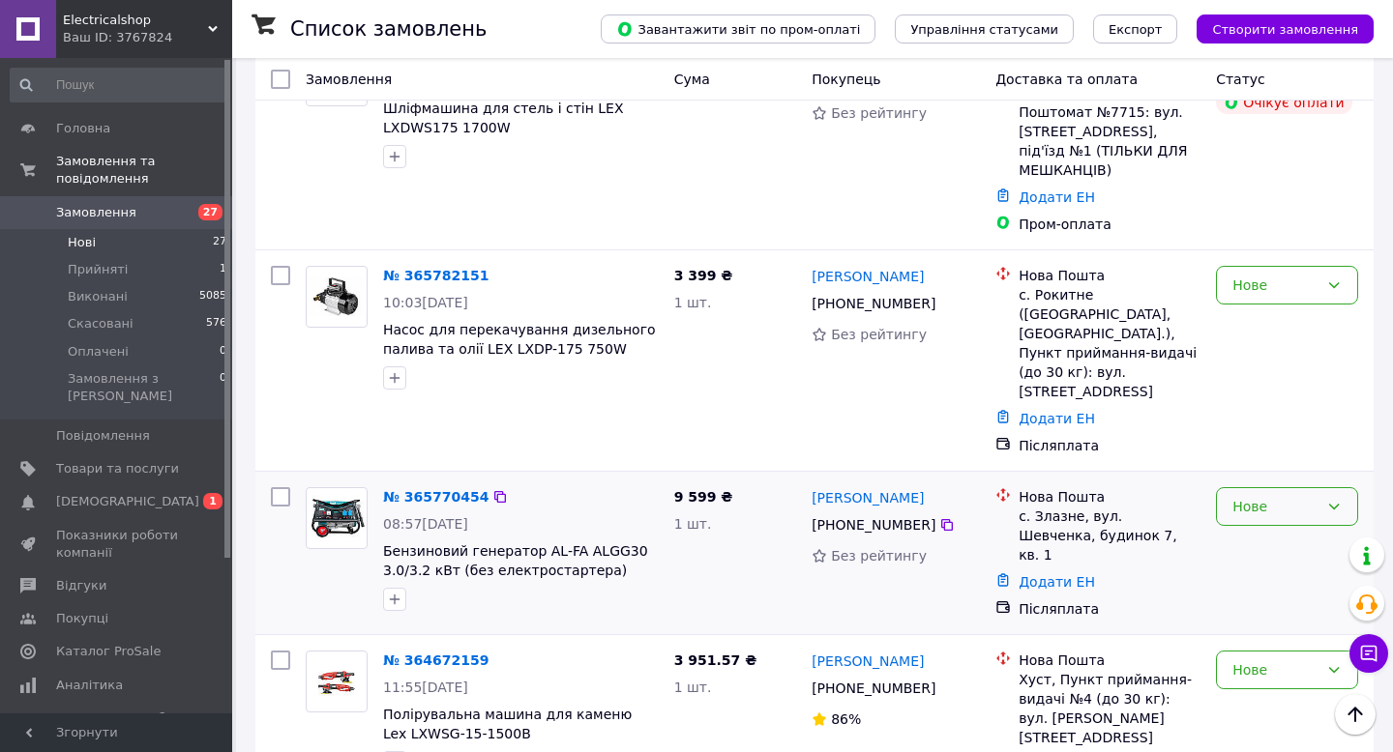
click at [1252, 496] on div "Нове" at bounding box center [1275, 506] width 86 height 21
click at [1249, 472] on li "Виконано" at bounding box center [1287, 468] width 140 height 35
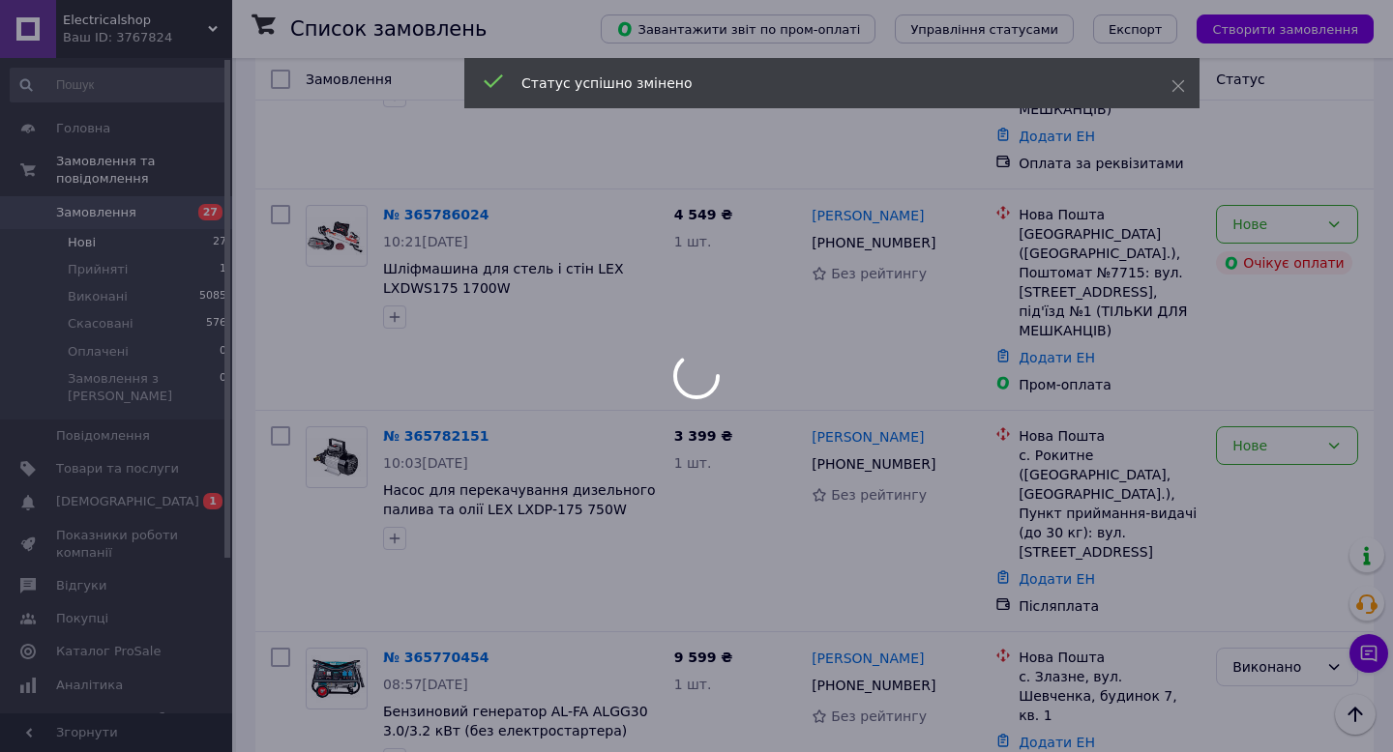
scroll to position [856, 0]
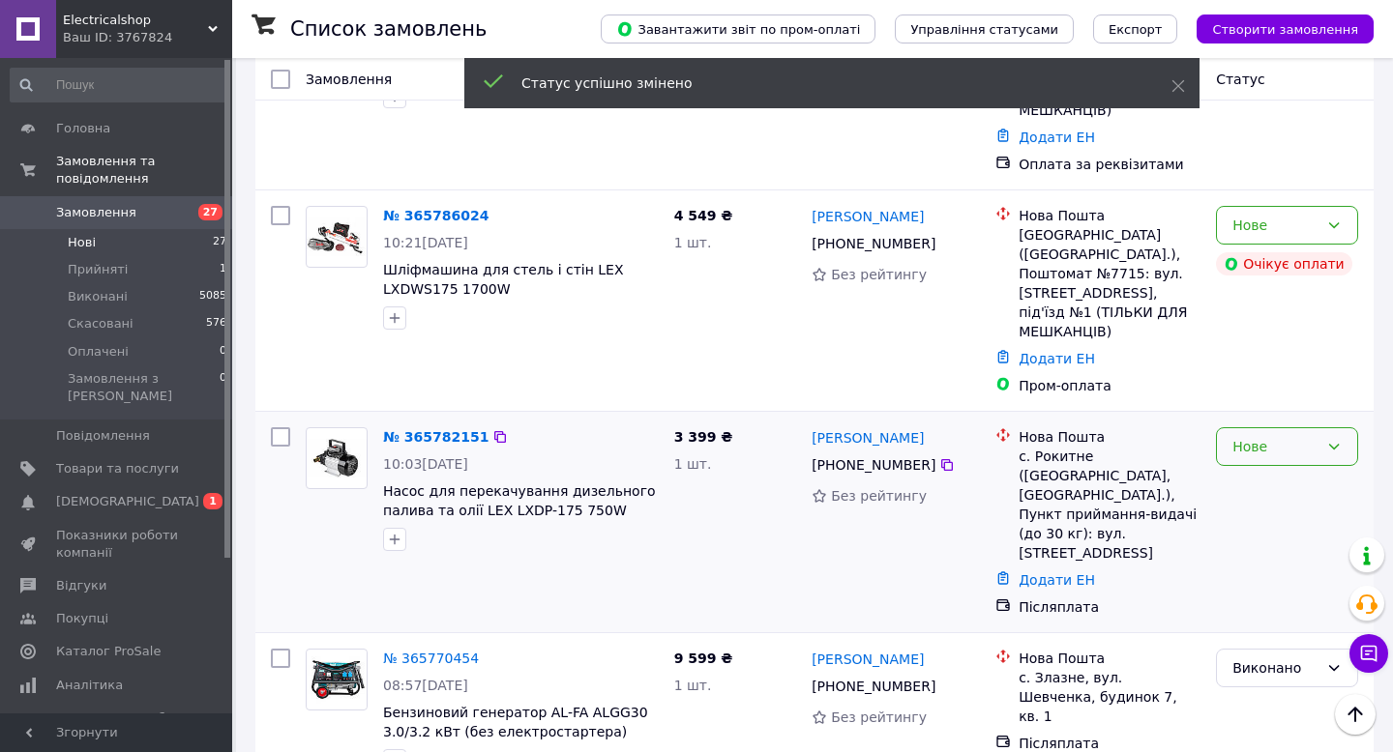
click at [1262, 436] on div "Нове" at bounding box center [1275, 446] width 86 height 21
click at [1254, 436] on li "Виконано" at bounding box center [1287, 427] width 140 height 35
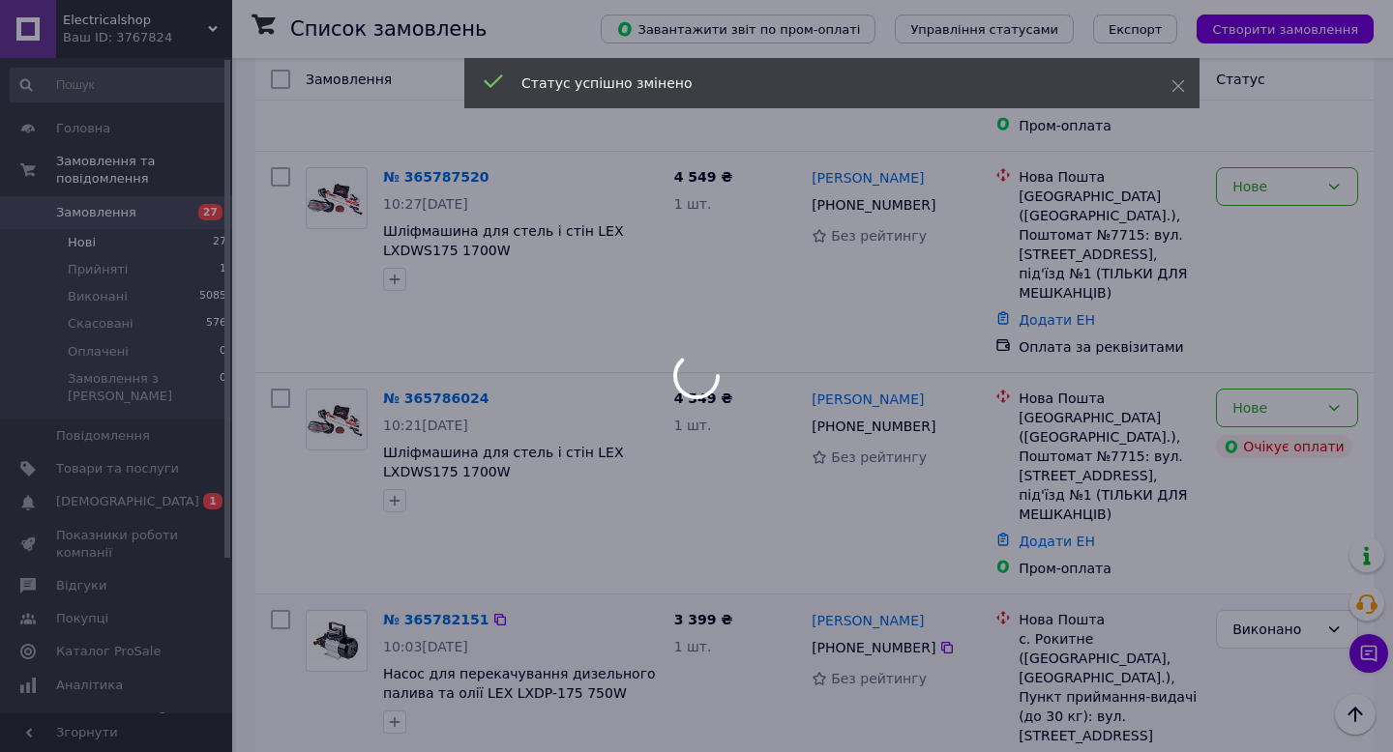
scroll to position [672, 0]
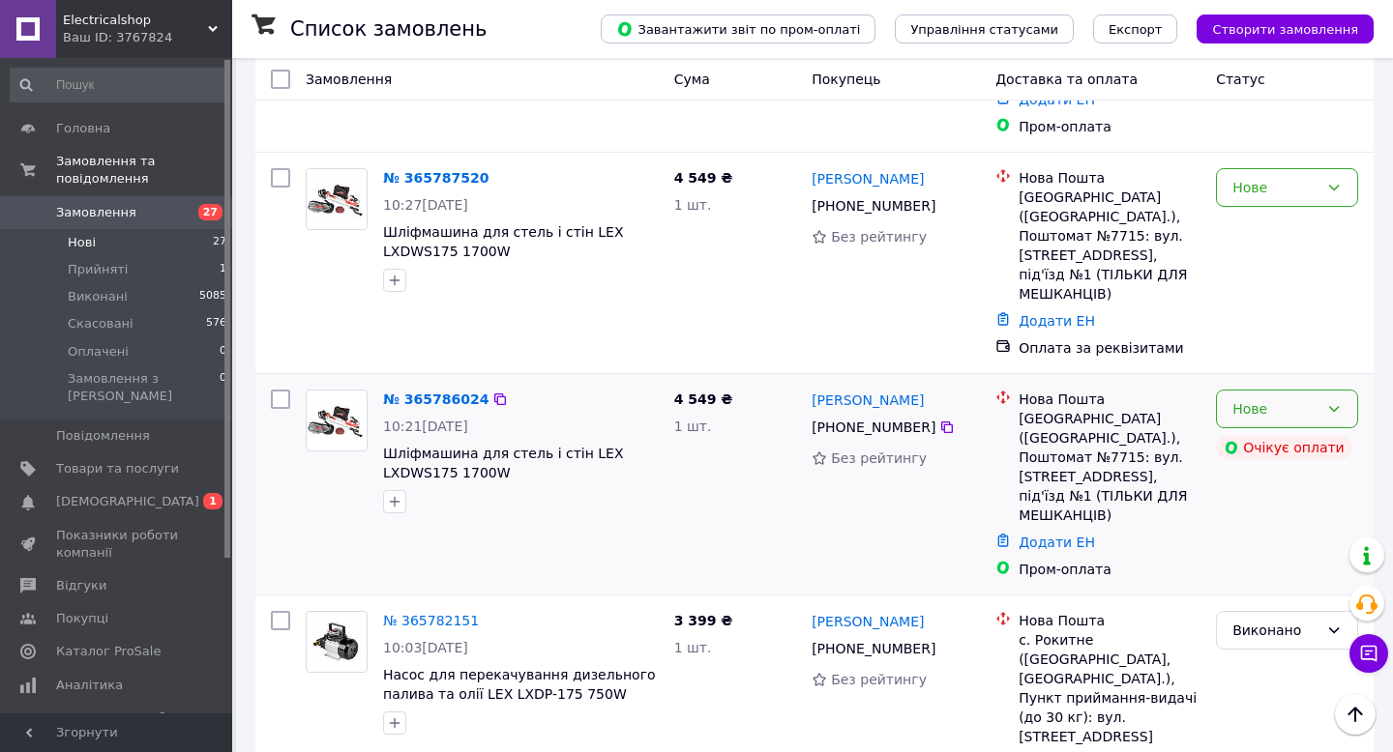
click at [1274, 398] on div "Нове" at bounding box center [1275, 408] width 86 height 21
click at [1262, 412] on li "Виконано" at bounding box center [1287, 409] width 140 height 35
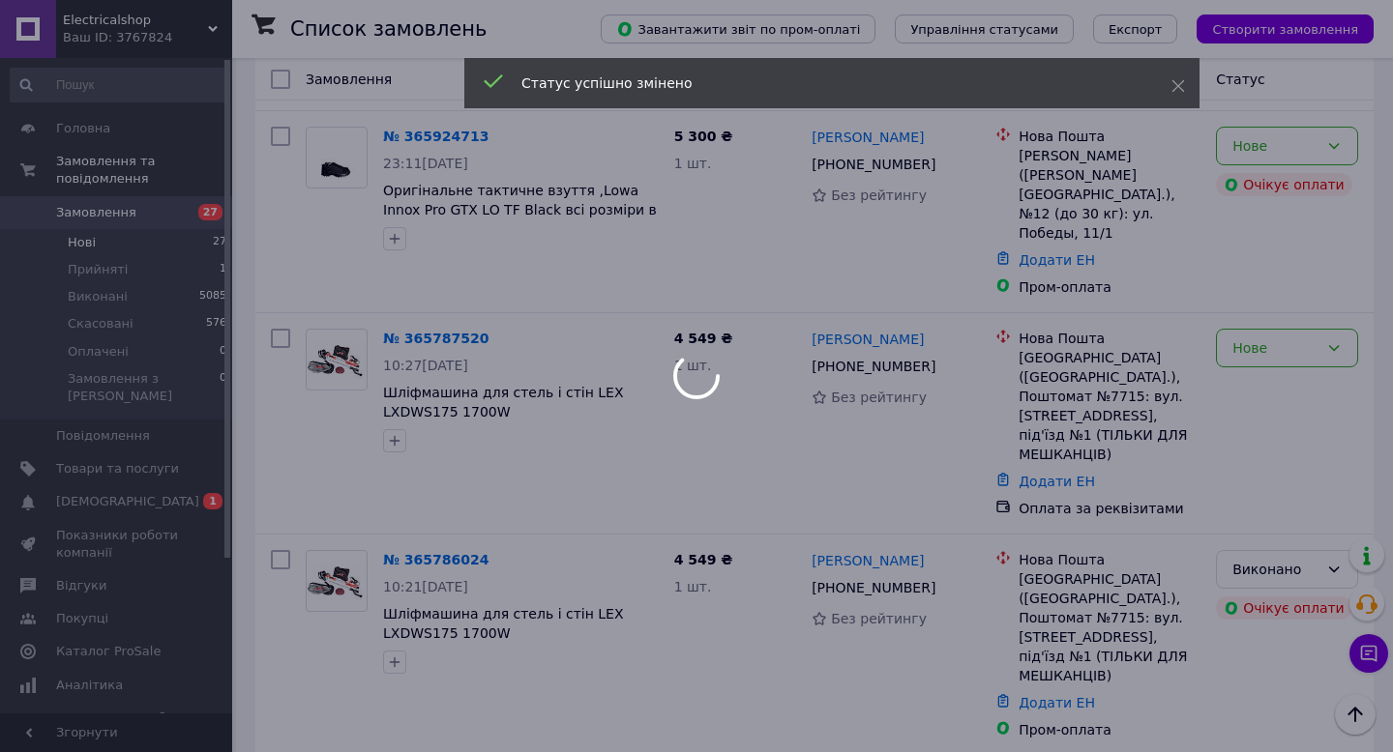
scroll to position [509, 0]
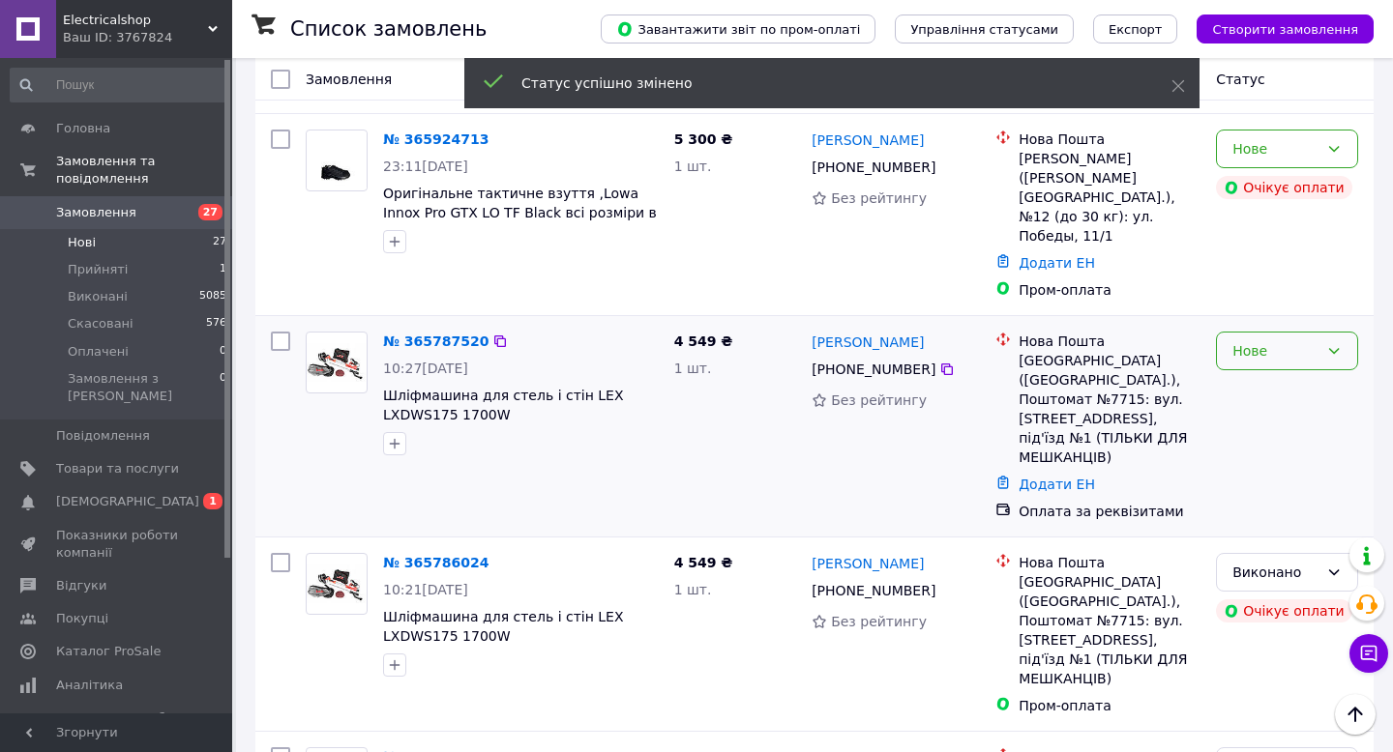
click at [1273, 340] on div "Нове" at bounding box center [1275, 350] width 86 height 21
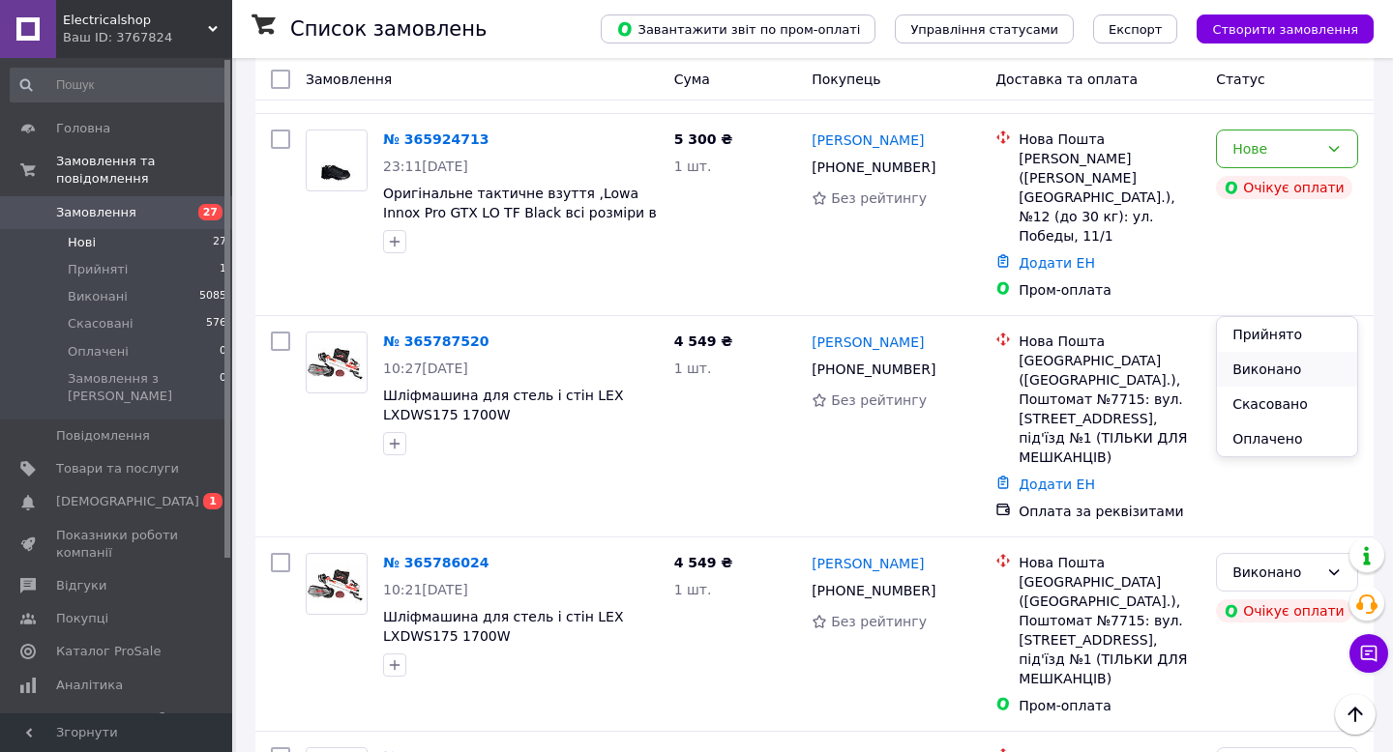
click at [1251, 365] on li "Виконано" at bounding box center [1287, 369] width 140 height 35
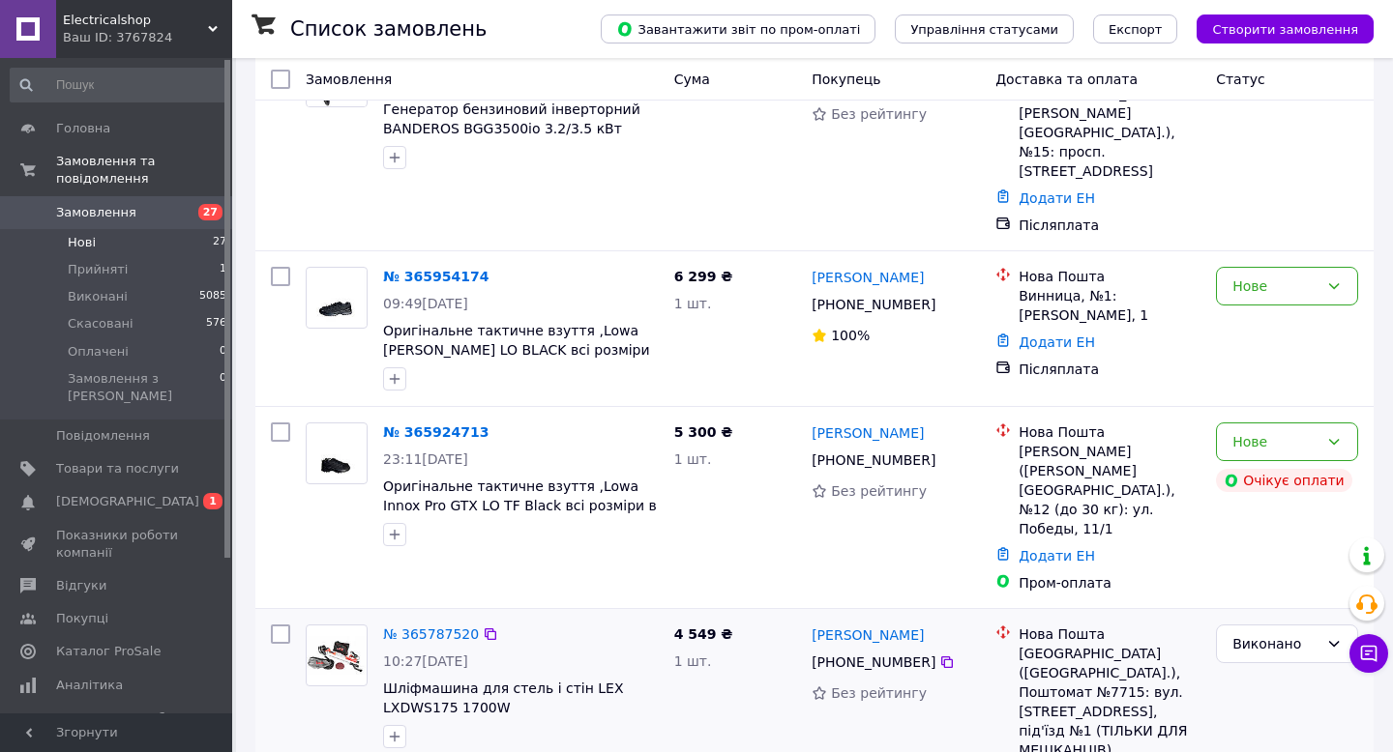
scroll to position [224, 0]
